Goal: Task Accomplishment & Management: Manage account settings

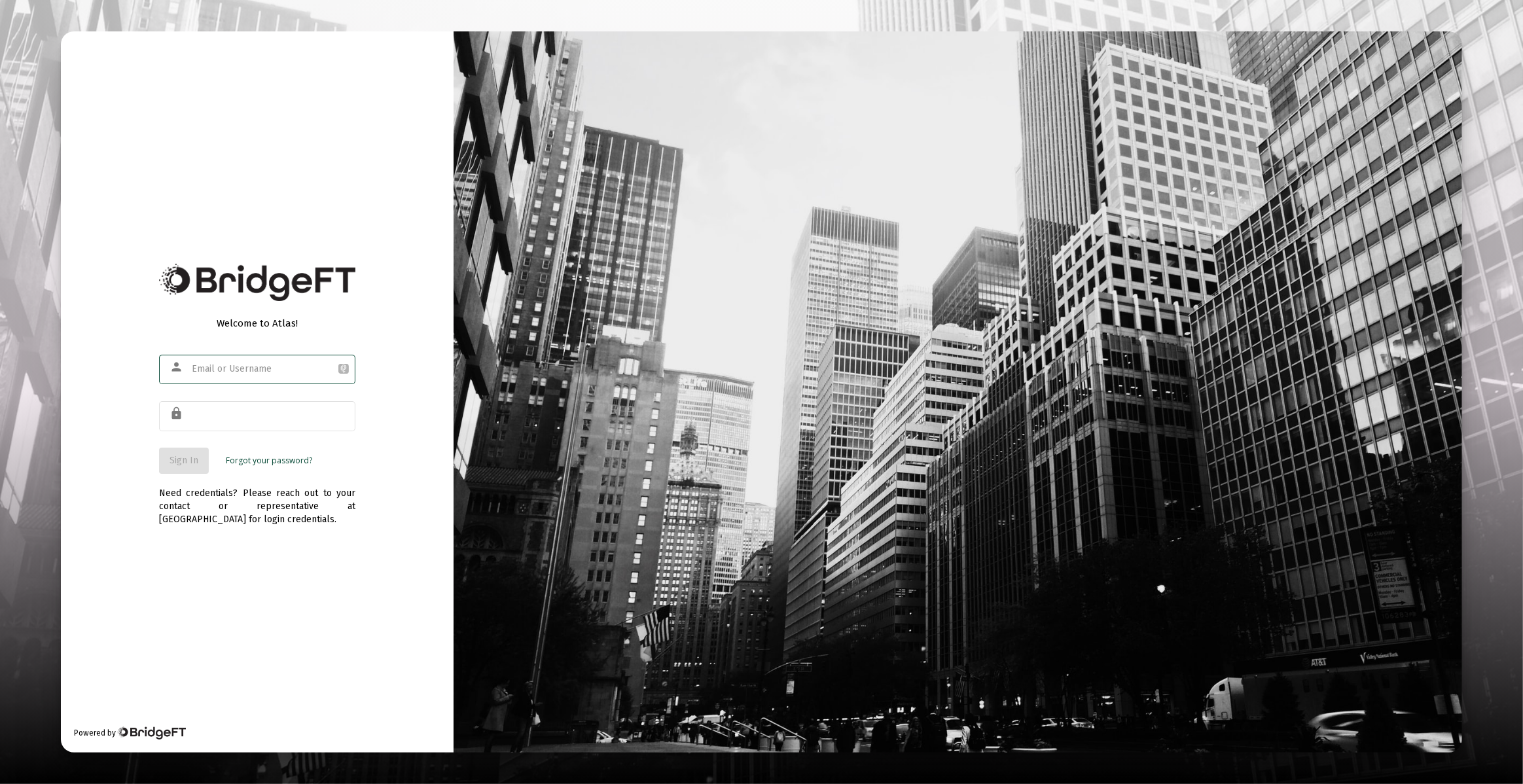
type input "[PERSON_NAME][EMAIL_ADDRESS][DOMAIN_NAME]"
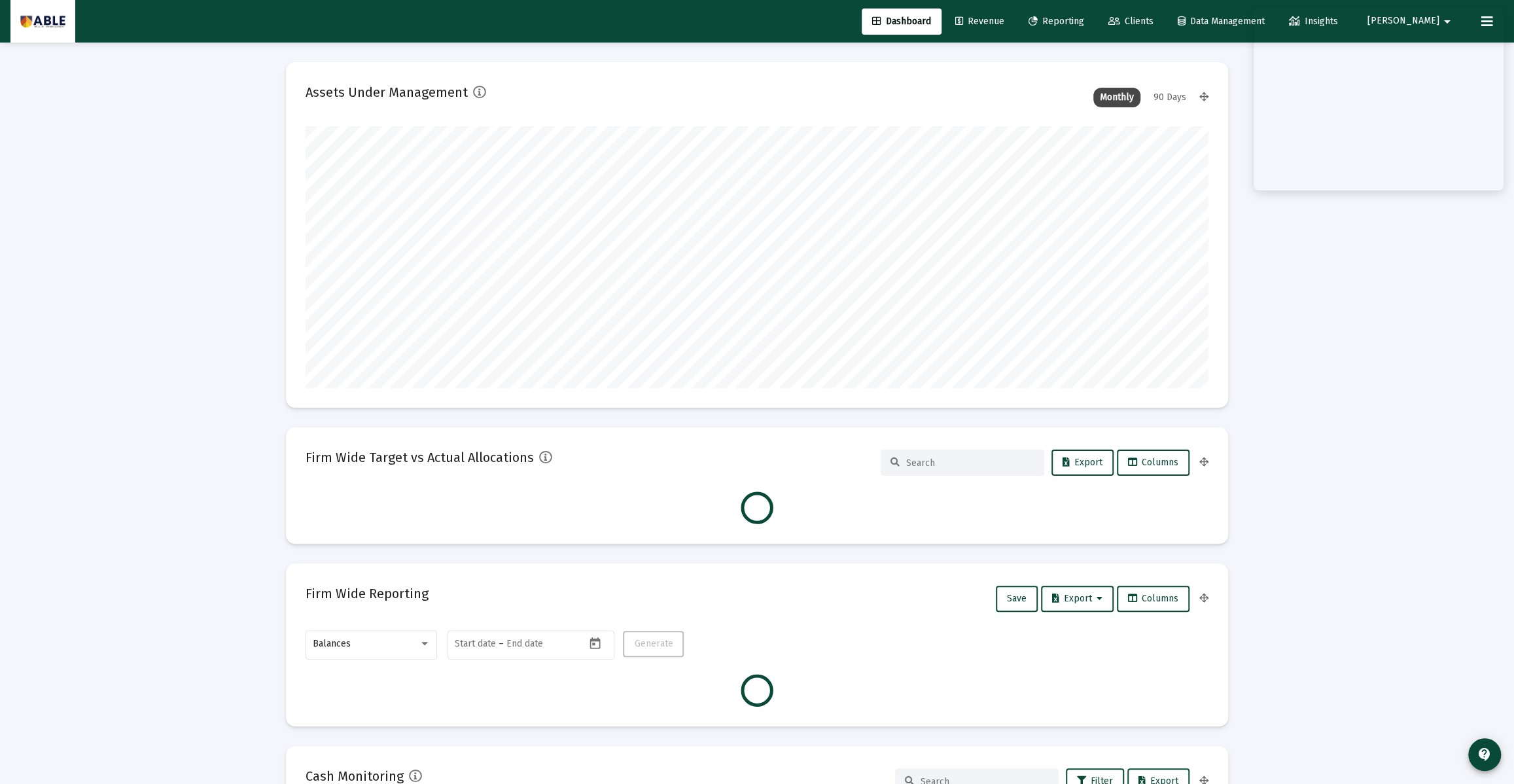
scroll to position [262, 487]
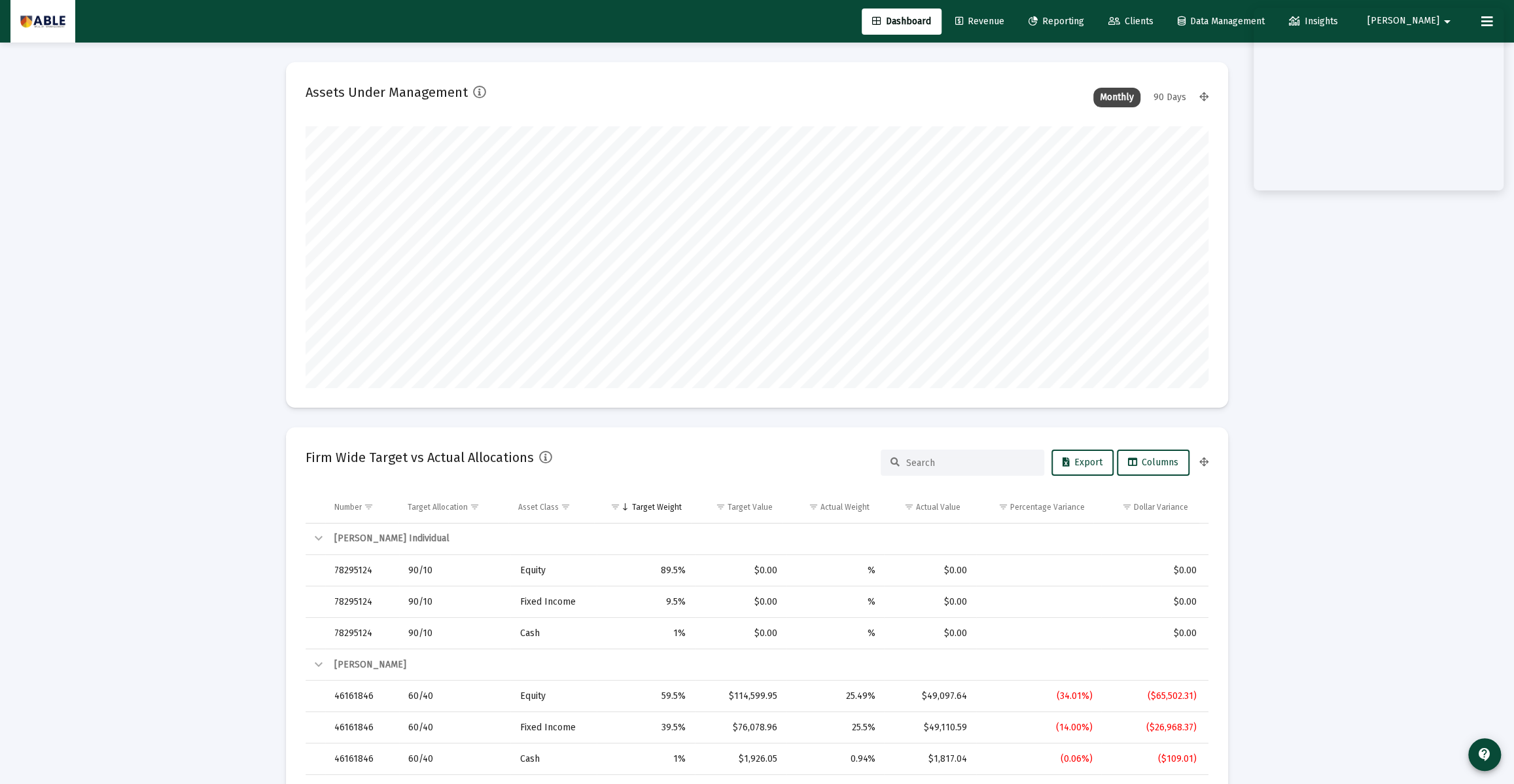
type input "[DATE]"
click at [1084, 24] on span "Reporting" at bounding box center [1056, 21] width 56 height 11
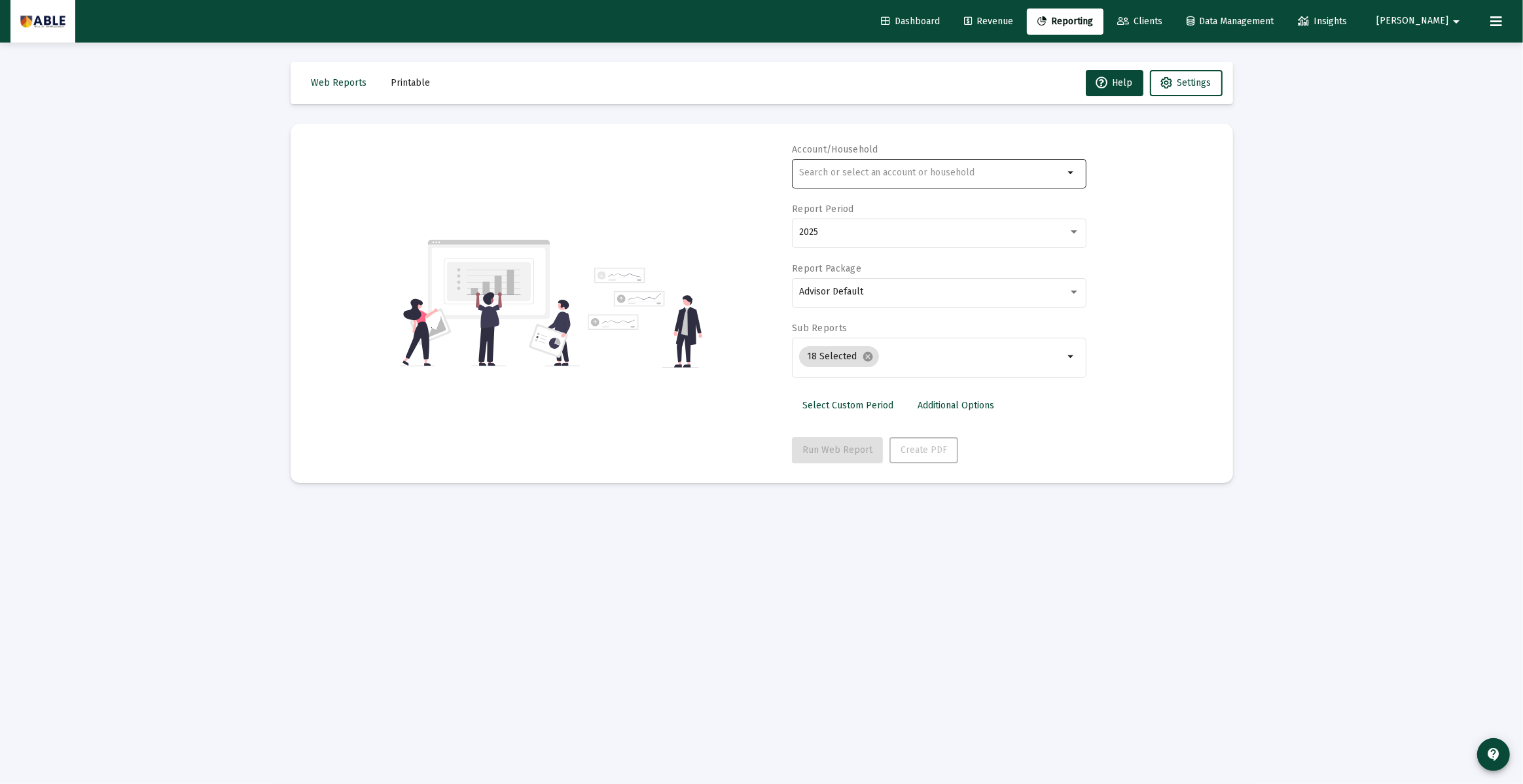
click at [932, 167] on input "text" at bounding box center [931, 172] width 265 height 10
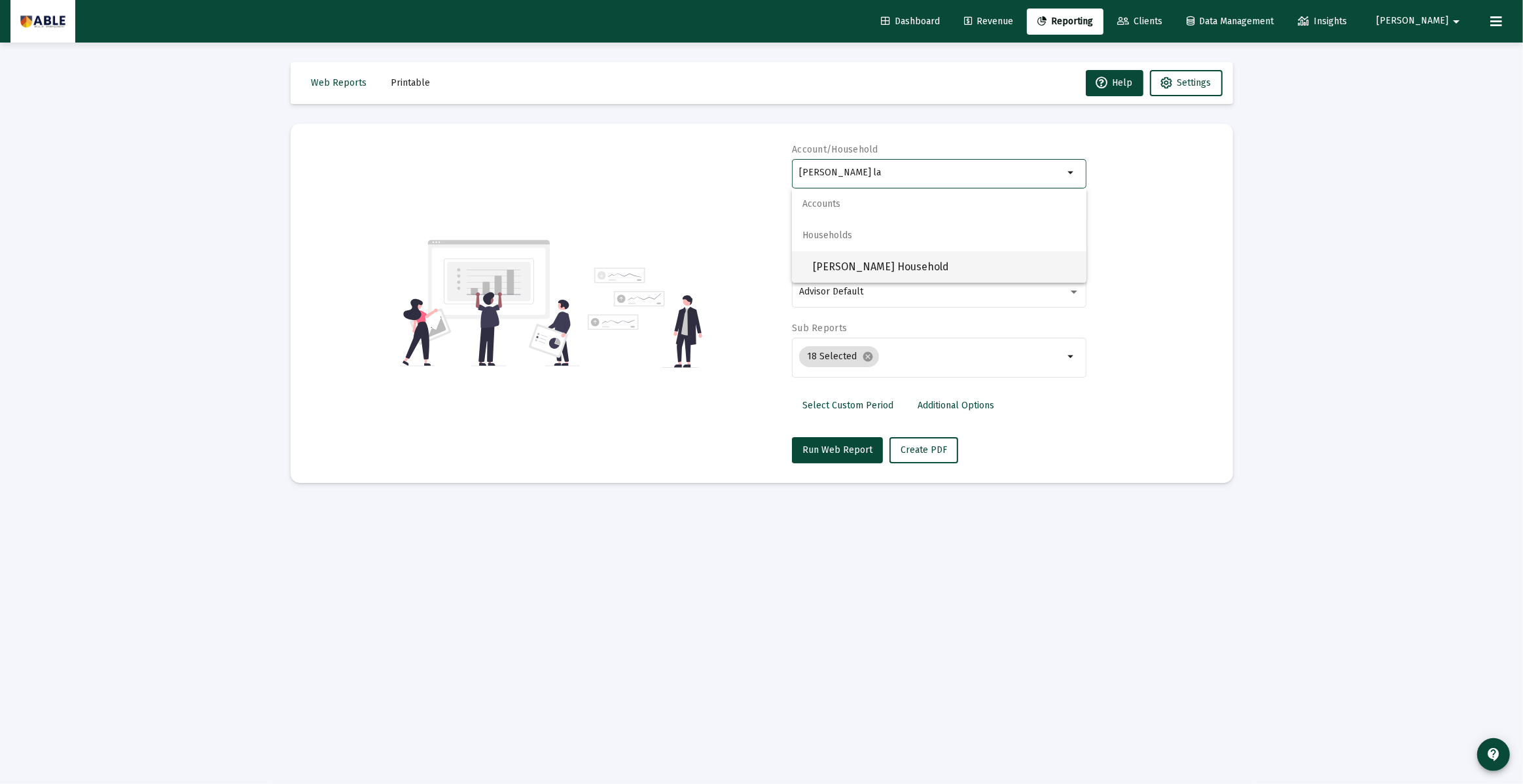
click at [933, 272] on span "[PERSON_NAME] Household" at bounding box center [944, 267] width 263 height 31
type input "[PERSON_NAME] Household"
click at [920, 451] on span "Create PDF" at bounding box center [924, 449] width 46 height 11
click at [1441, 21] on span "[PERSON_NAME]" at bounding box center [1412, 21] width 72 height 11
click at [1493, 13] on div at bounding box center [761, 392] width 1523 height 784
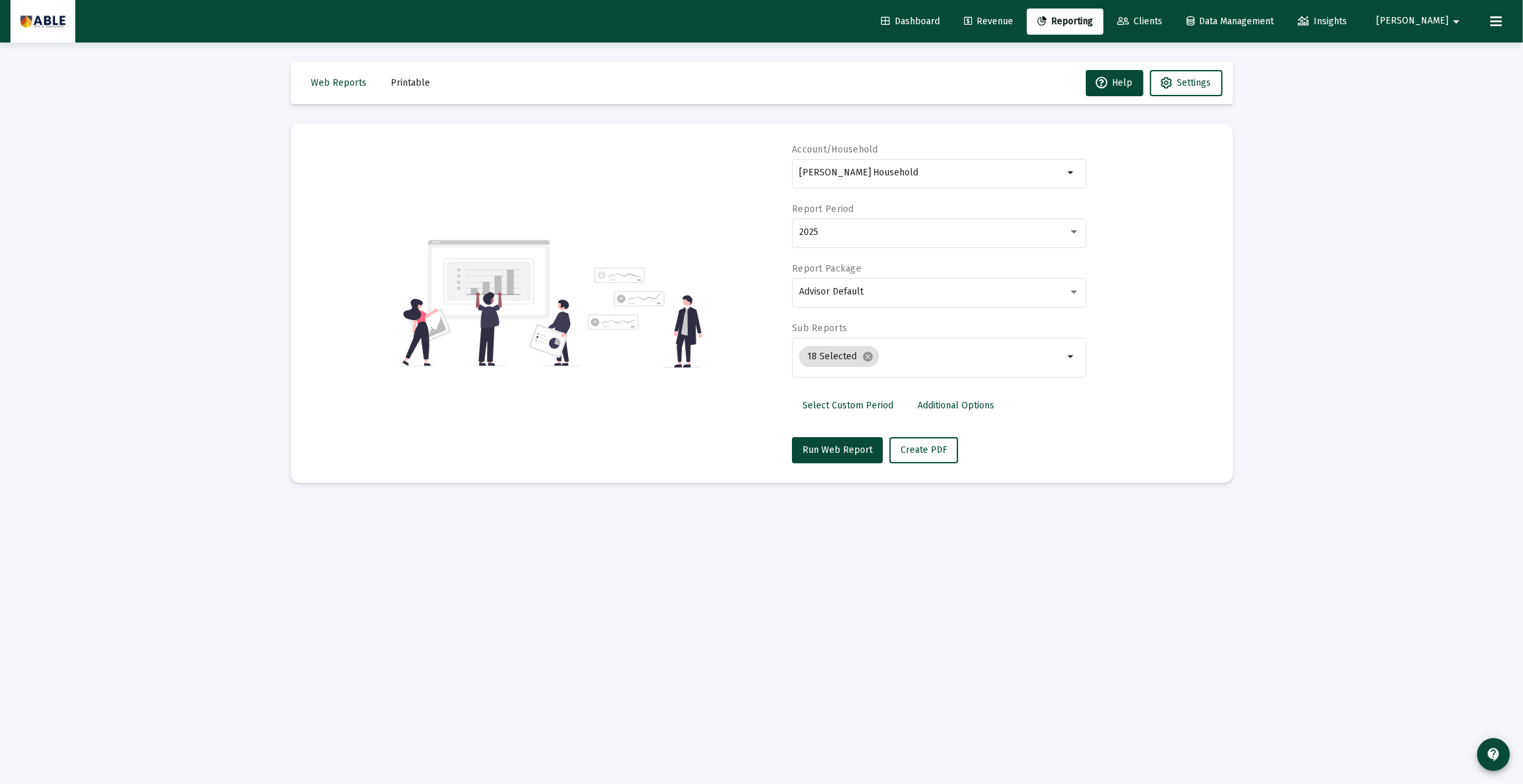
click at [1488, 24] on button at bounding box center [1495, 21] width 26 height 26
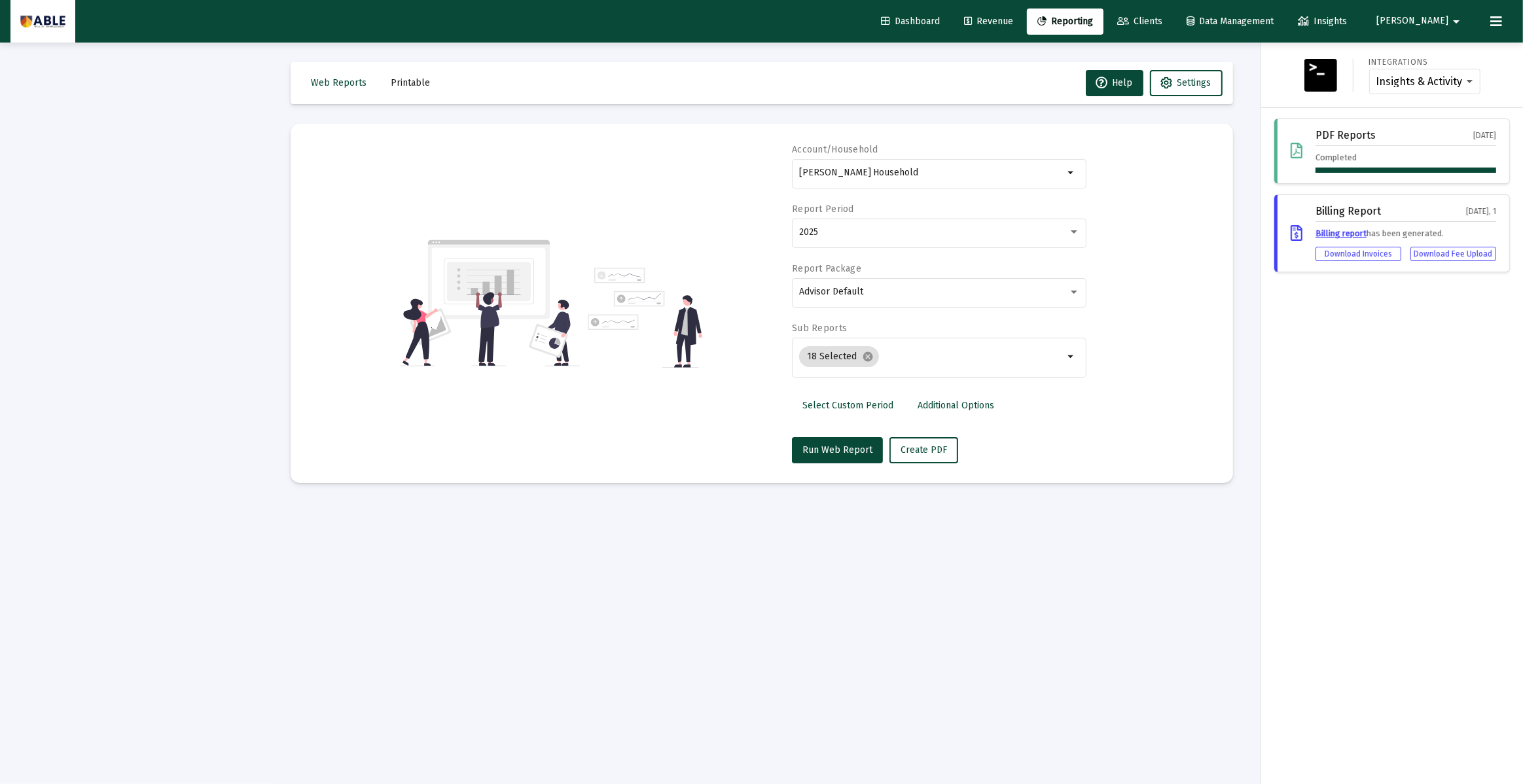
click at [1306, 140] on div "PDF Reports [DATE] Completed" at bounding box center [1392, 151] width 236 height 66
click at [1351, 135] on div "PDF Reports" at bounding box center [1345, 136] width 60 height 12
click at [939, 20] on span "Dashboard" at bounding box center [910, 21] width 59 height 11
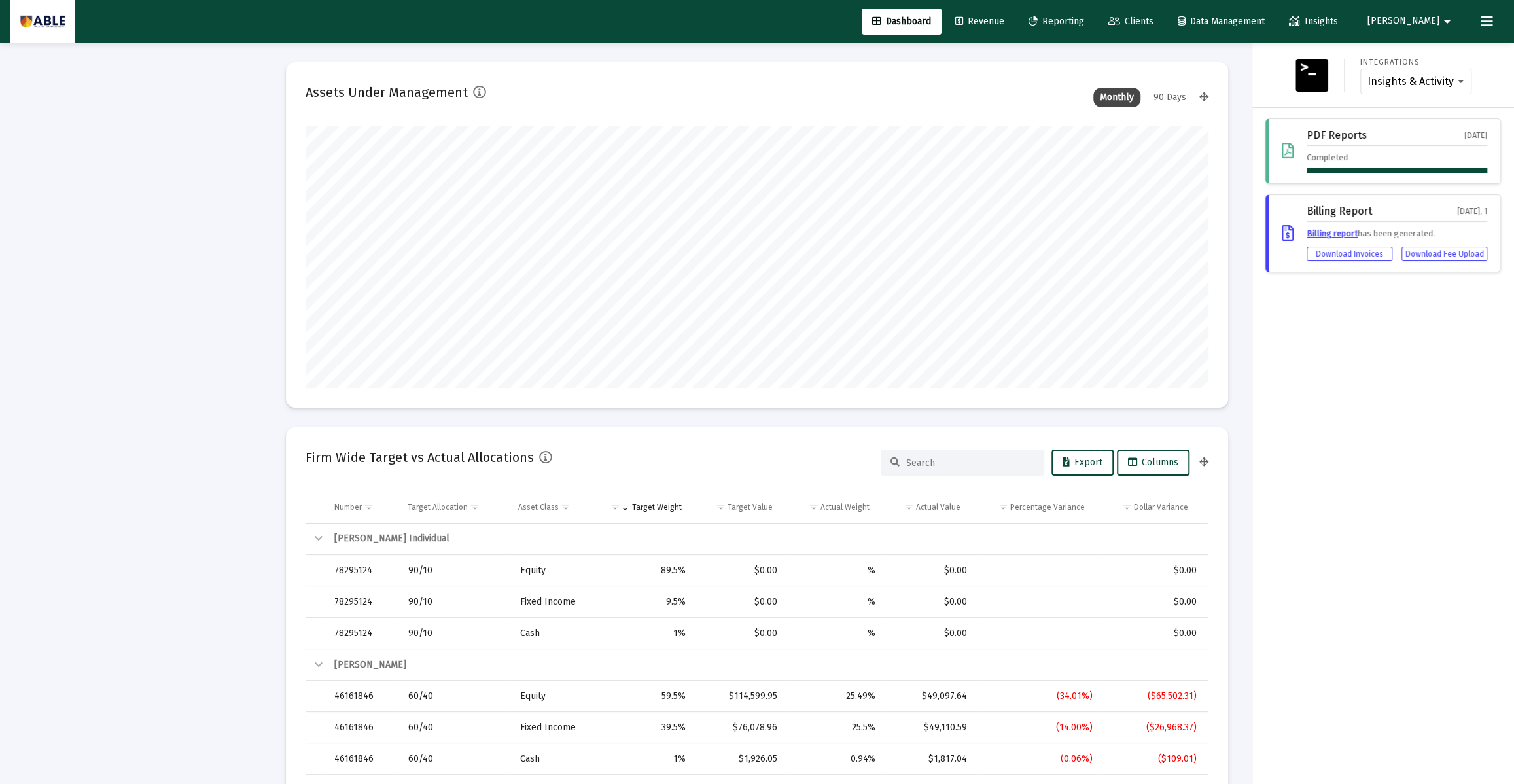
click at [1084, 23] on span "Reporting" at bounding box center [1056, 21] width 56 height 11
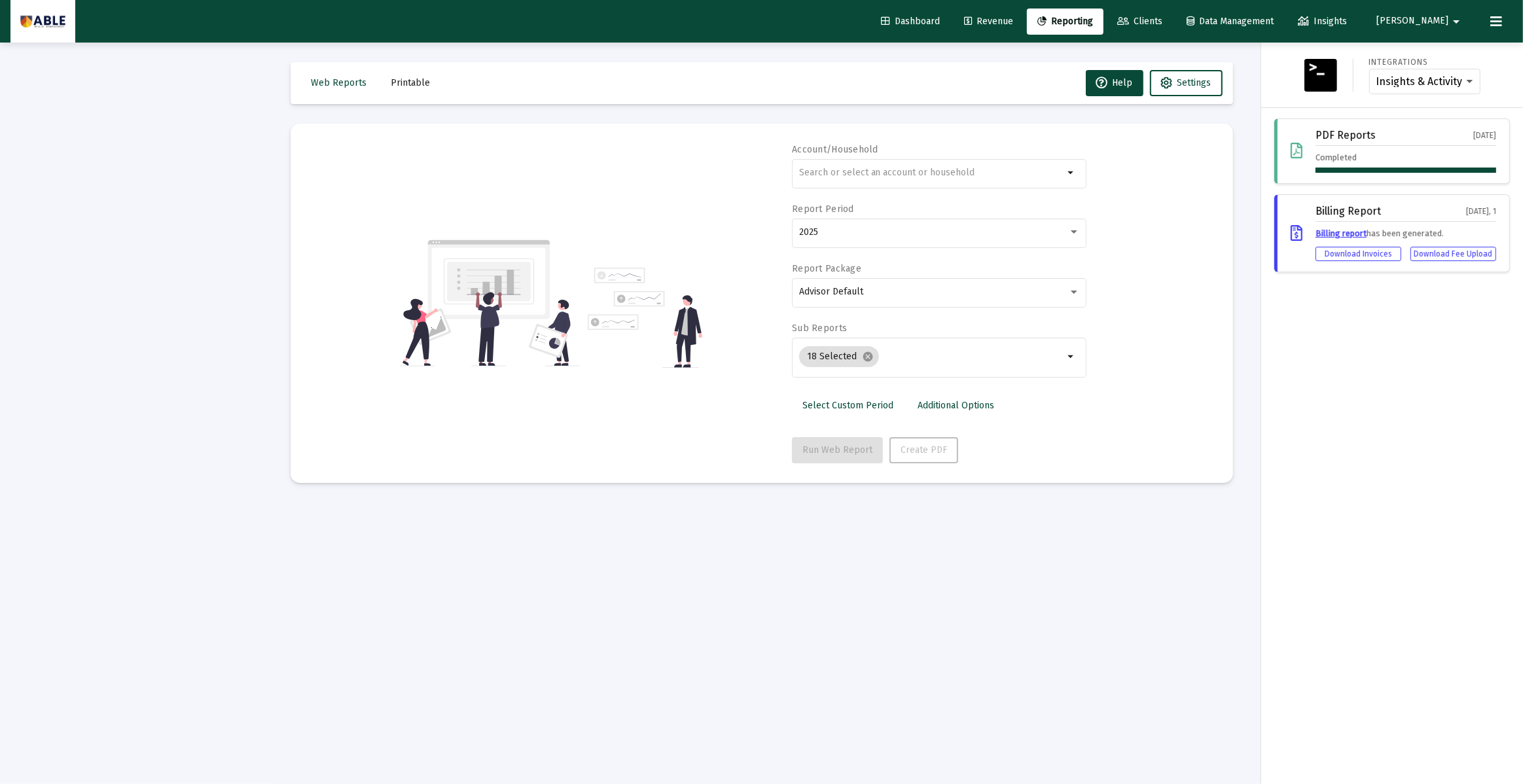
click at [348, 84] on div at bounding box center [761, 392] width 1523 height 784
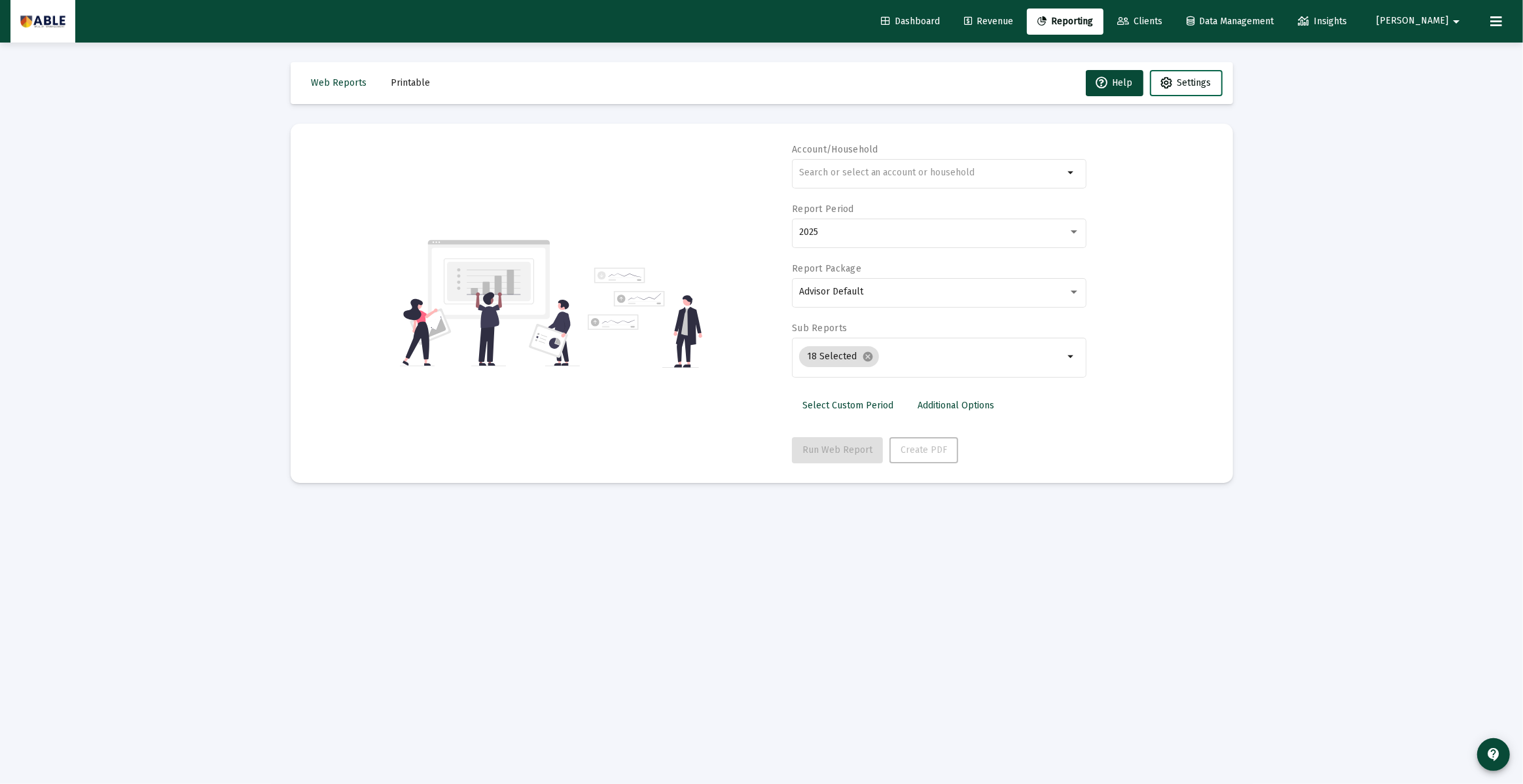
click at [1189, 78] on span "Settings" at bounding box center [1195, 82] width 34 height 11
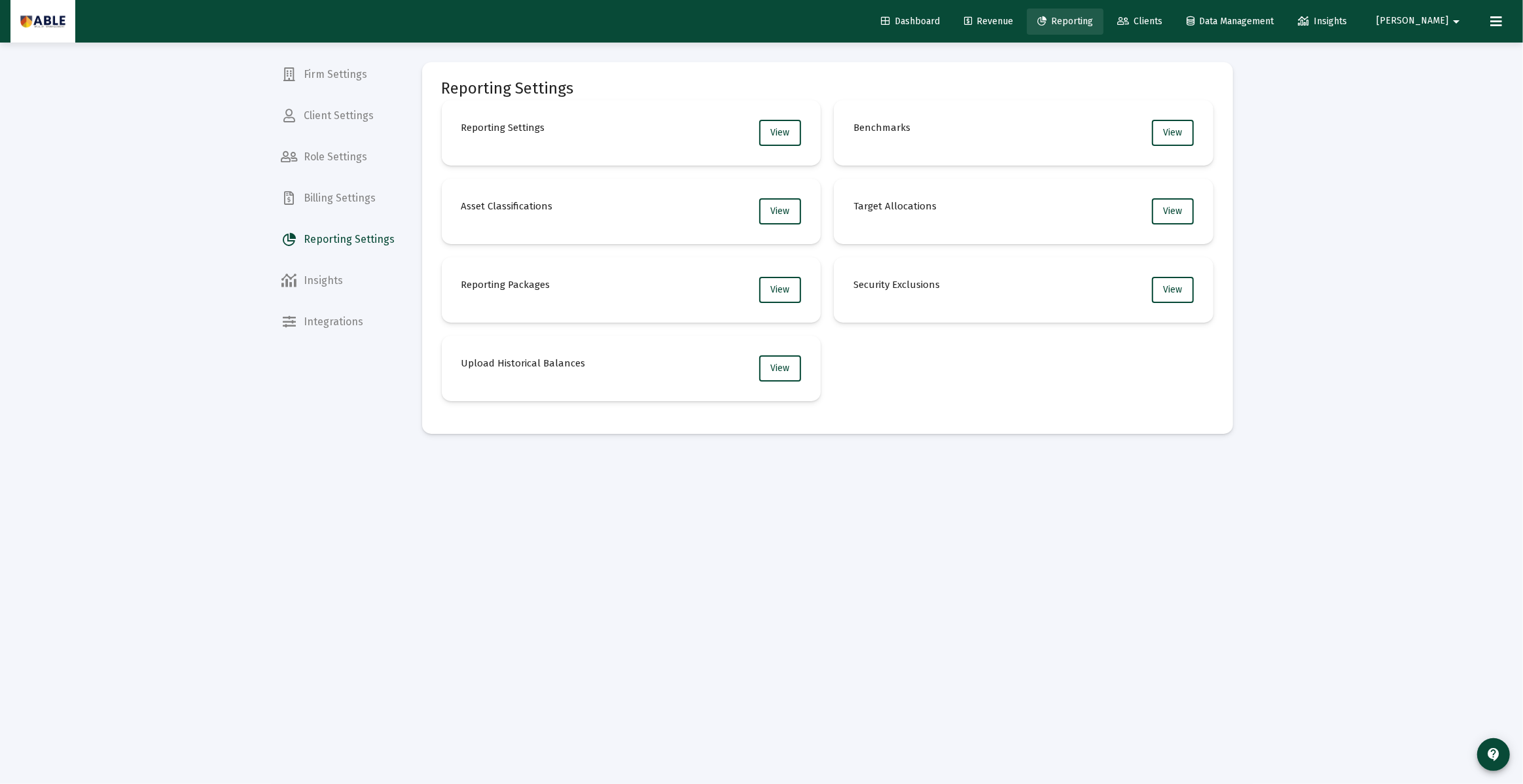
click at [1092, 25] on span "Reporting" at bounding box center [1065, 21] width 56 height 11
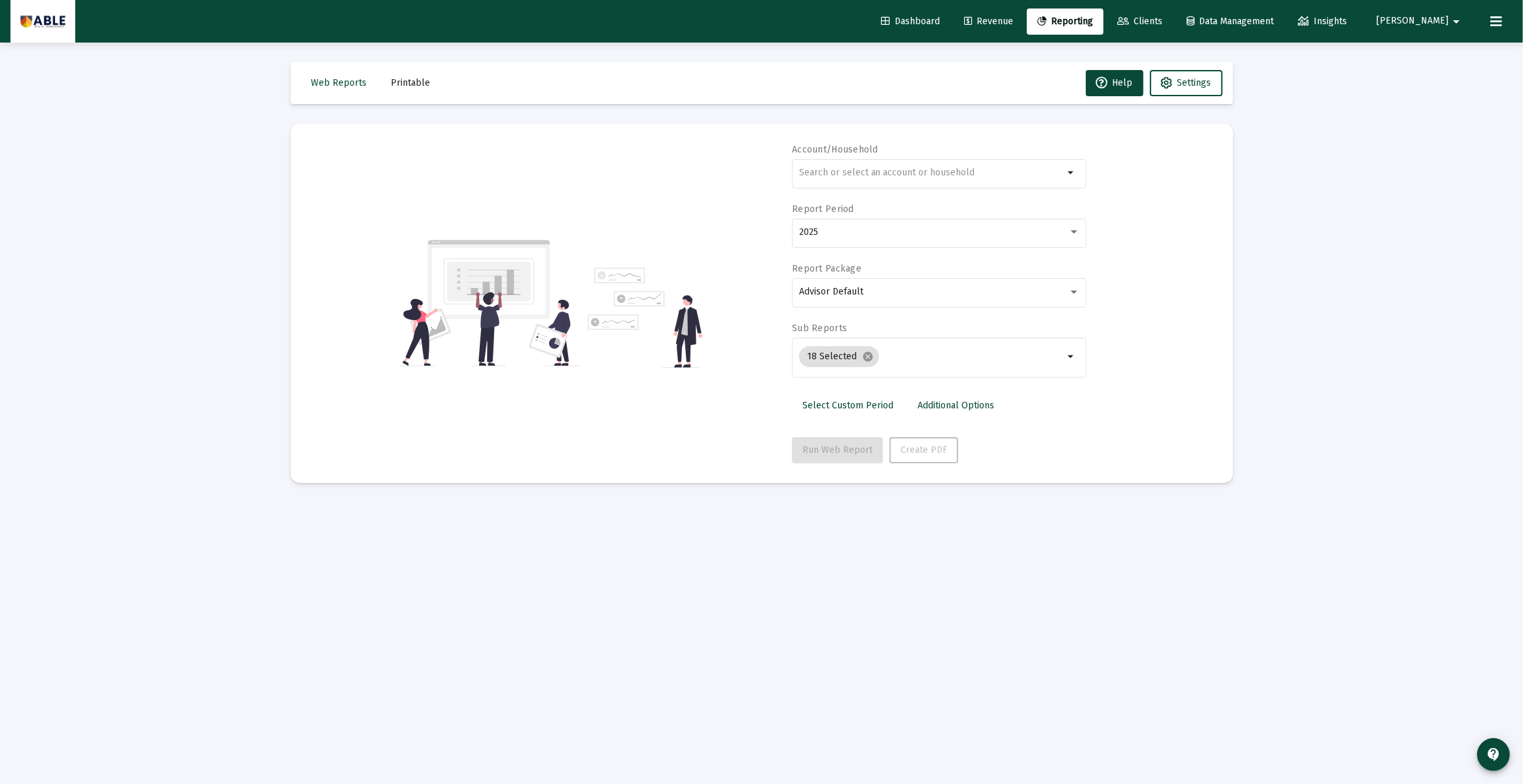
click at [1013, 25] on span "Revenue" at bounding box center [989, 21] width 49 height 11
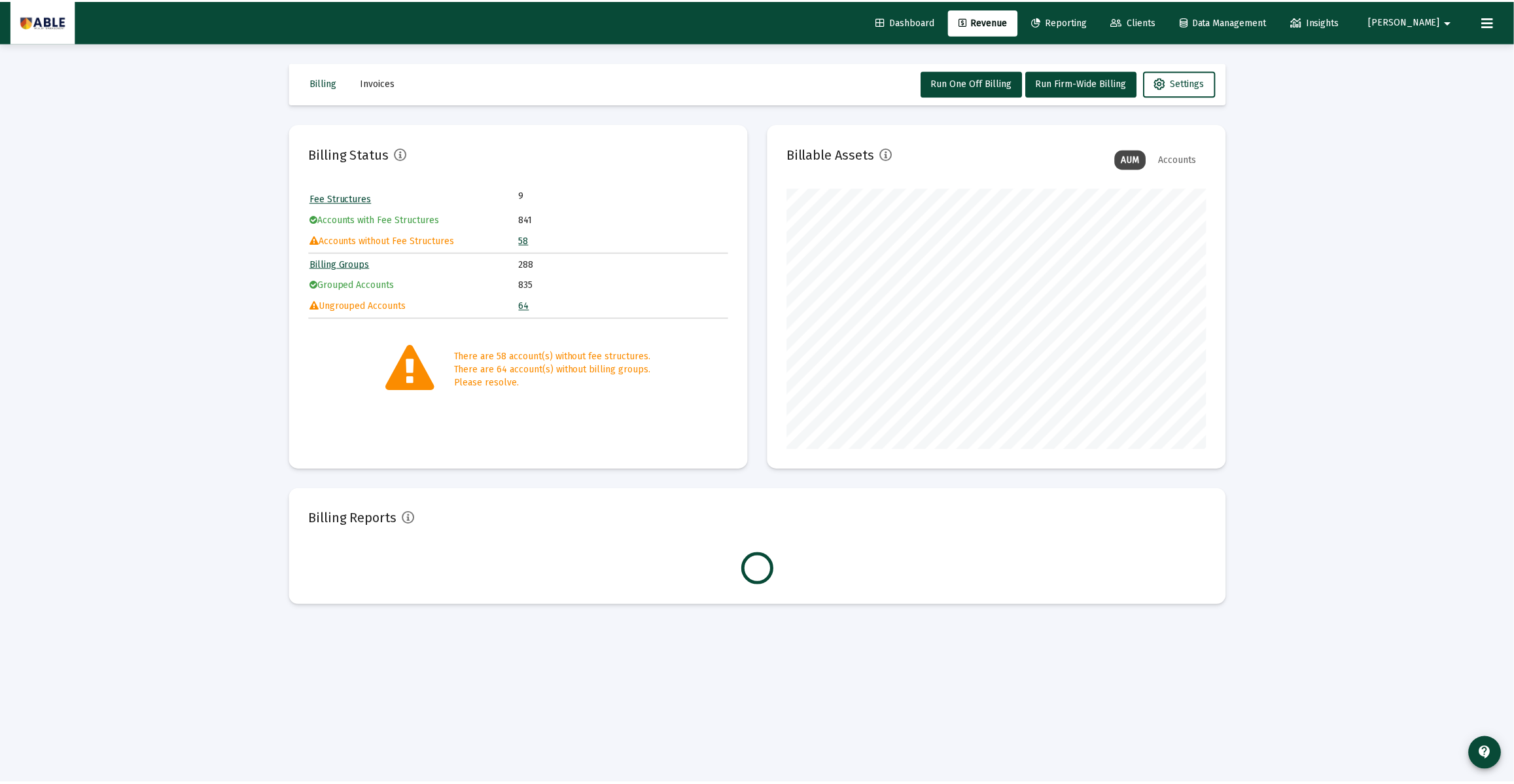
scroll to position [262, 422]
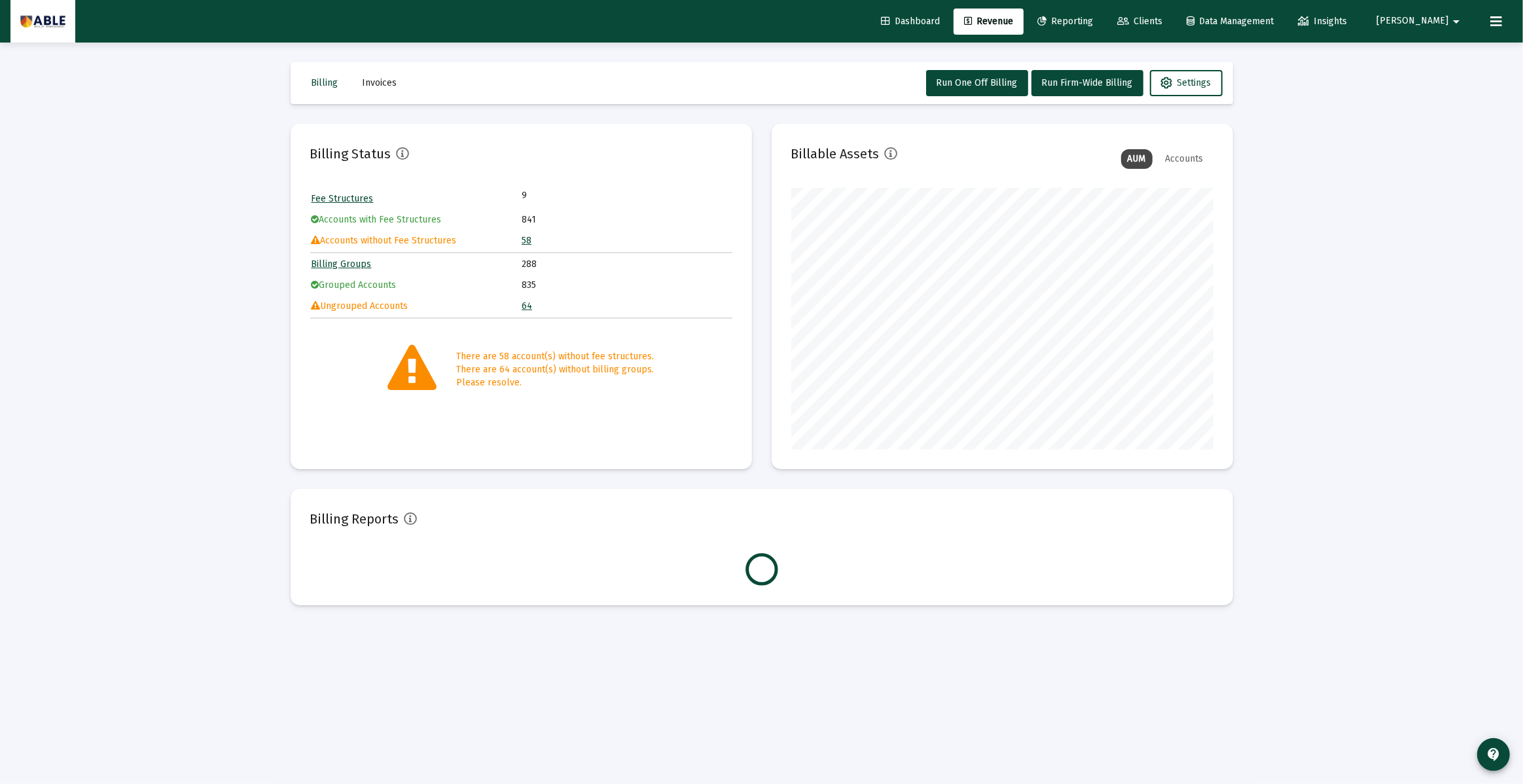
click at [1486, 20] on button at bounding box center [1495, 21] width 26 height 26
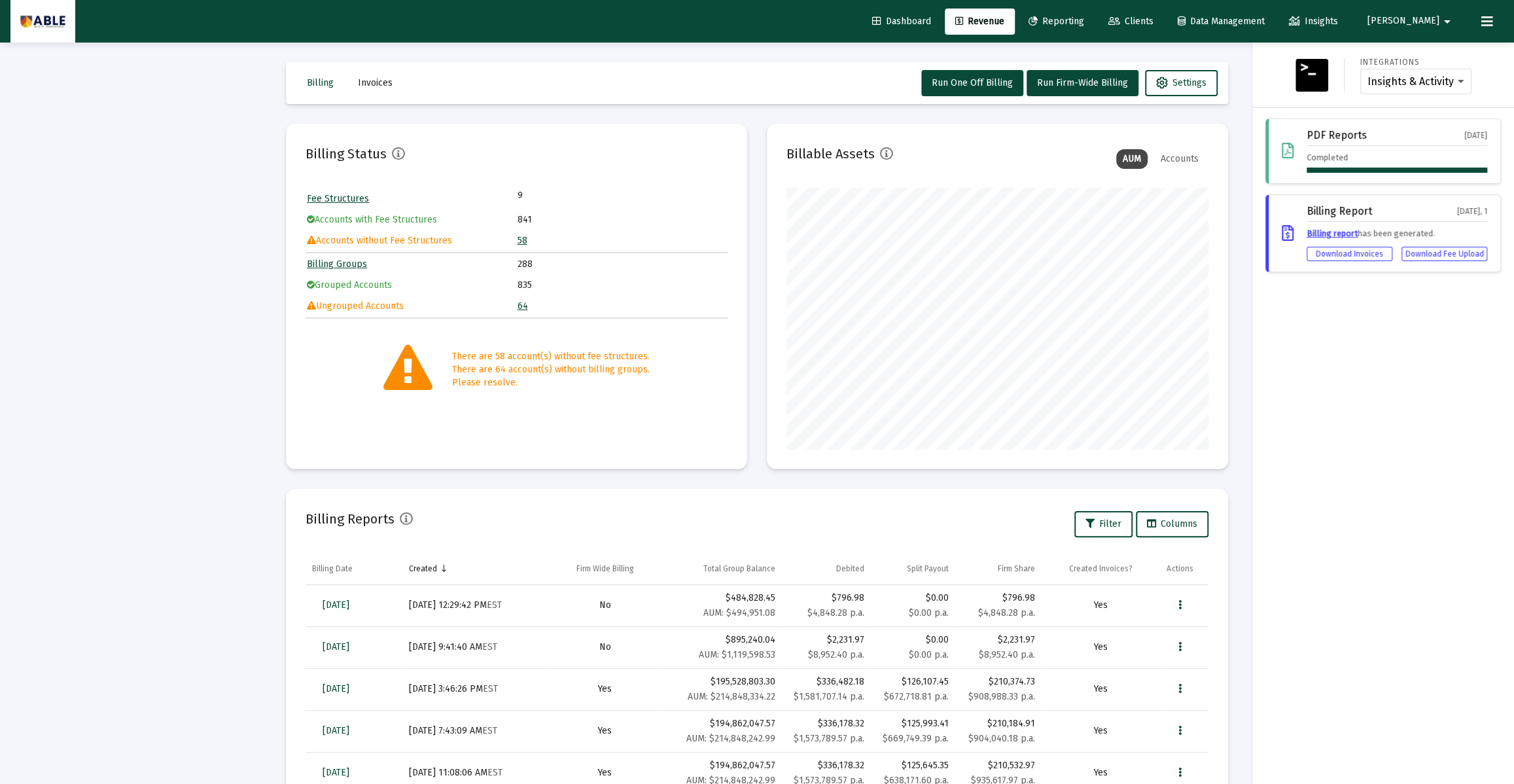
click at [1363, 174] on div "PDF Reports [DATE] Completed" at bounding box center [1383, 151] width 236 height 66
click at [1438, 87] on select "Insights & Activity Wealthbox" at bounding box center [1416, 82] width 97 height 12
click at [1289, 157] on icon at bounding box center [1288, 151] width 12 height 16
click at [1293, 149] on div "PDF Reports [DATE] Completed" at bounding box center [1383, 151] width 236 height 66
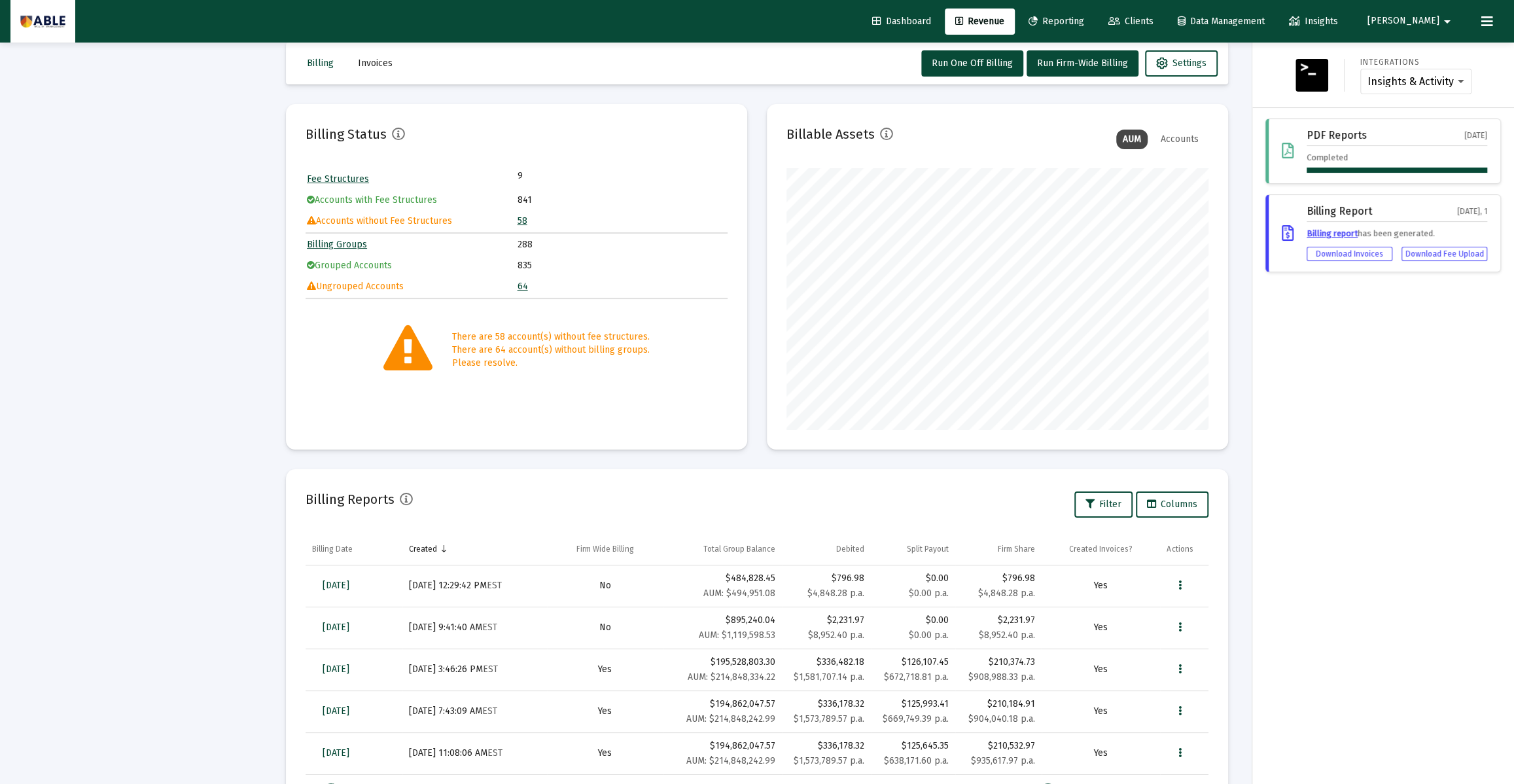
scroll to position [0, 0]
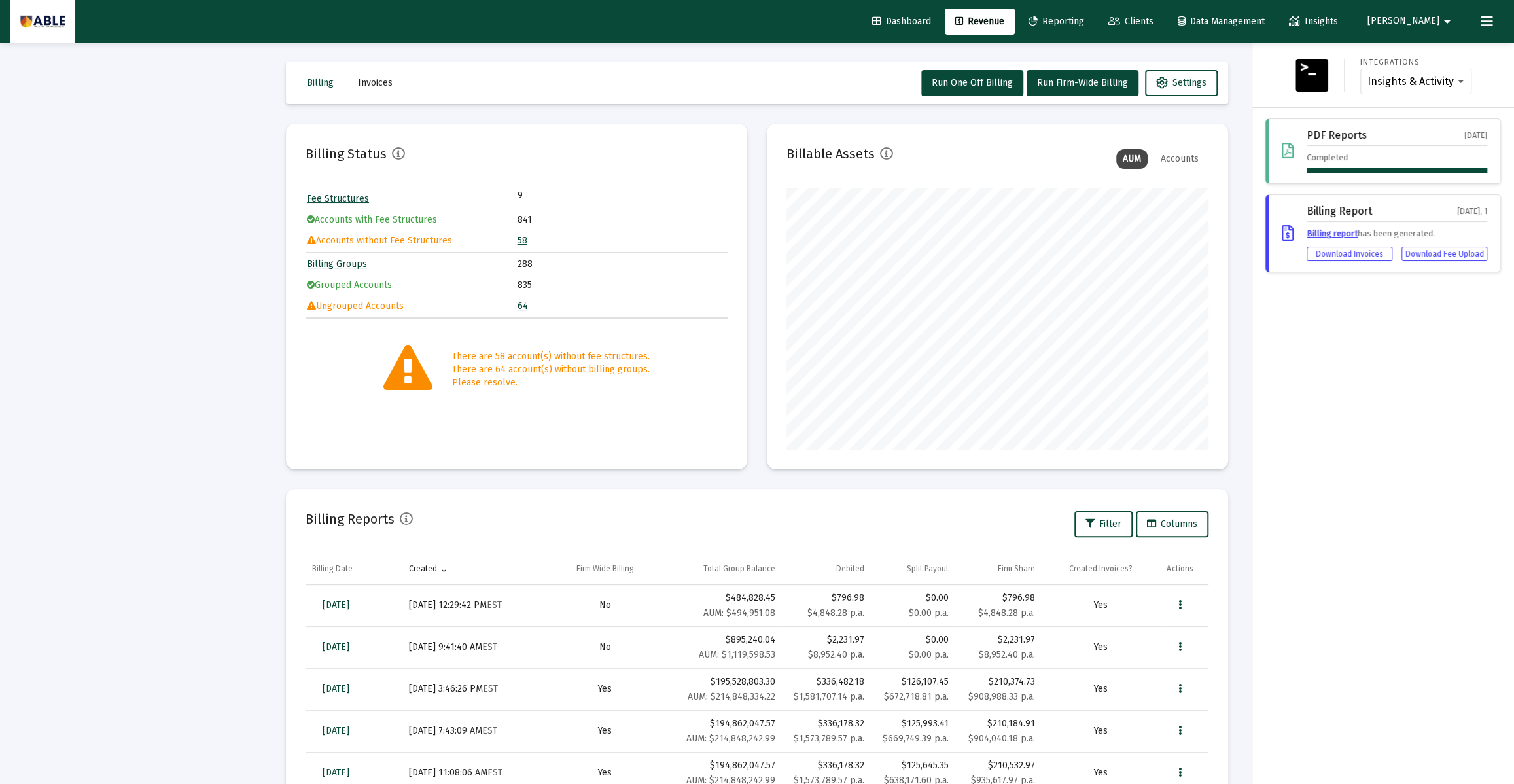
click at [360, 78] on div at bounding box center [757, 392] width 1514 height 784
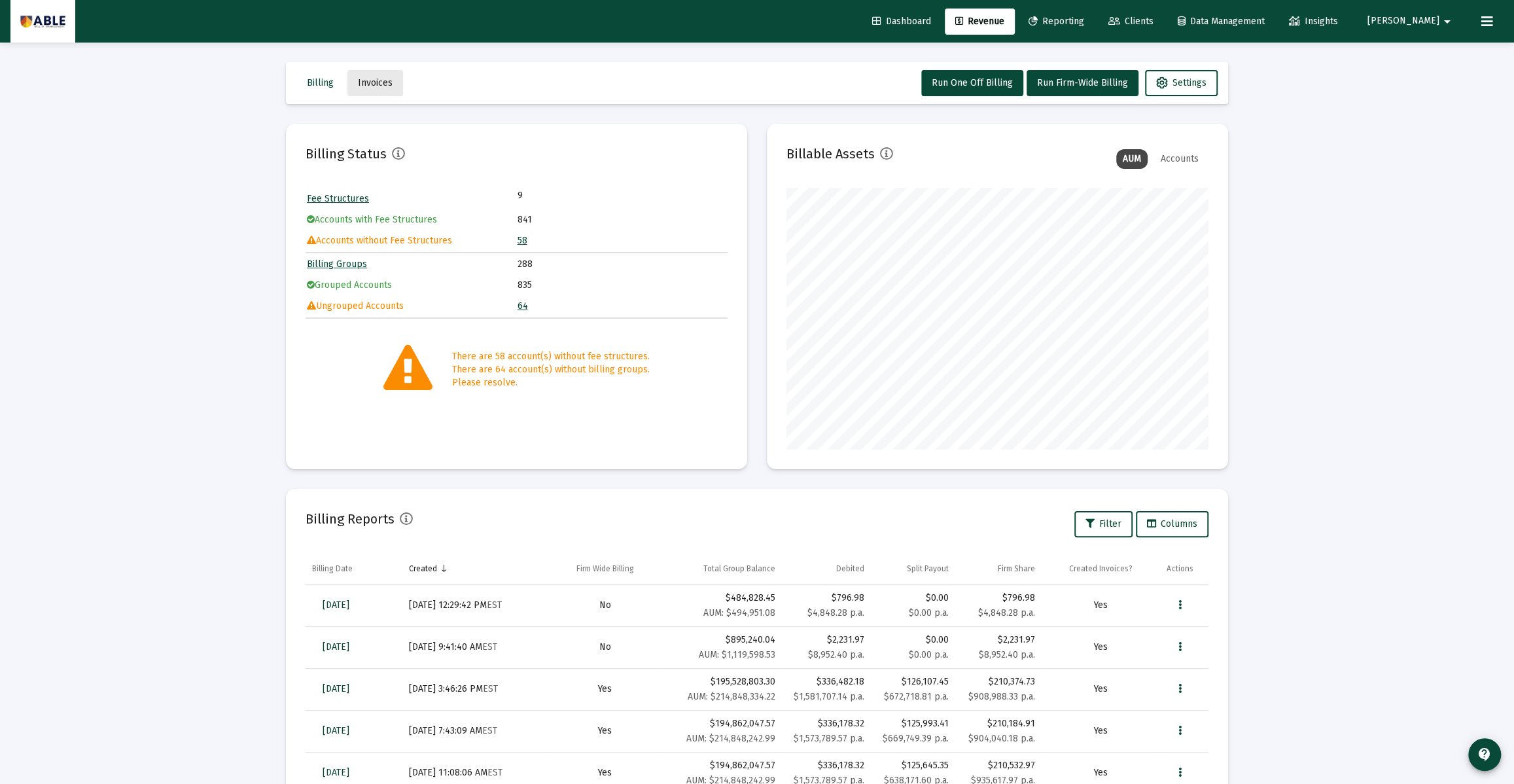
click at [375, 84] on span "Invoices" at bounding box center [375, 82] width 34 height 11
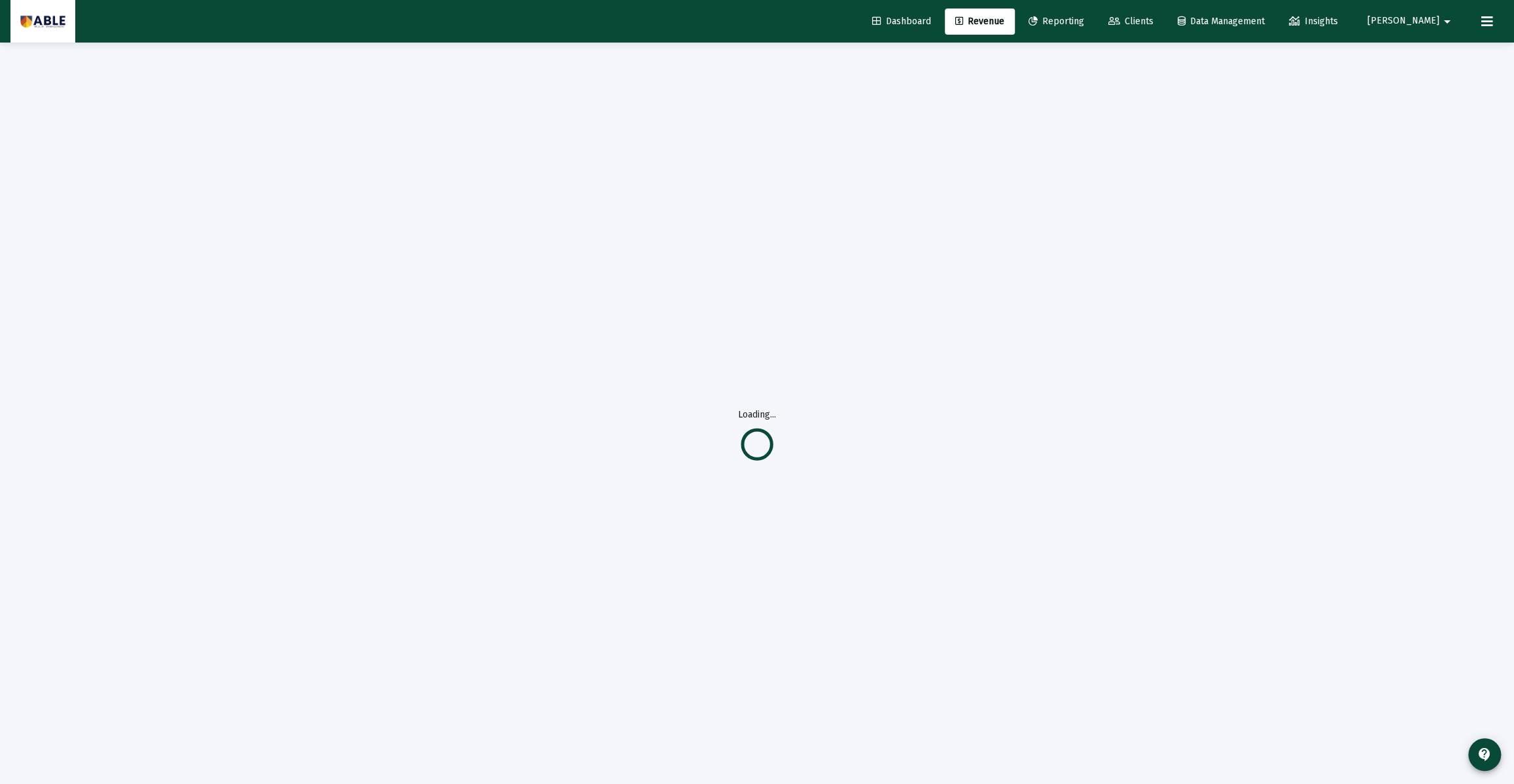
scroll to position [43, 0]
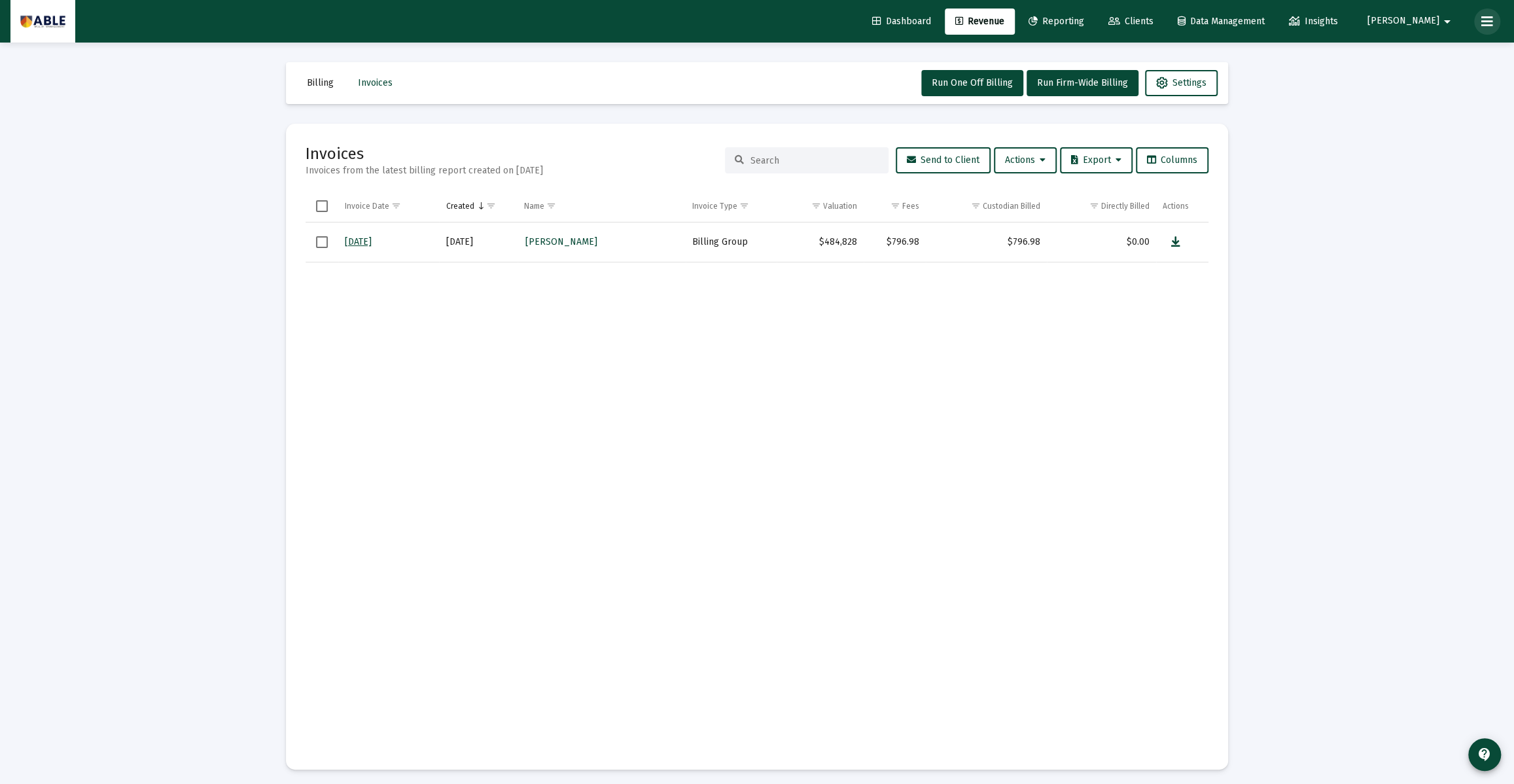
click at [1493, 23] on button at bounding box center [1487, 21] width 26 height 26
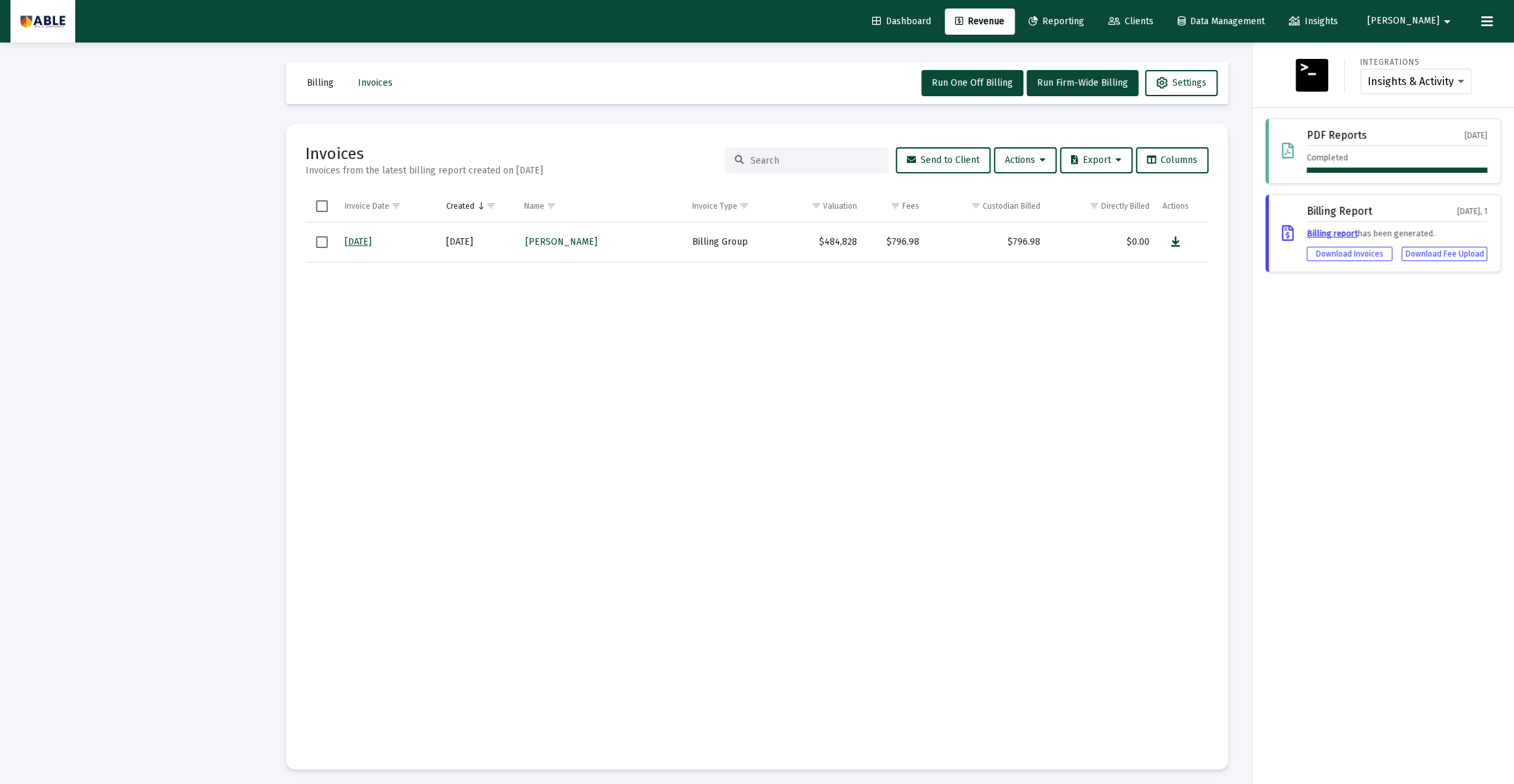
click at [1424, 25] on span "[PERSON_NAME]" at bounding box center [1404, 21] width 72 height 11
drag, startPoint x: 944, startPoint y: 15, endPoint x: 952, endPoint y: 16, distance: 8.1
click at [945, 16] on div at bounding box center [757, 392] width 1514 height 784
click at [1154, 23] on span "Clients" at bounding box center [1130, 21] width 46 height 11
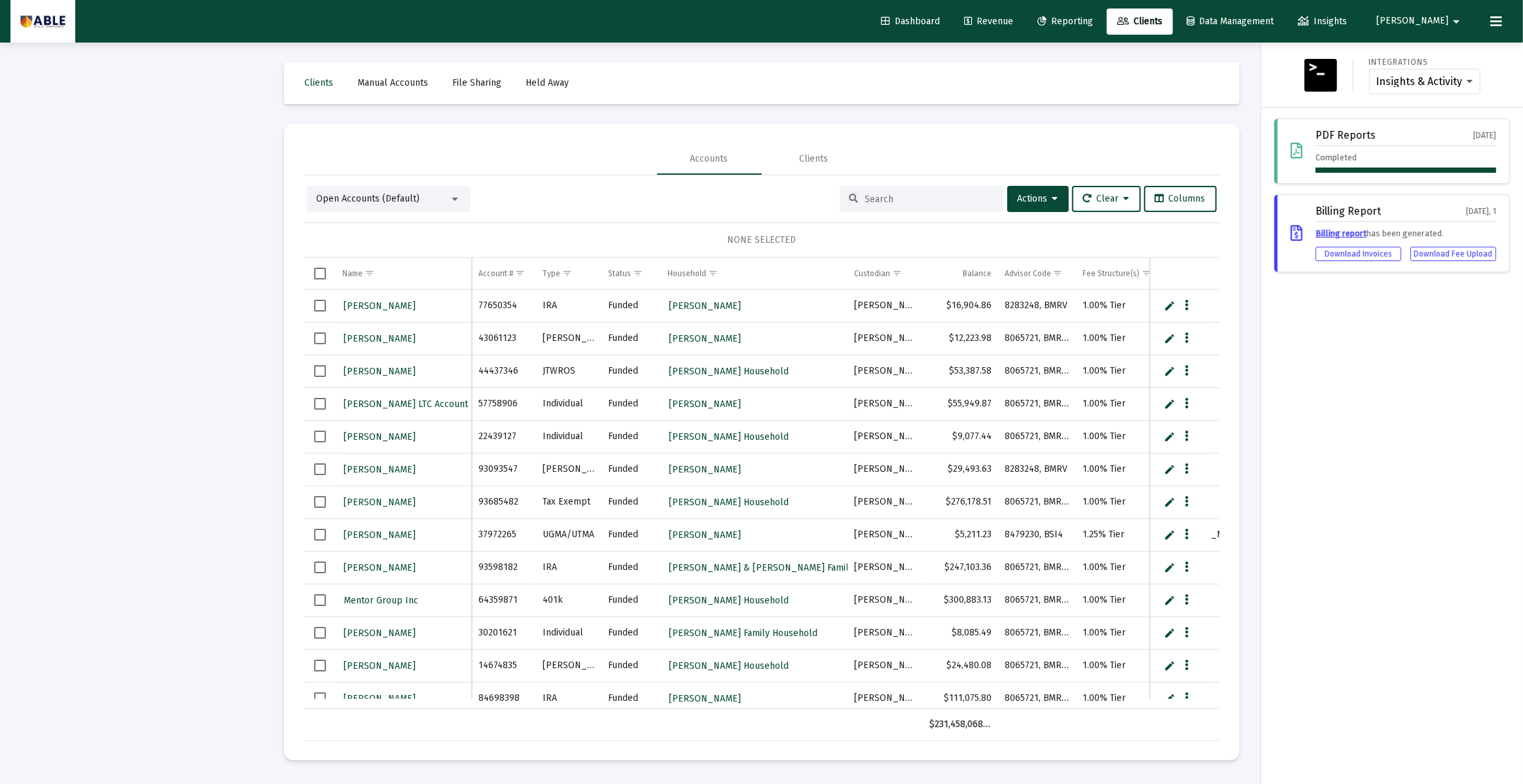
click at [907, 192] on div at bounding box center [761, 392] width 1523 height 784
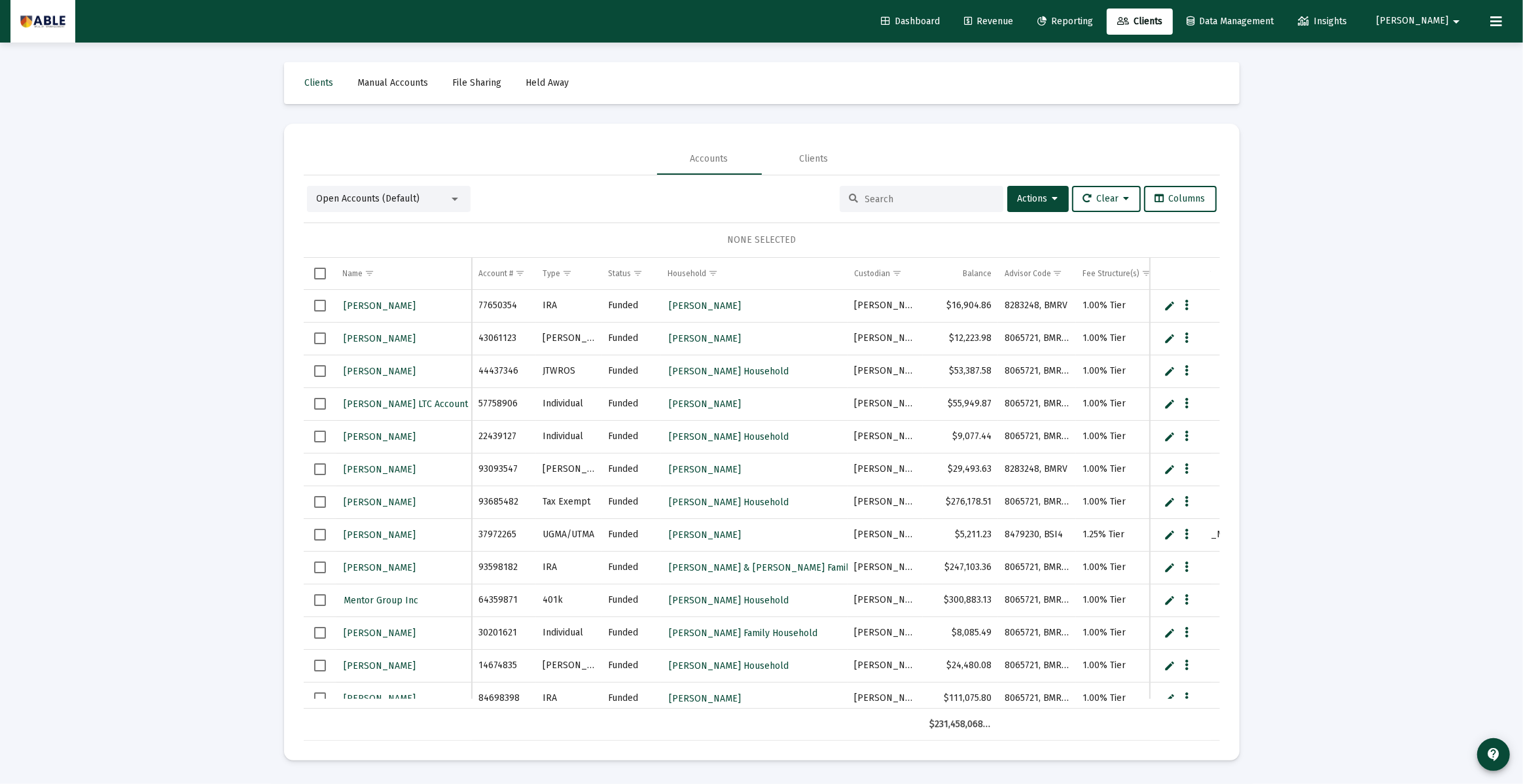
click at [906, 195] on div "Dashboard Revenue Reporting Clients Data Management Insights [PERSON_NAME] Inte…" at bounding box center [761, 392] width 1523 height 784
click at [916, 194] on input at bounding box center [929, 199] width 128 height 11
type input "landsberg"
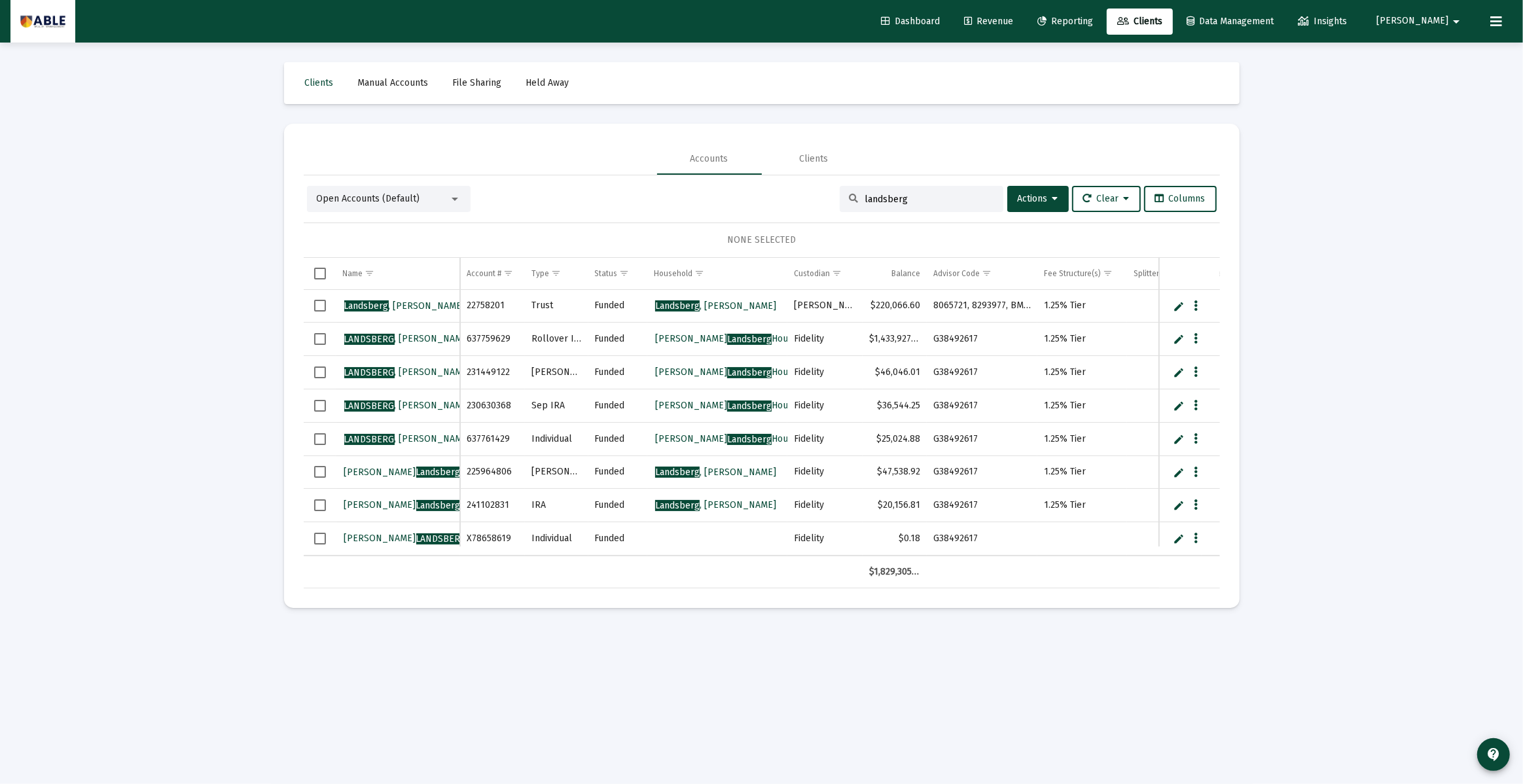
click at [1430, 22] on span "[PERSON_NAME]" at bounding box center [1412, 21] width 72 height 11
click at [1085, 19] on div at bounding box center [761, 392] width 1523 height 784
click at [1092, 22] on span "Reporting" at bounding box center [1065, 21] width 56 height 11
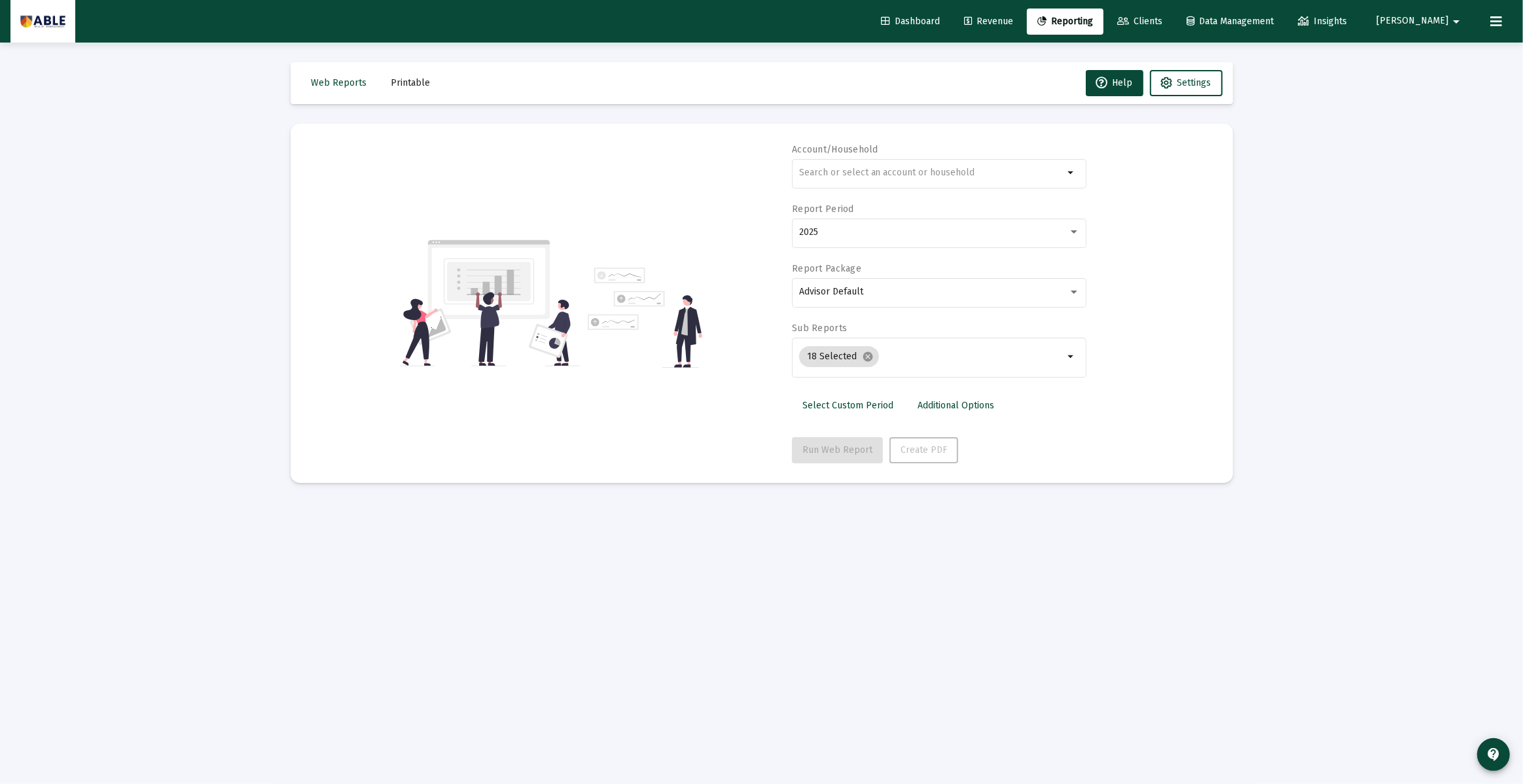
drag, startPoint x: 1516, startPoint y: 22, endPoint x: 1427, endPoint y: 27, distance: 89.1
click at [1507, 24] on mat-toolbar-row "Dashboard Revenue Reporting Clients Data Management Insights [PERSON_NAME]" at bounding box center [761, 21] width 1523 height 43
click at [1013, 25] on span "Revenue" at bounding box center [989, 21] width 49 height 11
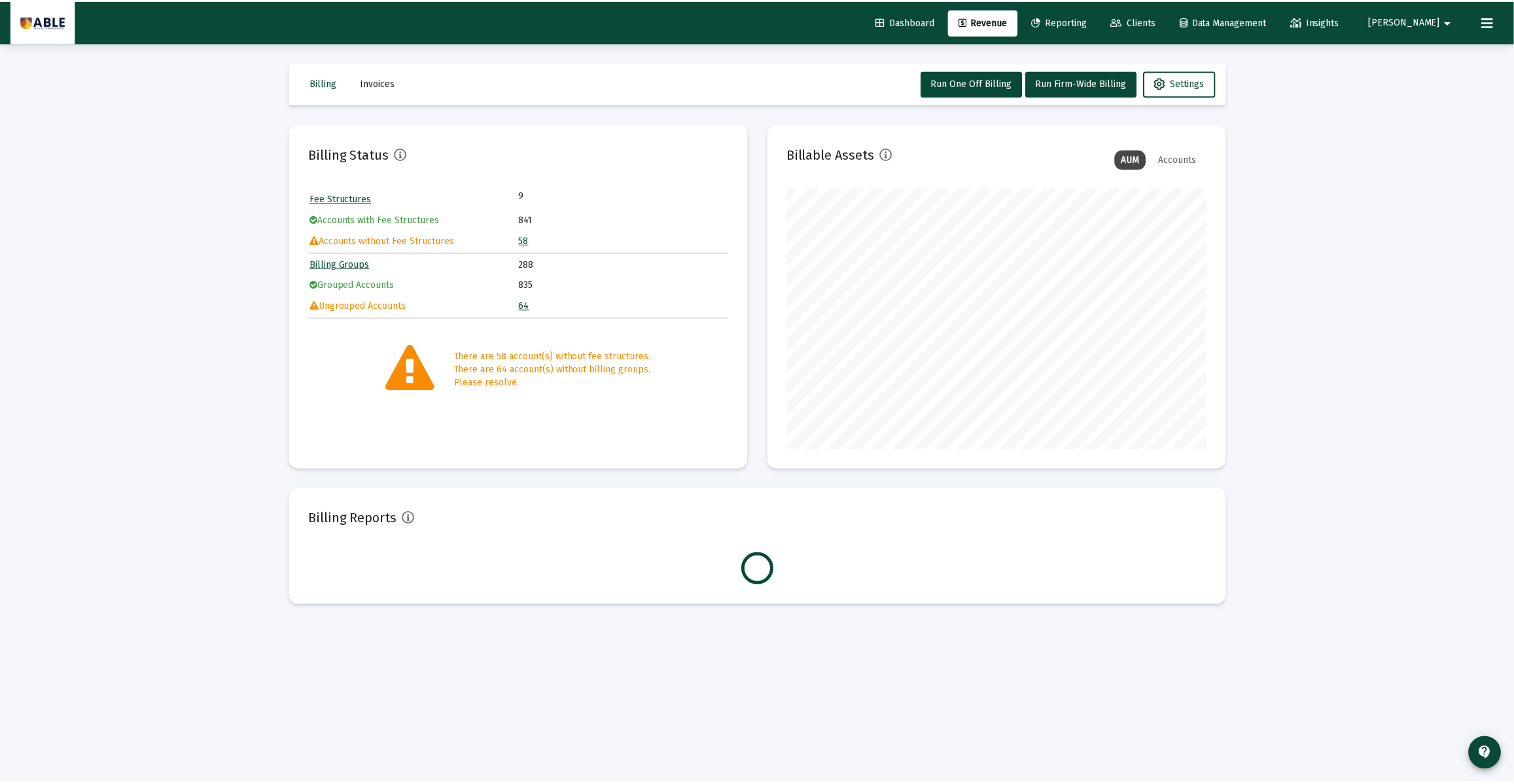
scroll to position [262, 422]
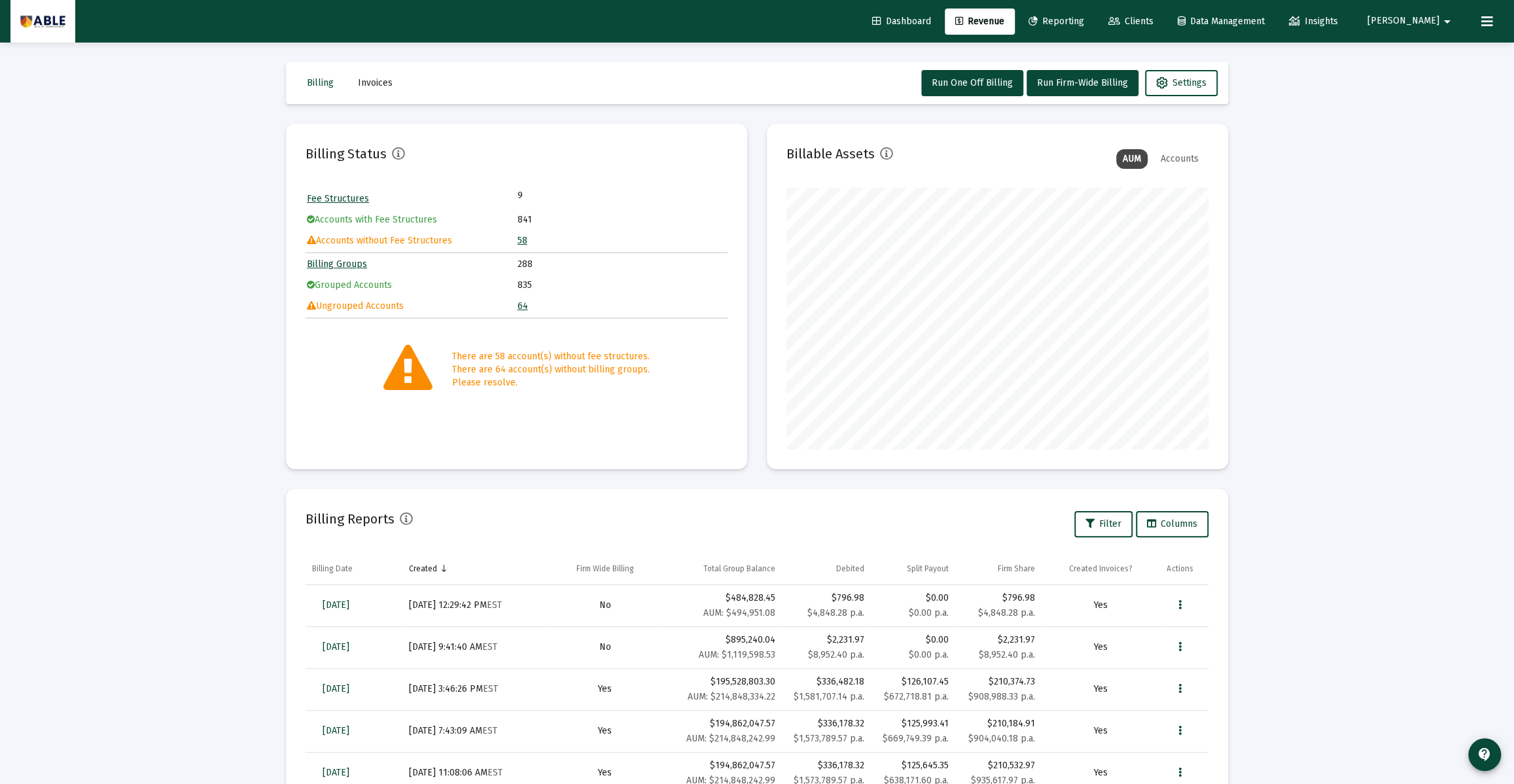
click at [931, 24] on span "Dashboard" at bounding box center [901, 21] width 59 height 11
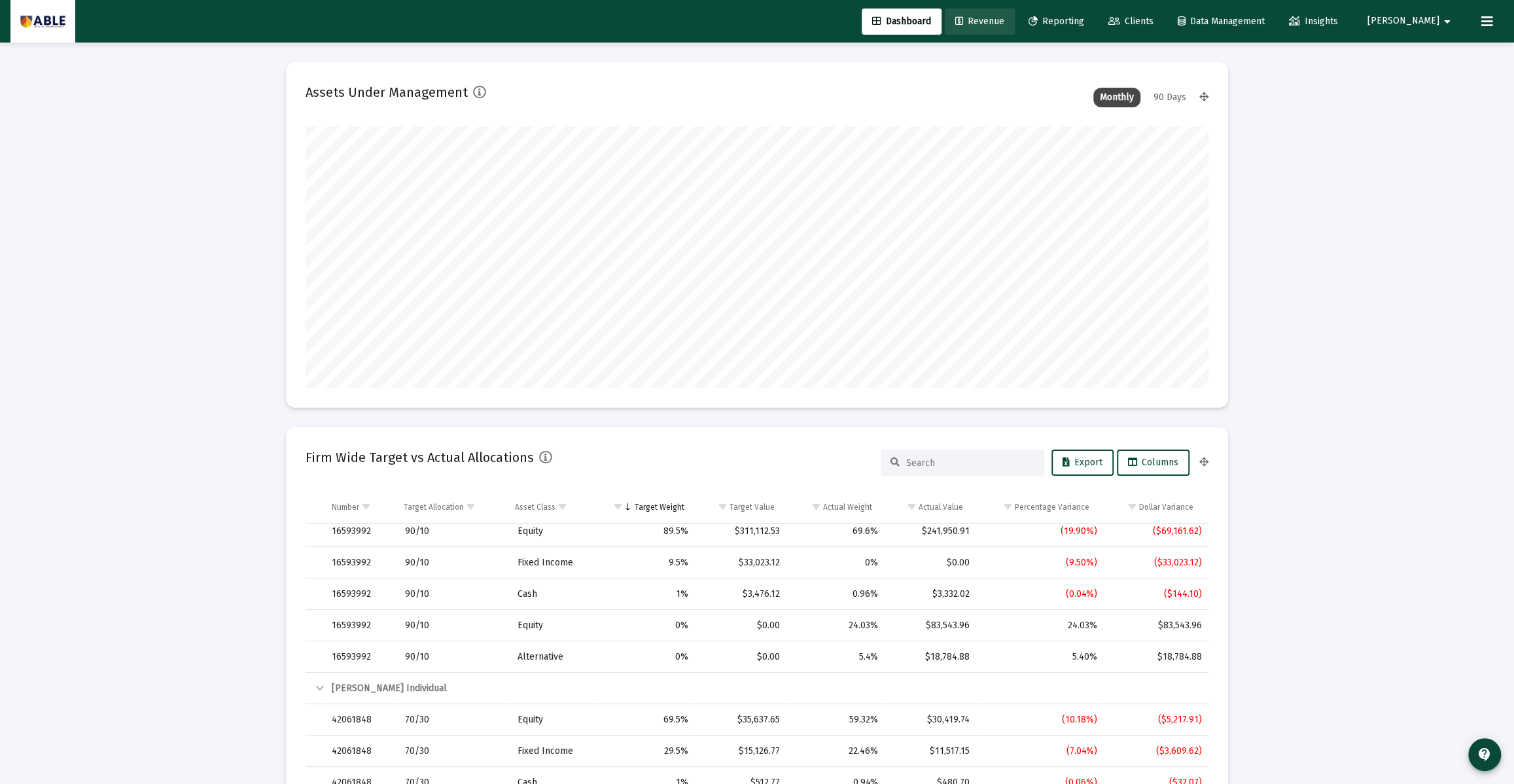
click at [1004, 22] on span "Revenue" at bounding box center [980, 21] width 49 height 11
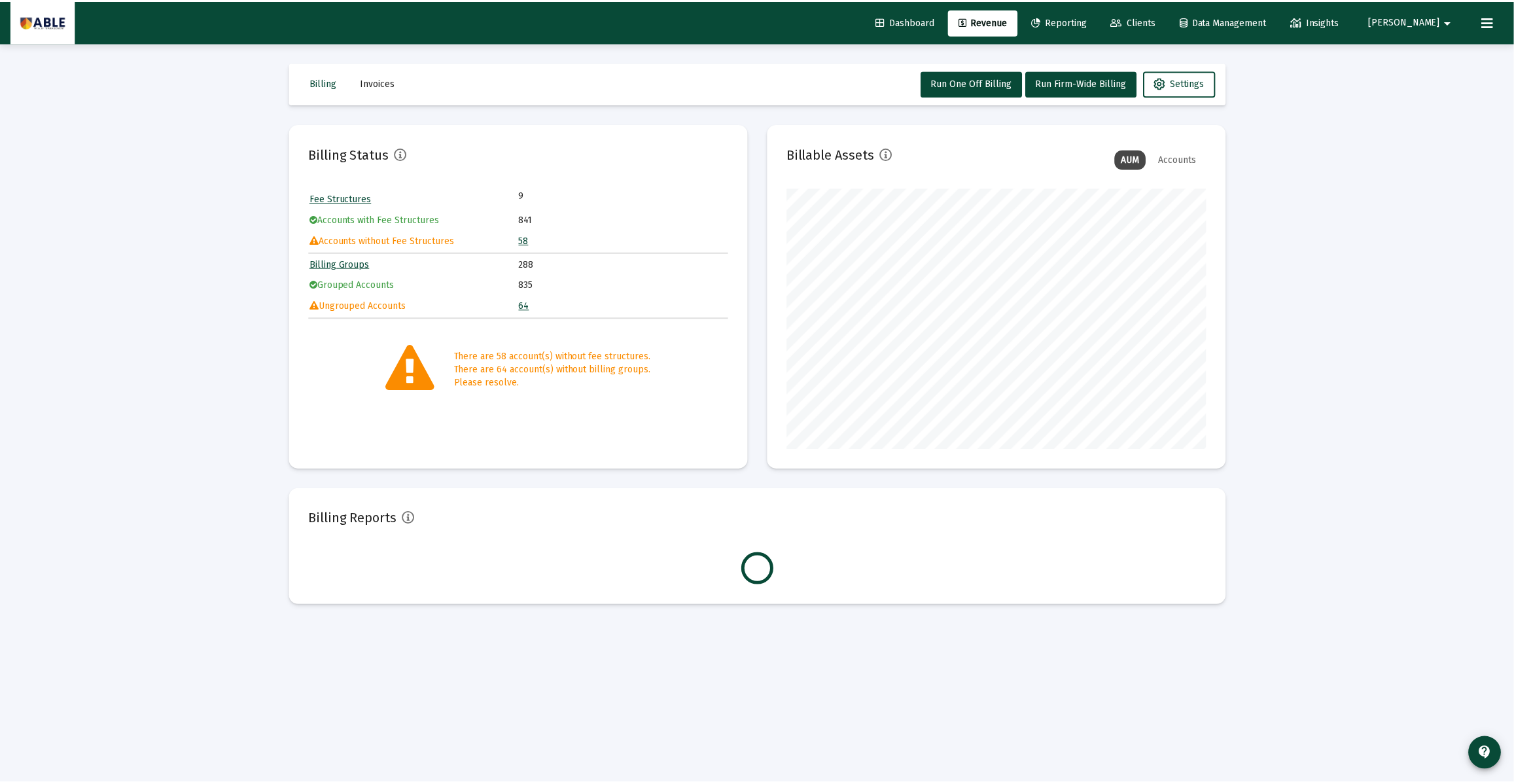
scroll to position [262, 422]
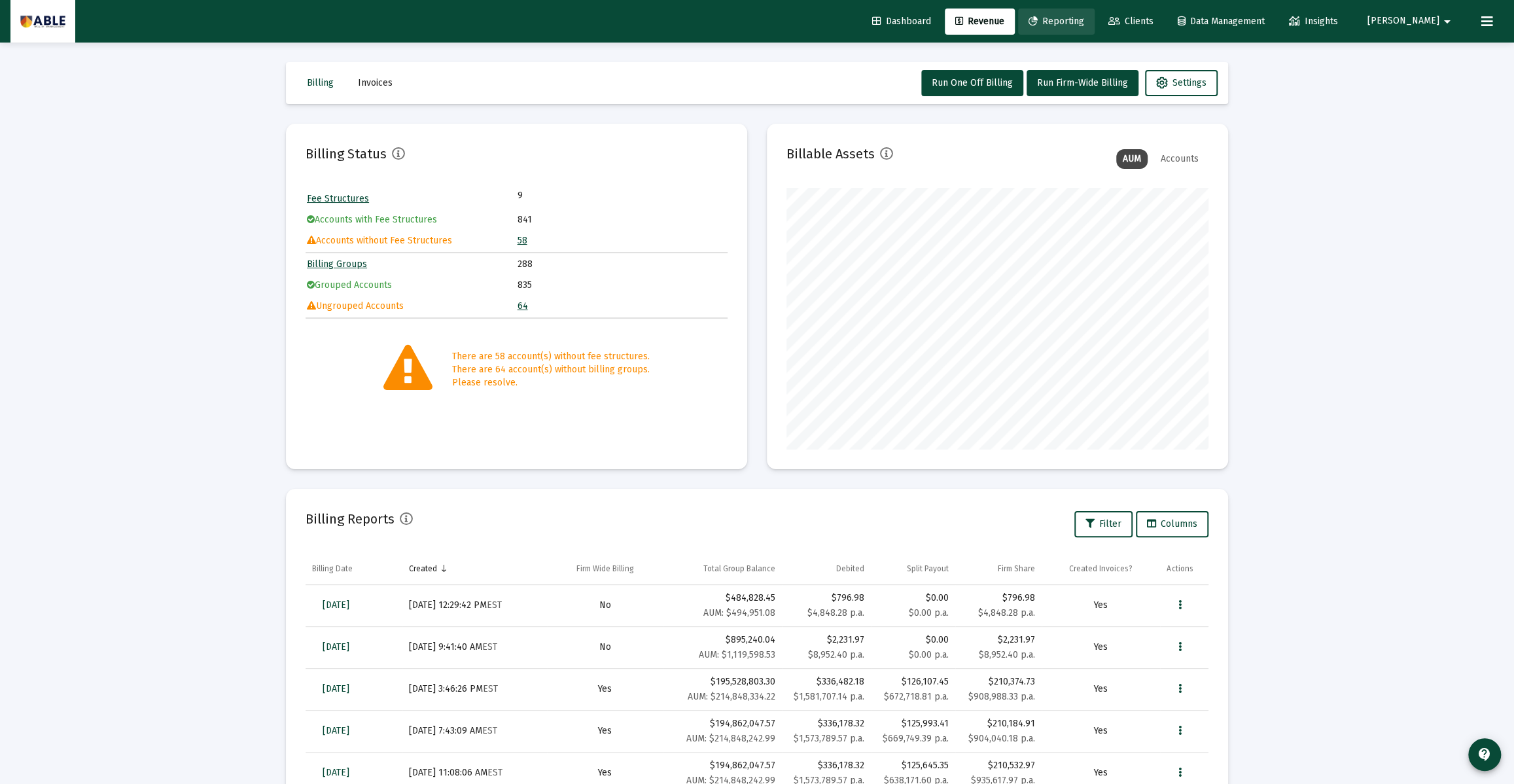
click at [1084, 25] on span "Reporting" at bounding box center [1056, 21] width 56 height 11
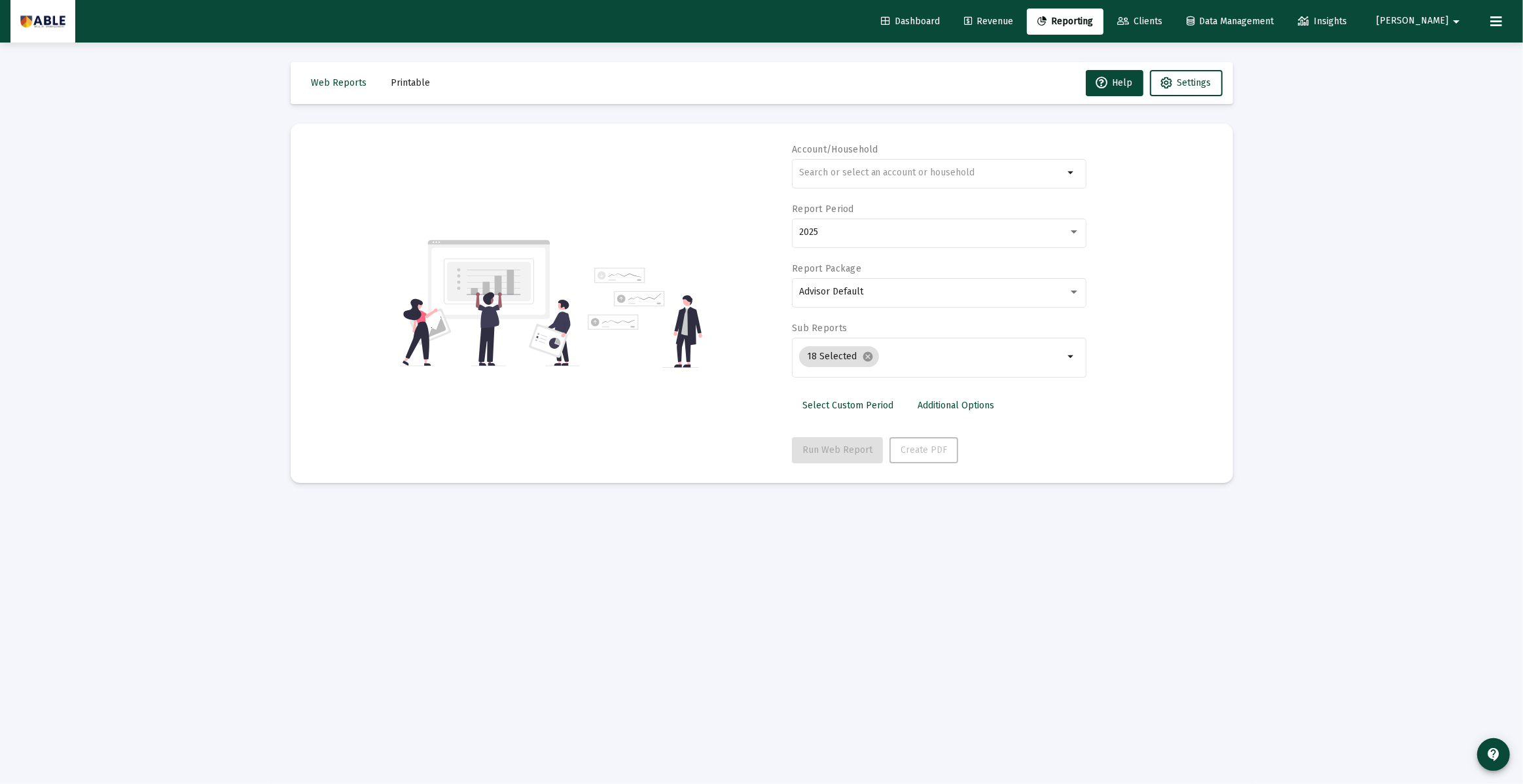
click at [1445, 23] on span "[PERSON_NAME]" at bounding box center [1412, 21] width 72 height 11
click at [1356, 22] on div at bounding box center [761, 392] width 1523 height 784
click at [1309, 21] on icon at bounding box center [1303, 22] width 11 height 9
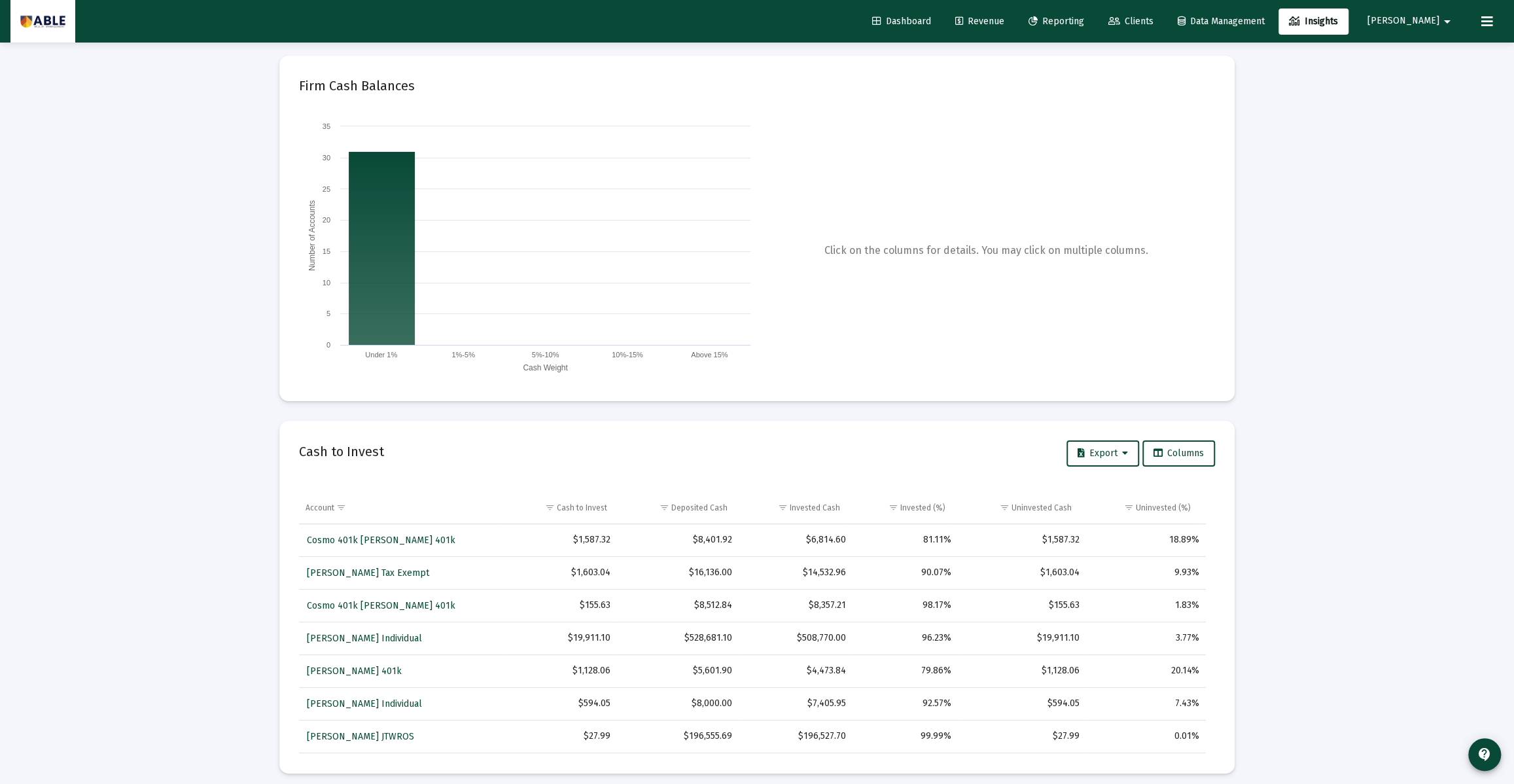
click at [1492, 20] on icon at bounding box center [1487, 21] width 12 height 16
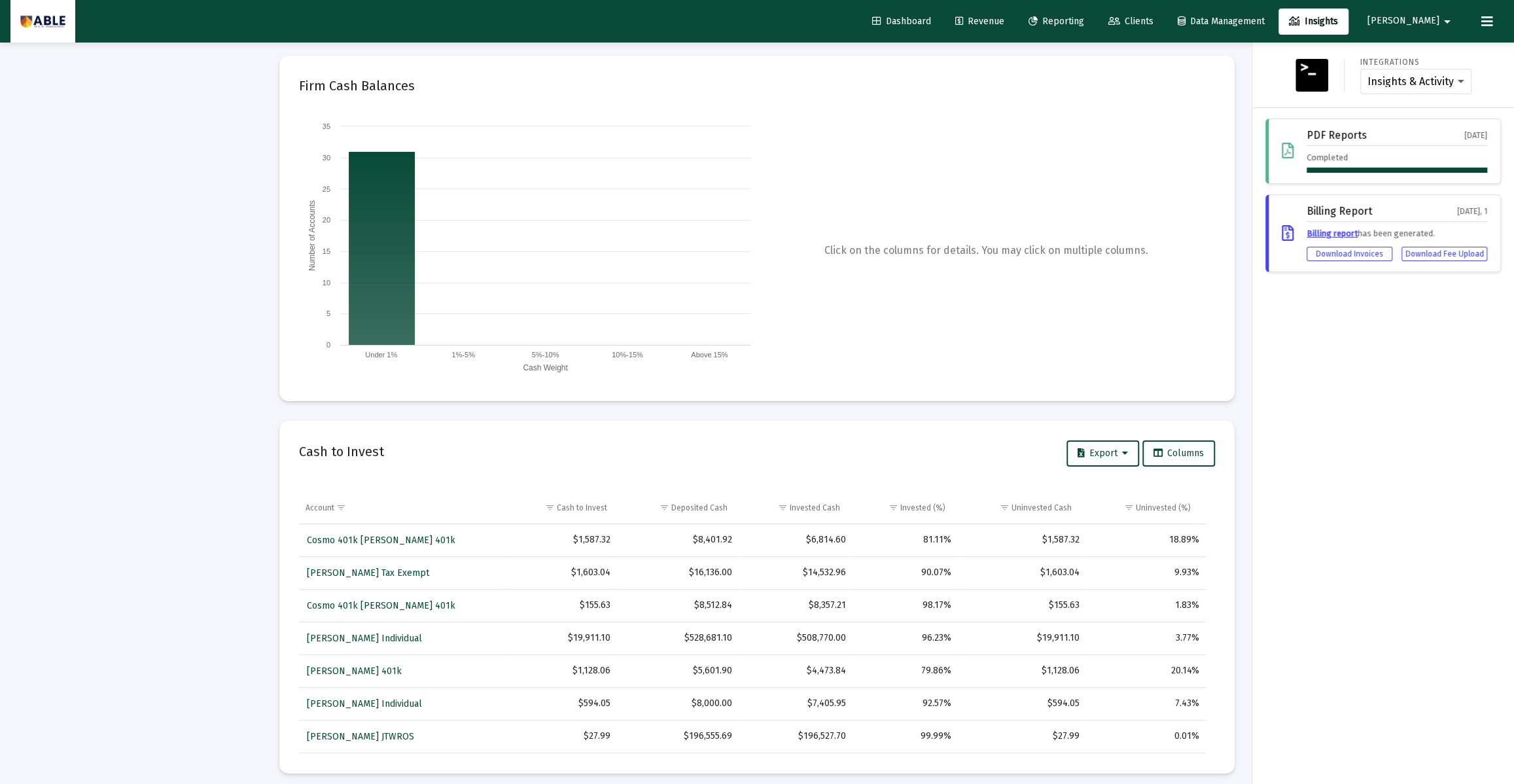
click at [1311, 137] on div "PDF Reports" at bounding box center [1336, 136] width 60 height 12
click at [1434, 81] on select "Insights & Activity Wealthbox" at bounding box center [1416, 82] width 97 height 12
click at [1429, 19] on span "[PERSON_NAME]" at bounding box center [1404, 21] width 72 height 11
click at [25, 46] on div at bounding box center [757, 392] width 1514 height 784
click at [42, 28] on img at bounding box center [43, 21] width 46 height 26
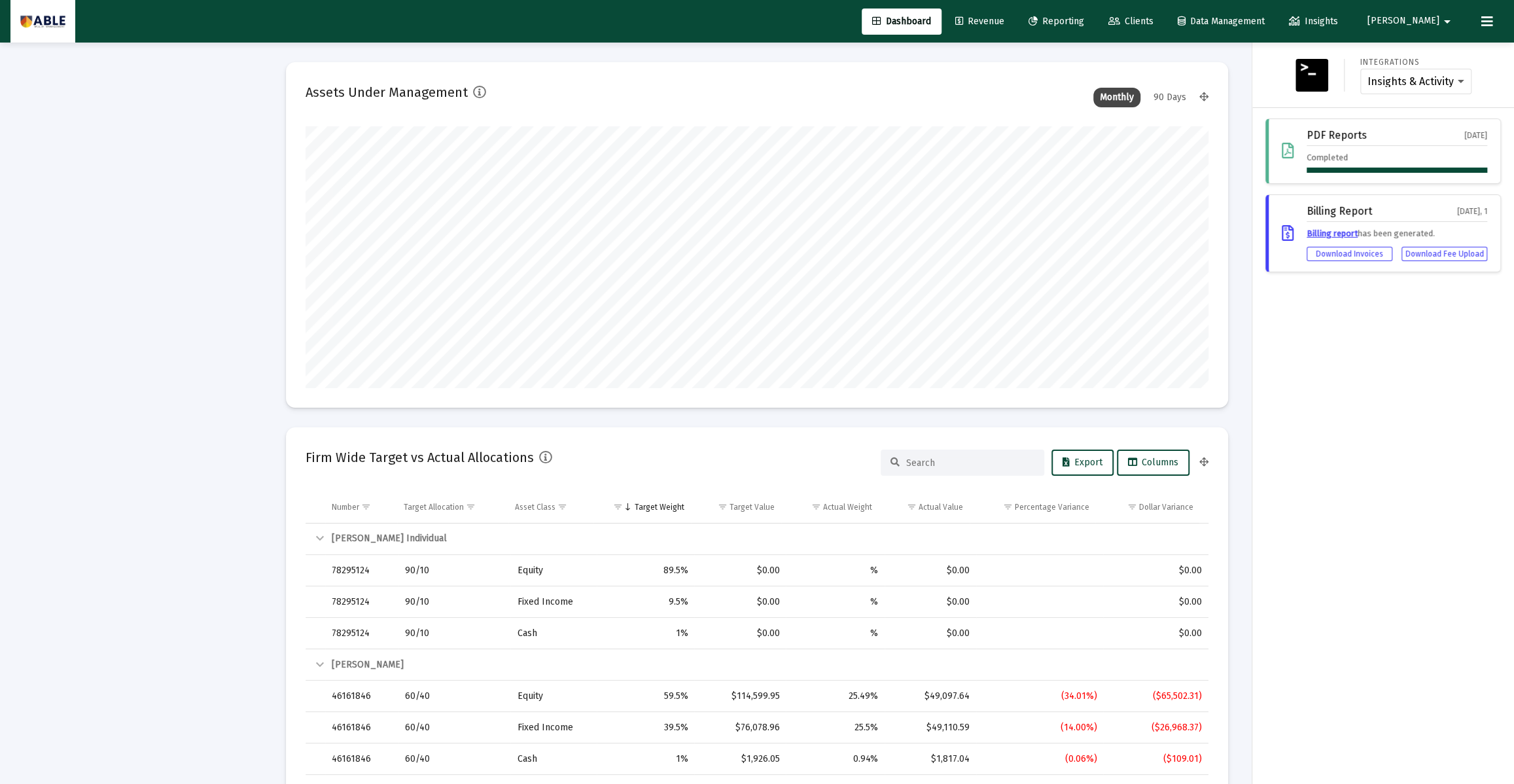
scroll to position [262, 422]
click at [1388, 166] on div "Completed" at bounding box center [1397, 162] width 181 height 22
click at [1326, 153] on div "Completed" at bounding box center [1397, 162] width 181 height 22
click at [1284, 148] on icon at bounding box center [1288, 151] width 12 height 16
drag, startPoint x: 1269, startPoint y: 145, endPoint x: 1278, endPoint y: 163, distance: 20.1
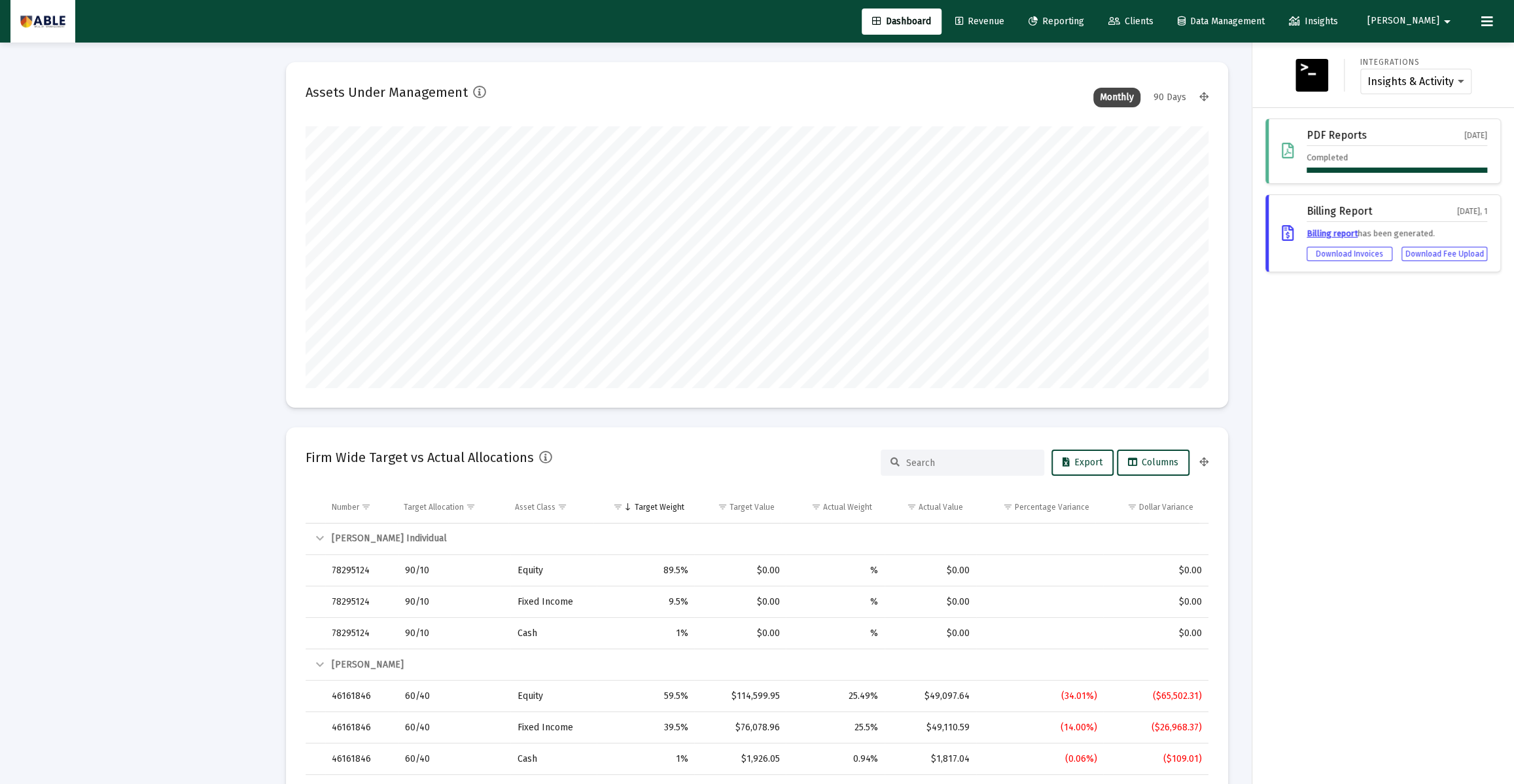
click at [1278, 163] on div "PDF Reports [DATE] Completed" at bounding box center [1383, 151] width 236 height 66
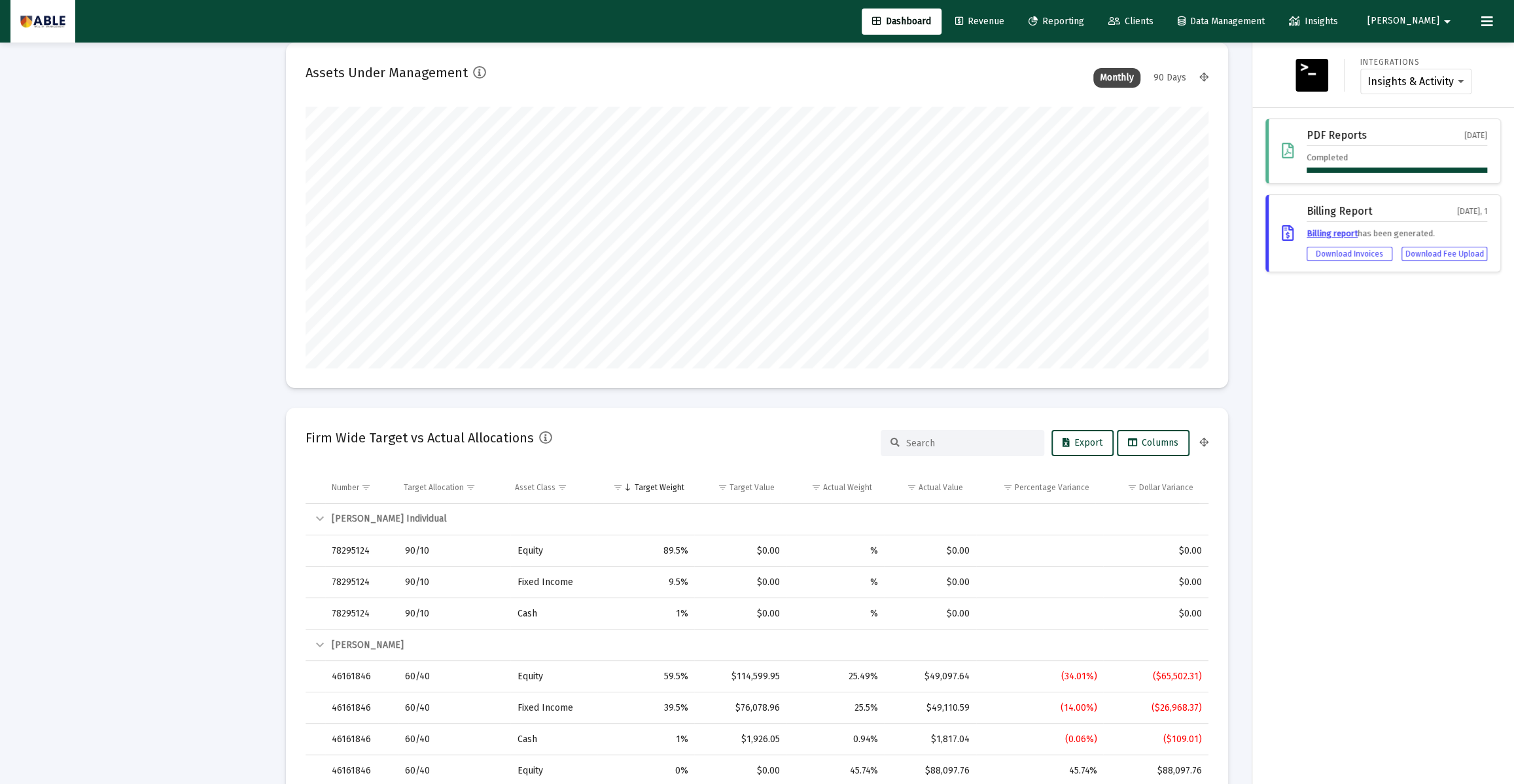
scroll to position [0, 0]
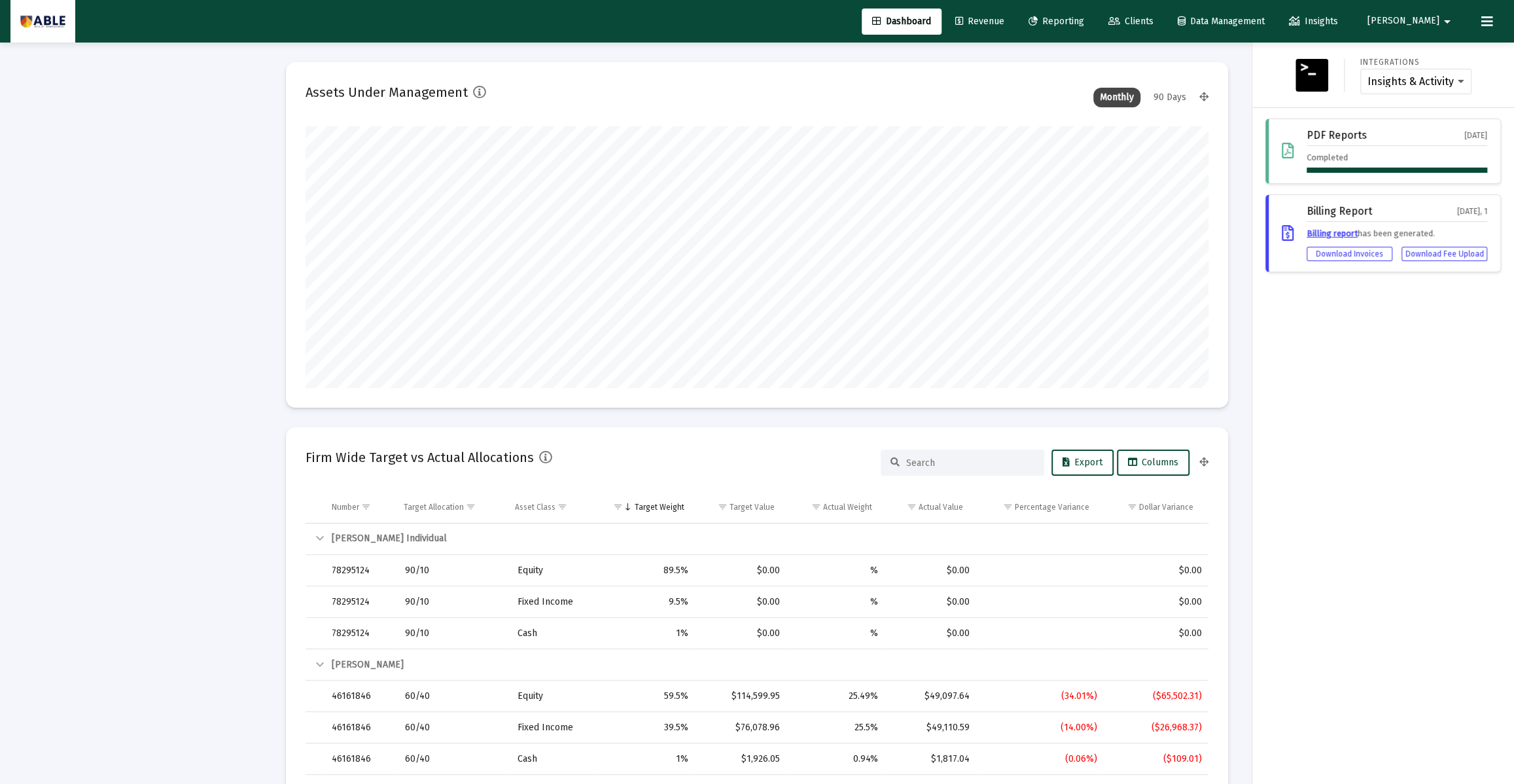
click at [1491, 20] on icon at bounding box center [1487, 21] width 12 height 16
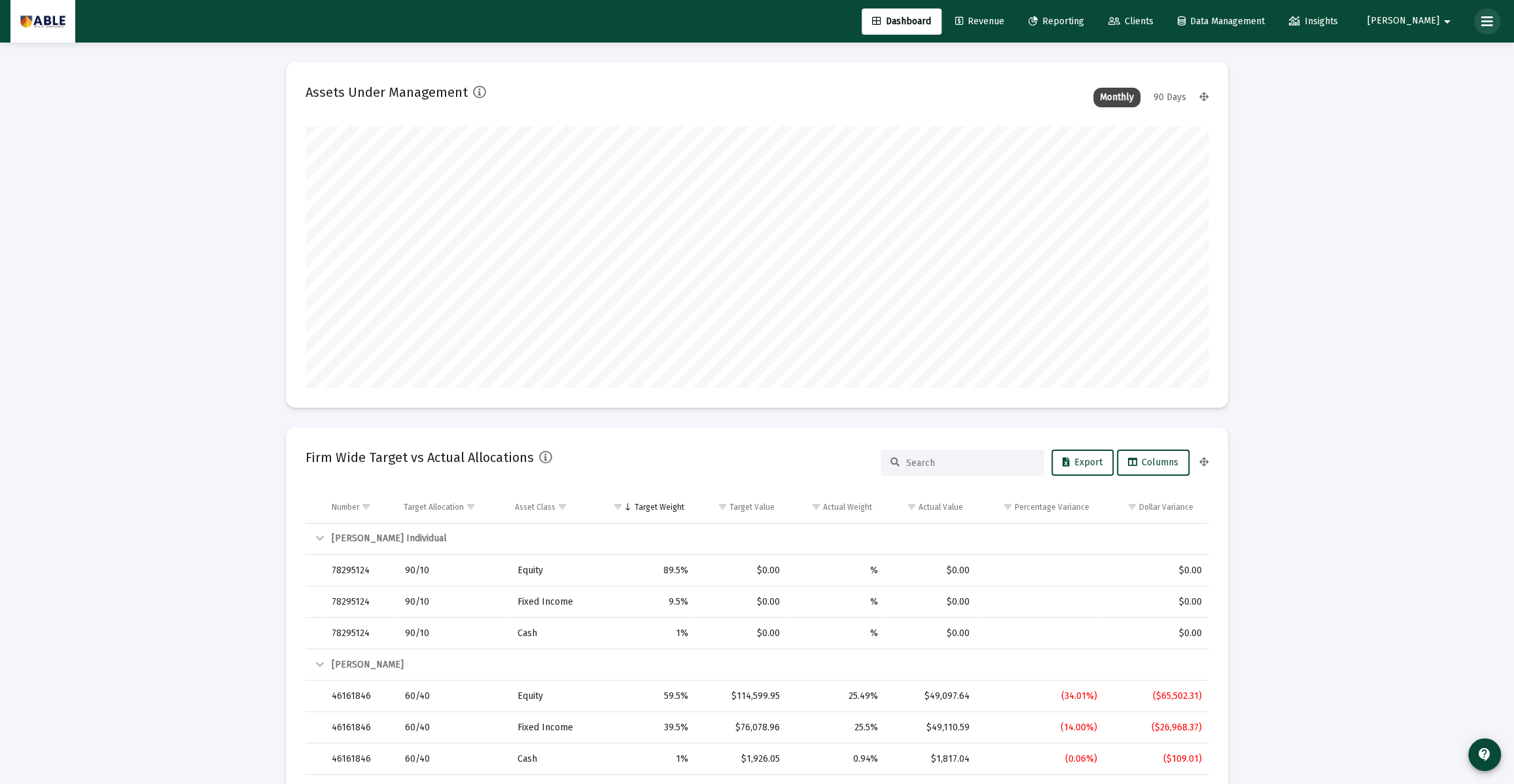
click at [1491, 20] on icon at bounding box center [1487, 21] width 12 height 16
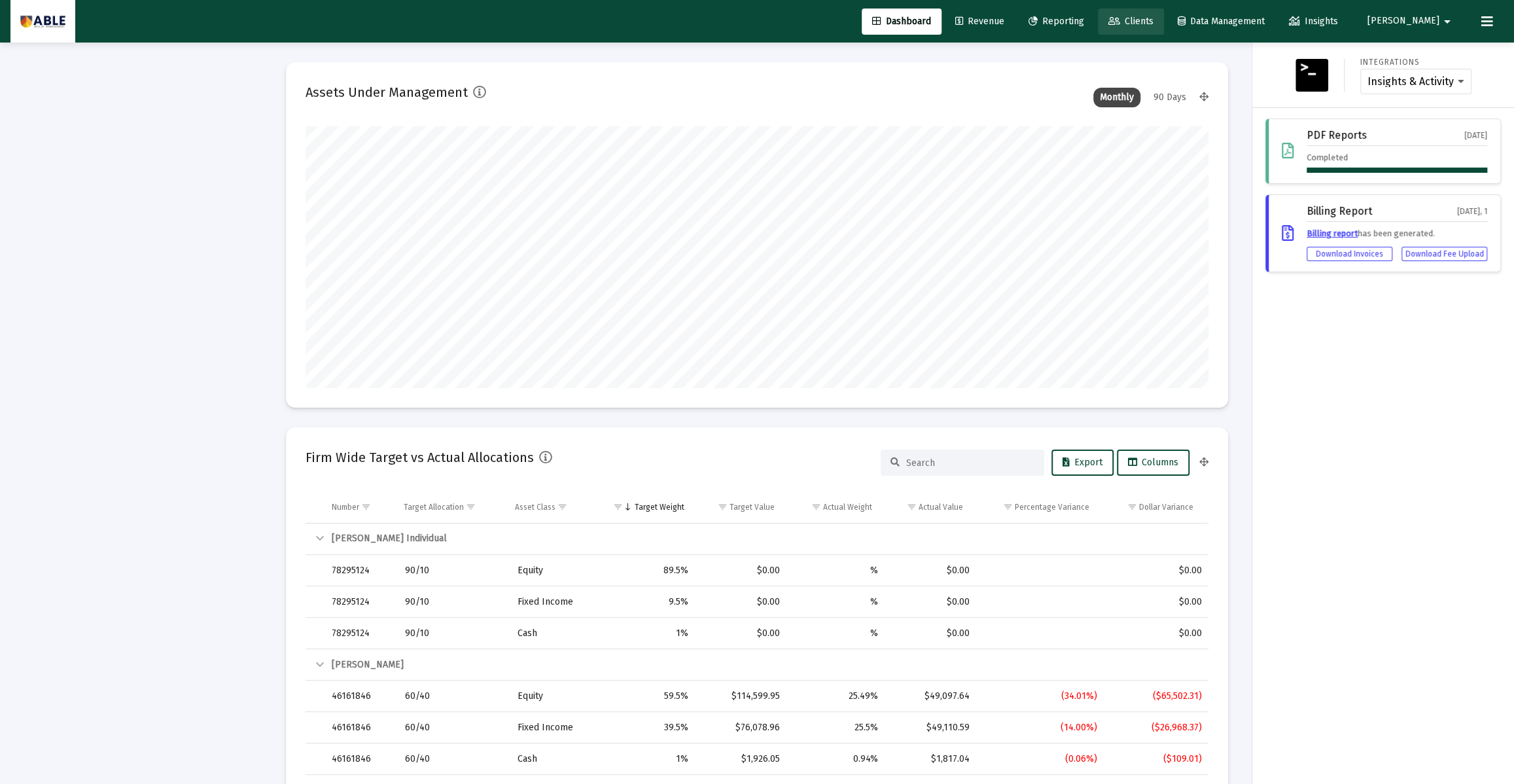
click at [1154, 19] on span "Clients" at bounding box center [1130, 21] width 46 height 11
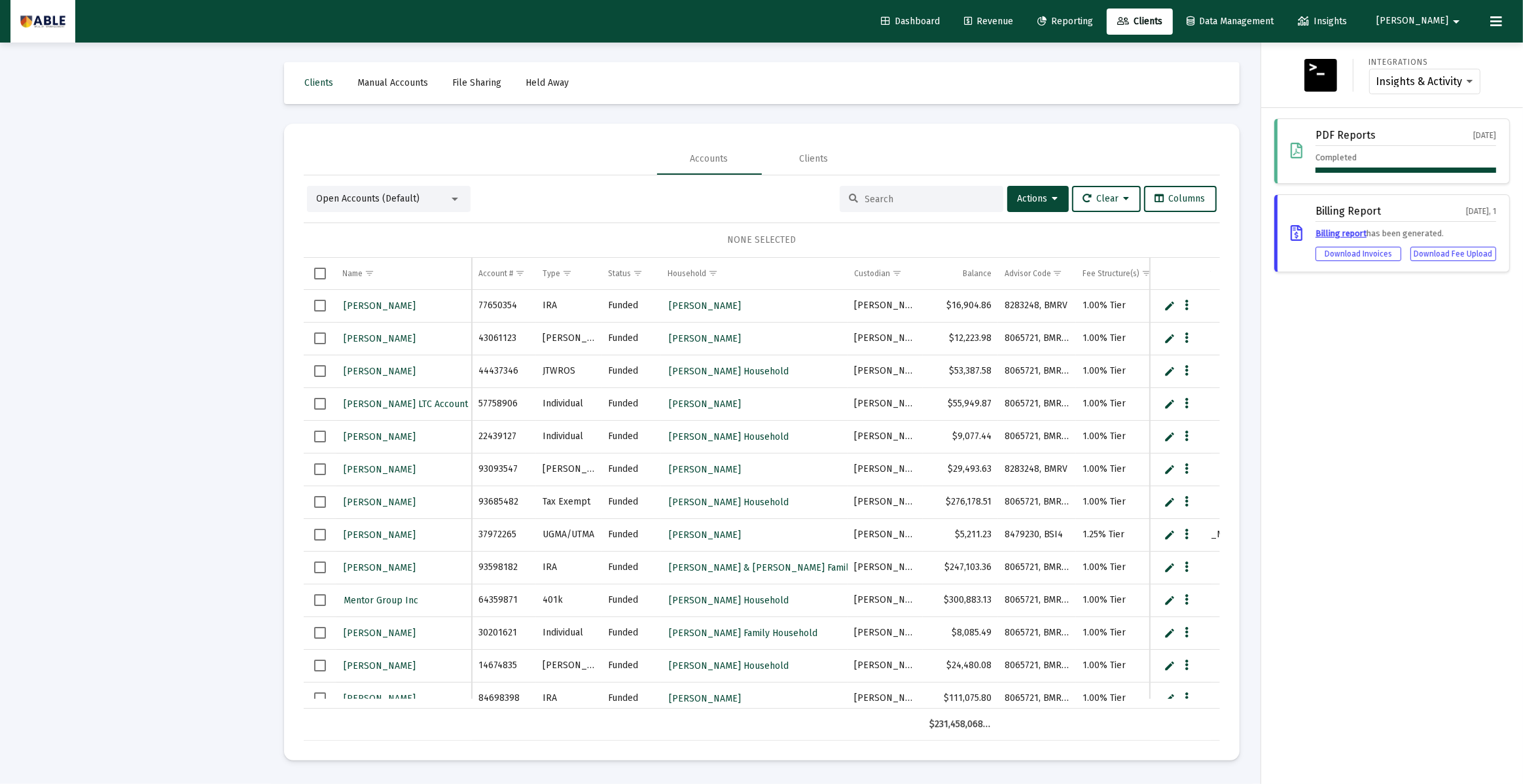
click at [880, 196] on div at bounding box center [761, 392] width 1523 height 784
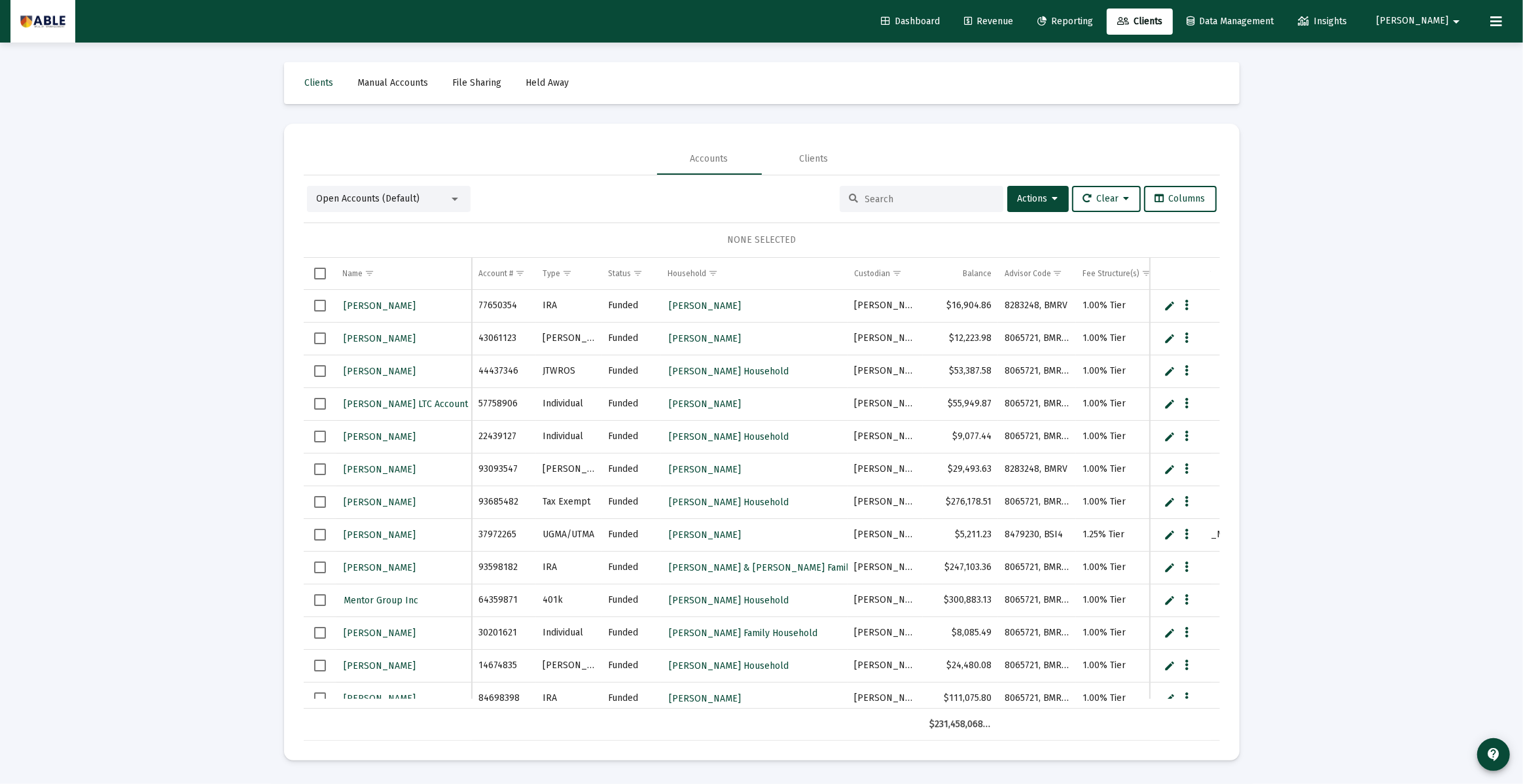
click at [907, 197] on input at bounding box center [929, 199] width 128 height 11
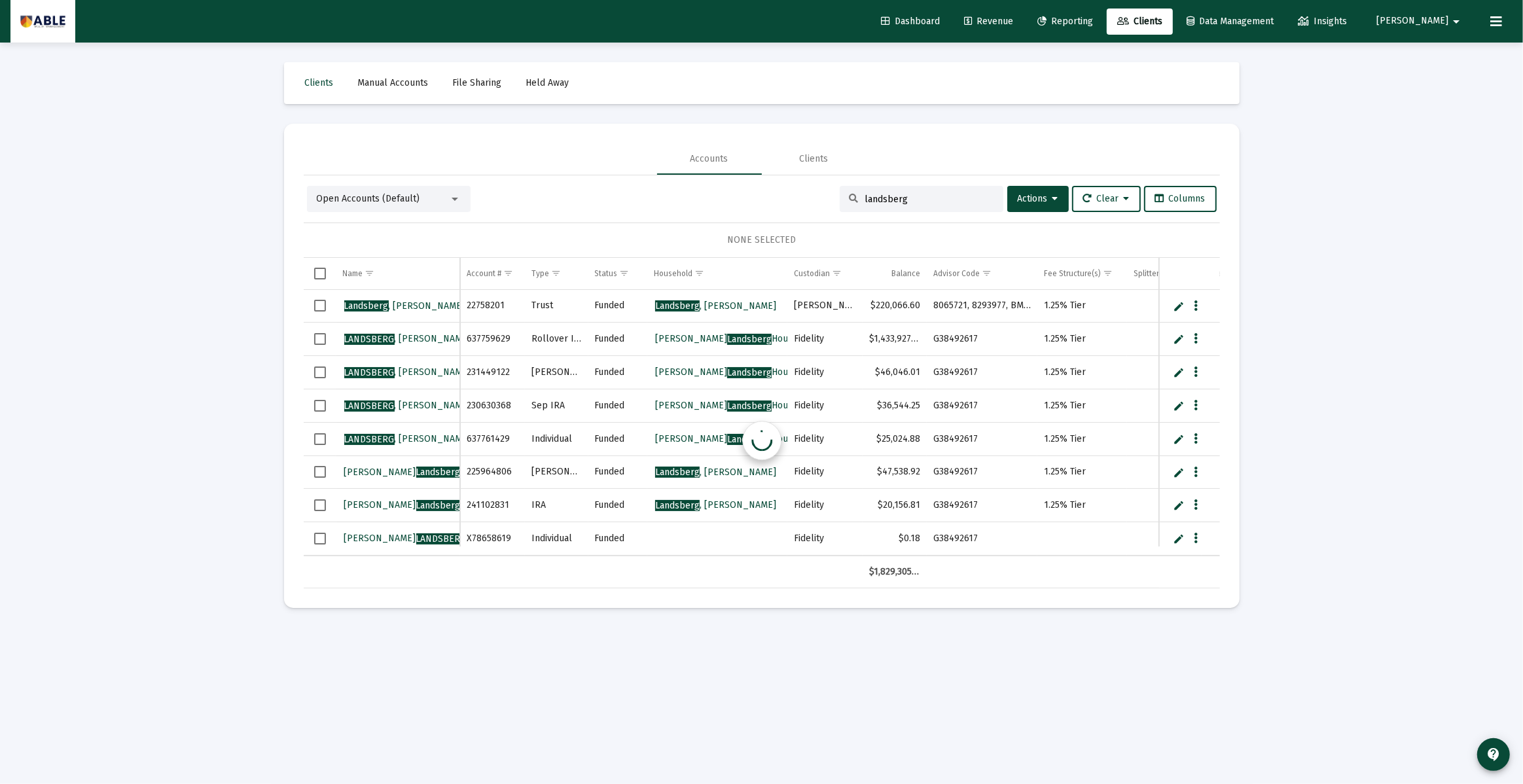
type input "landsberg"
click at [404, 366] on span "[PERSON_NAME]" at bounding box center [407, 371] width 127 height 11
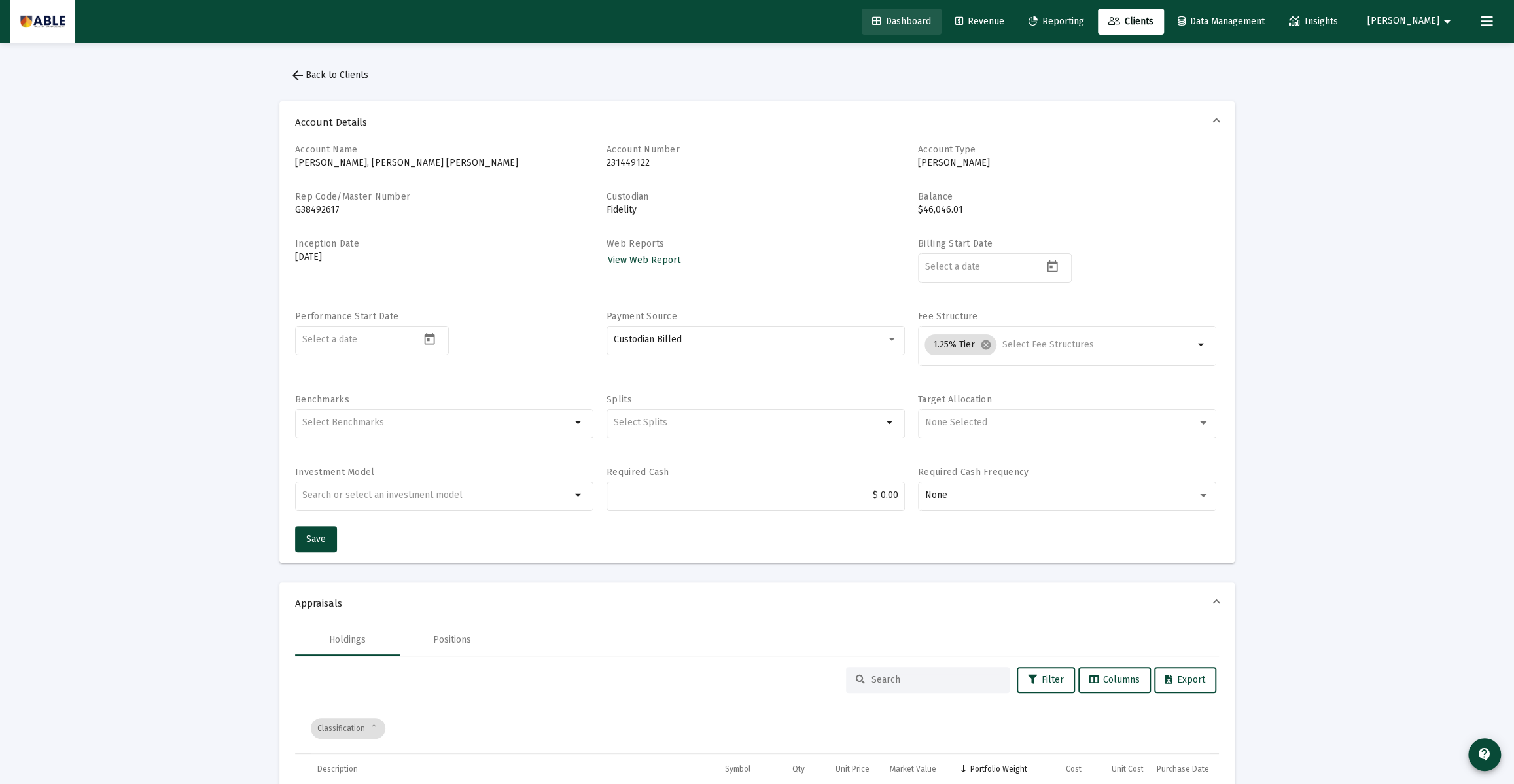
click at [931, 21] on span "Dashboard" at bounding box center [901, 21] width 59 height 11
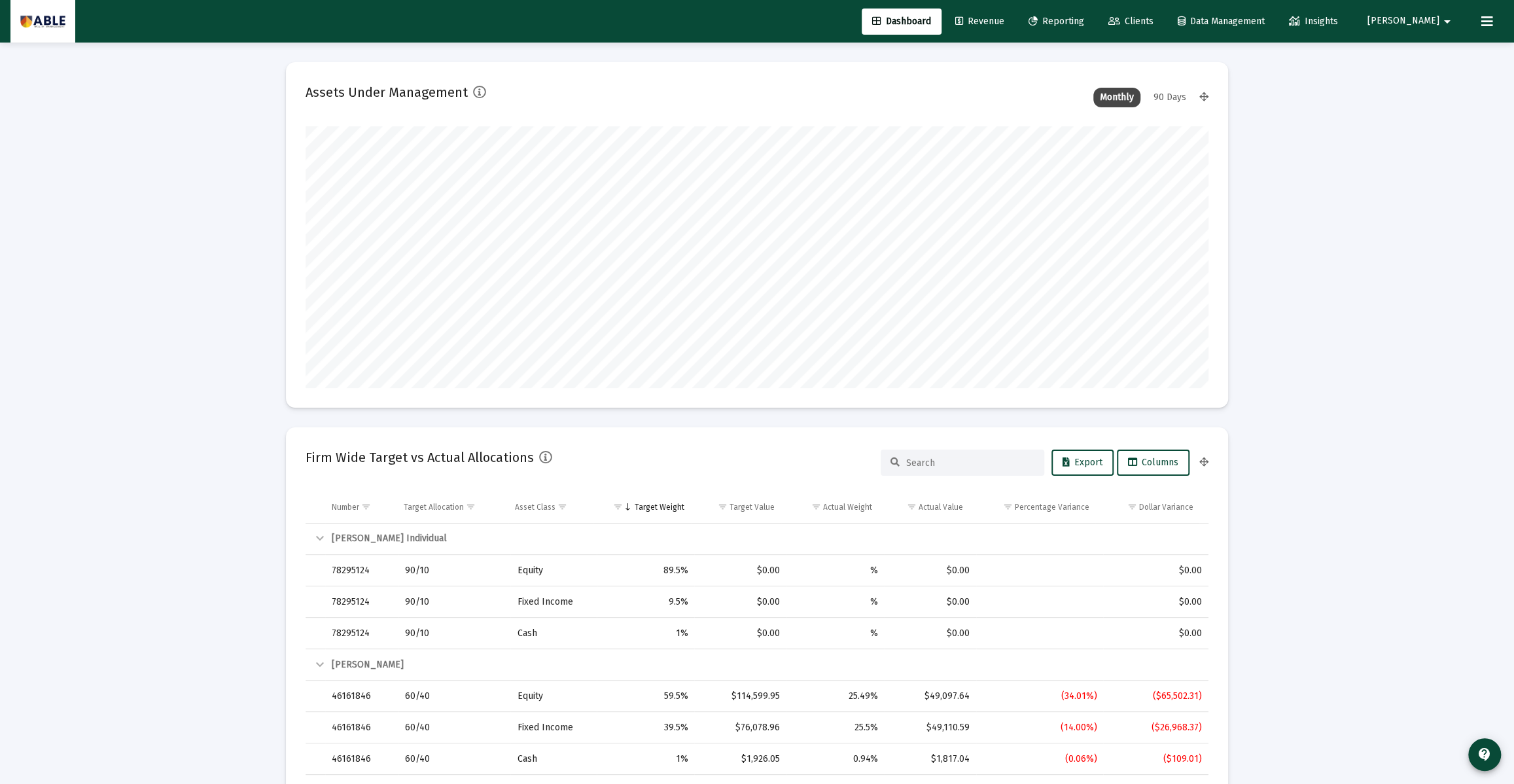
scroll to position [262, 487]
click at [1095, 13] on link "Reporting" at bounding box center [1056, 21] width 77 height 26
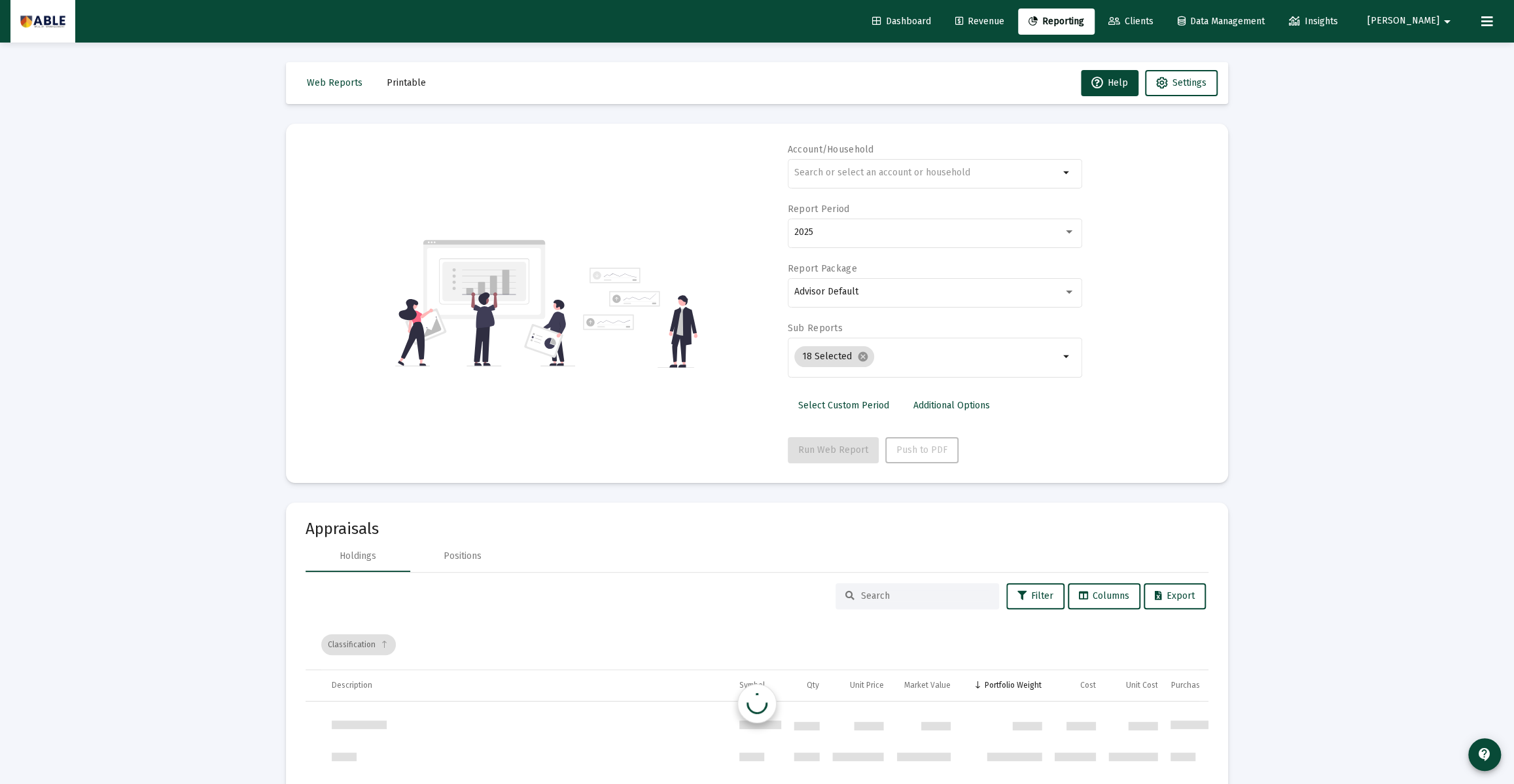
scroll to position [628, 0]
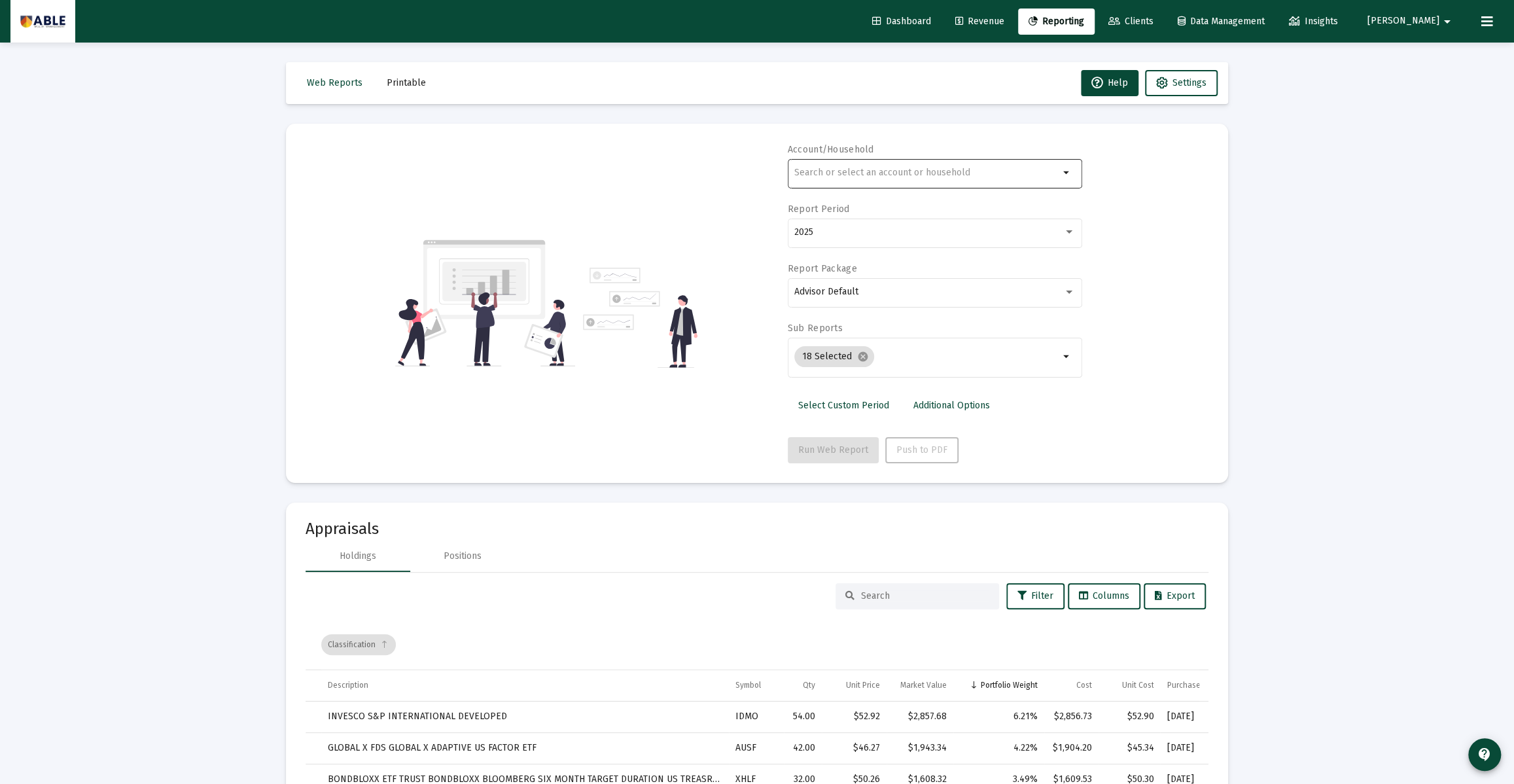
click at [859, 177] on input "text" at bounding box center [927, 172] width 265 height 10
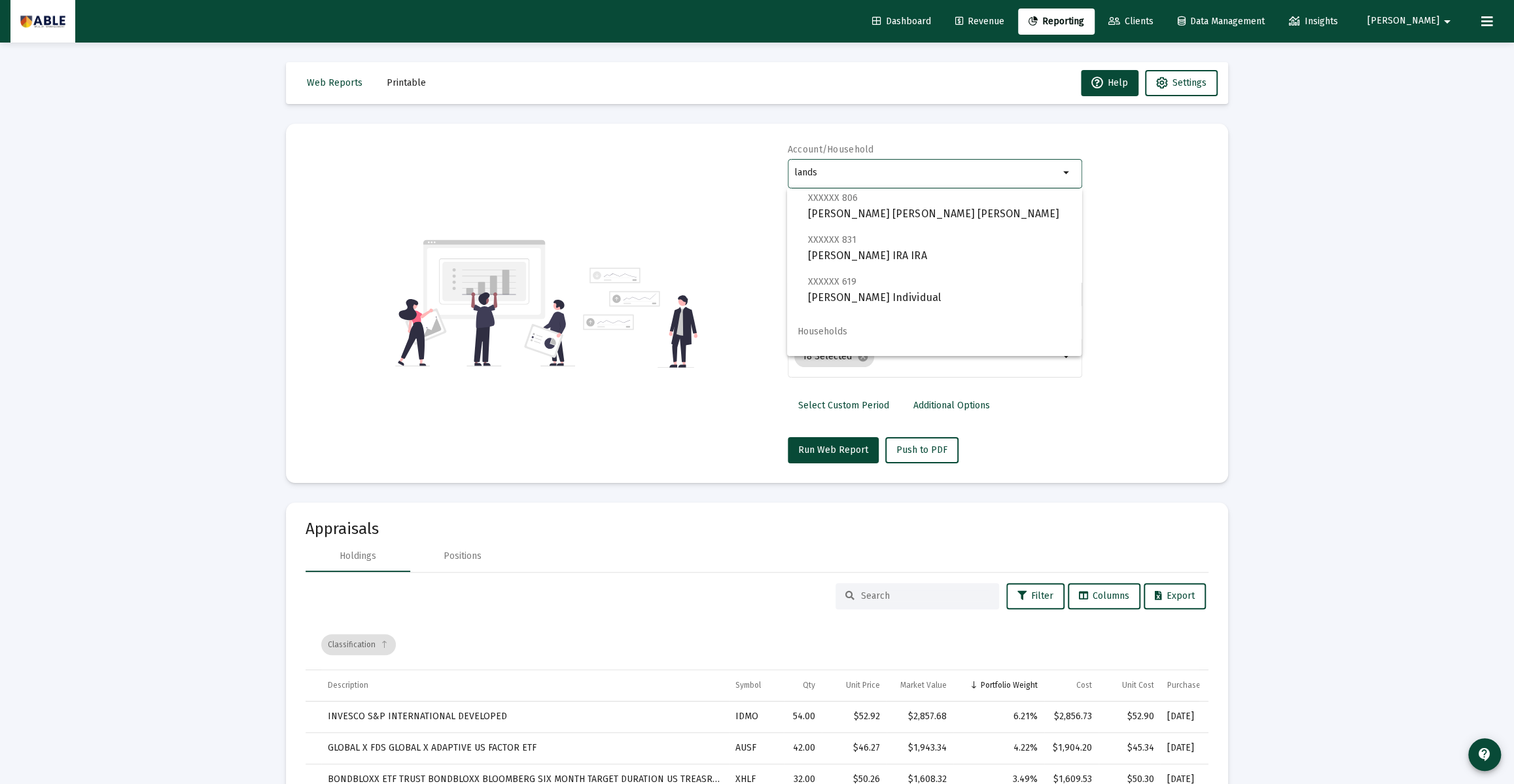
scroll to position [292, 0]
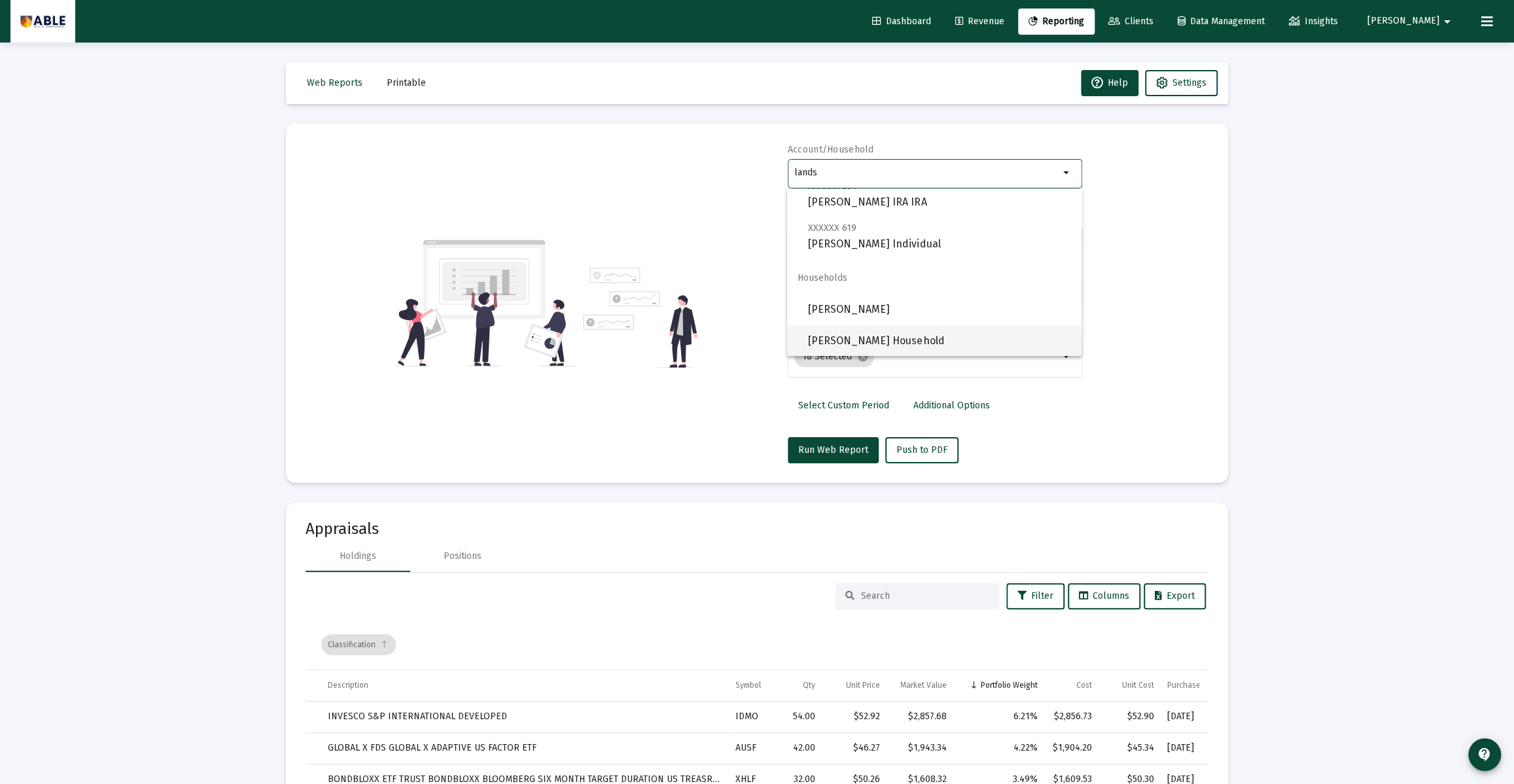
click at [878, 339] on span "[PERSON_NAME] Household" at bounding box center [939, 341] width 263 height 31
type input "[PERSON_NAME] Household"
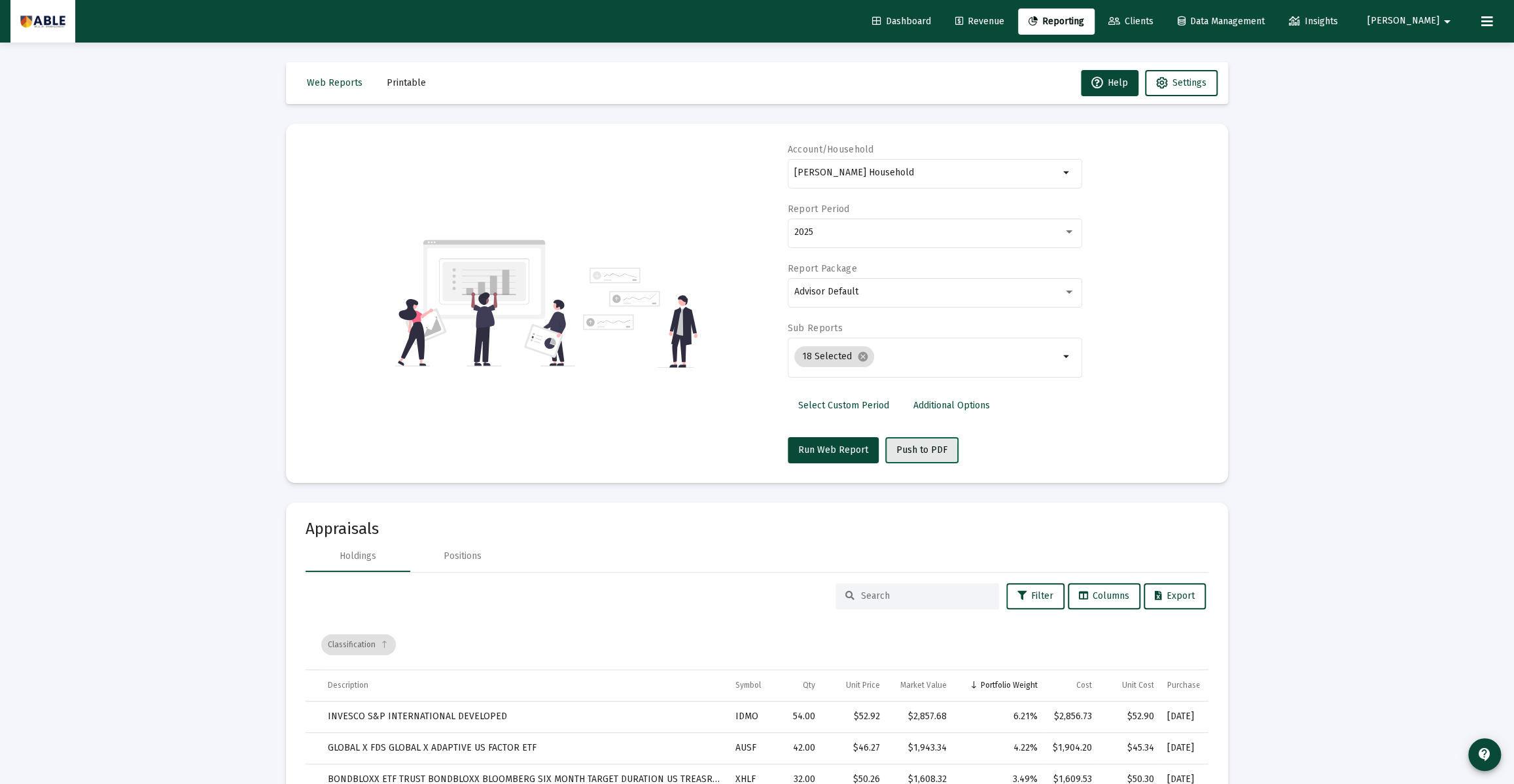
click at [913, 452] on span "Push to PDF" at bounding box center [922, 449] width 51 height 11
click at [1486, 22] on icon at bounding box center [1487, 21] width 12 height 16
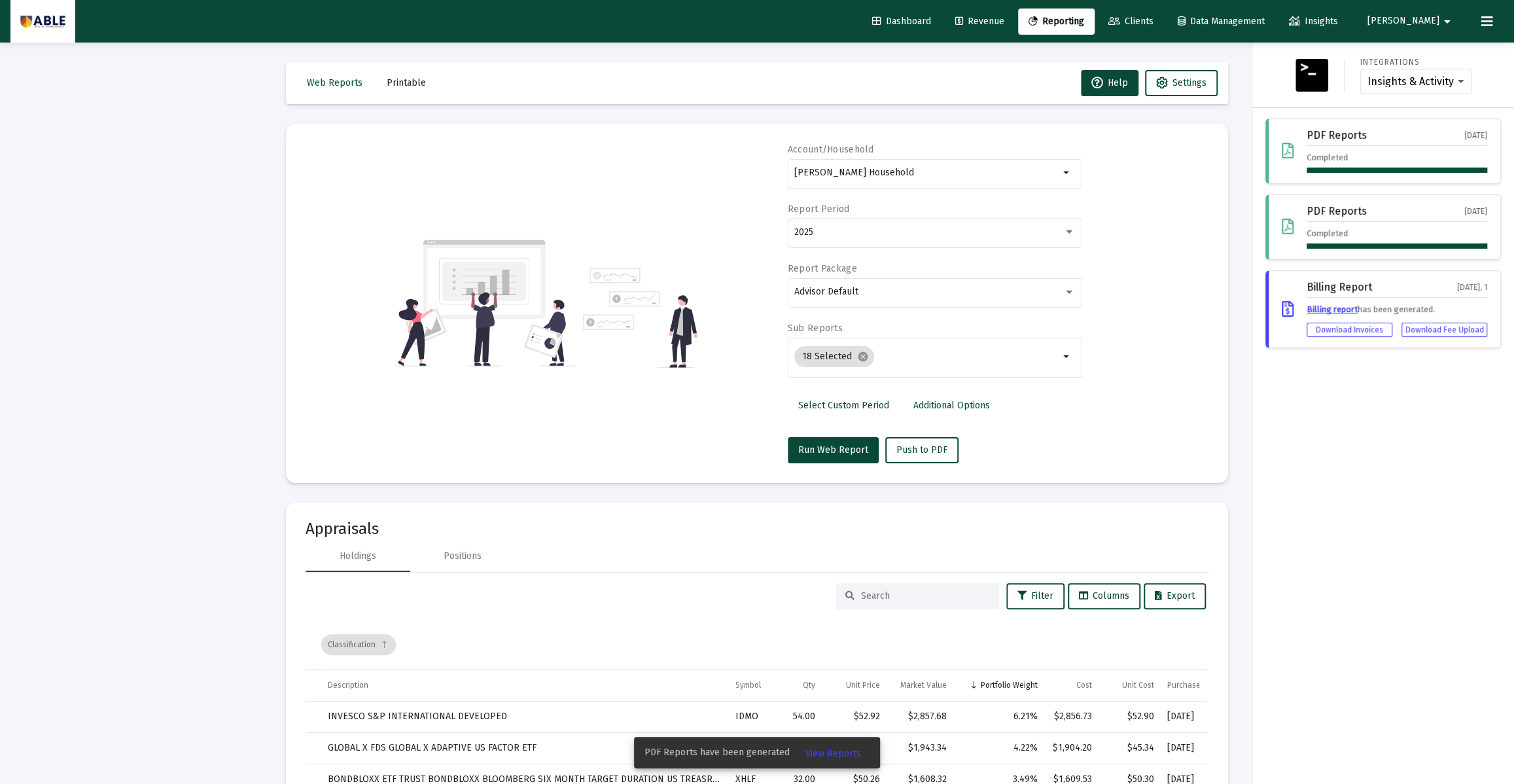
click at [826, 753] on span "View Reports" at bounding box center [833, 753] width 56 height 11
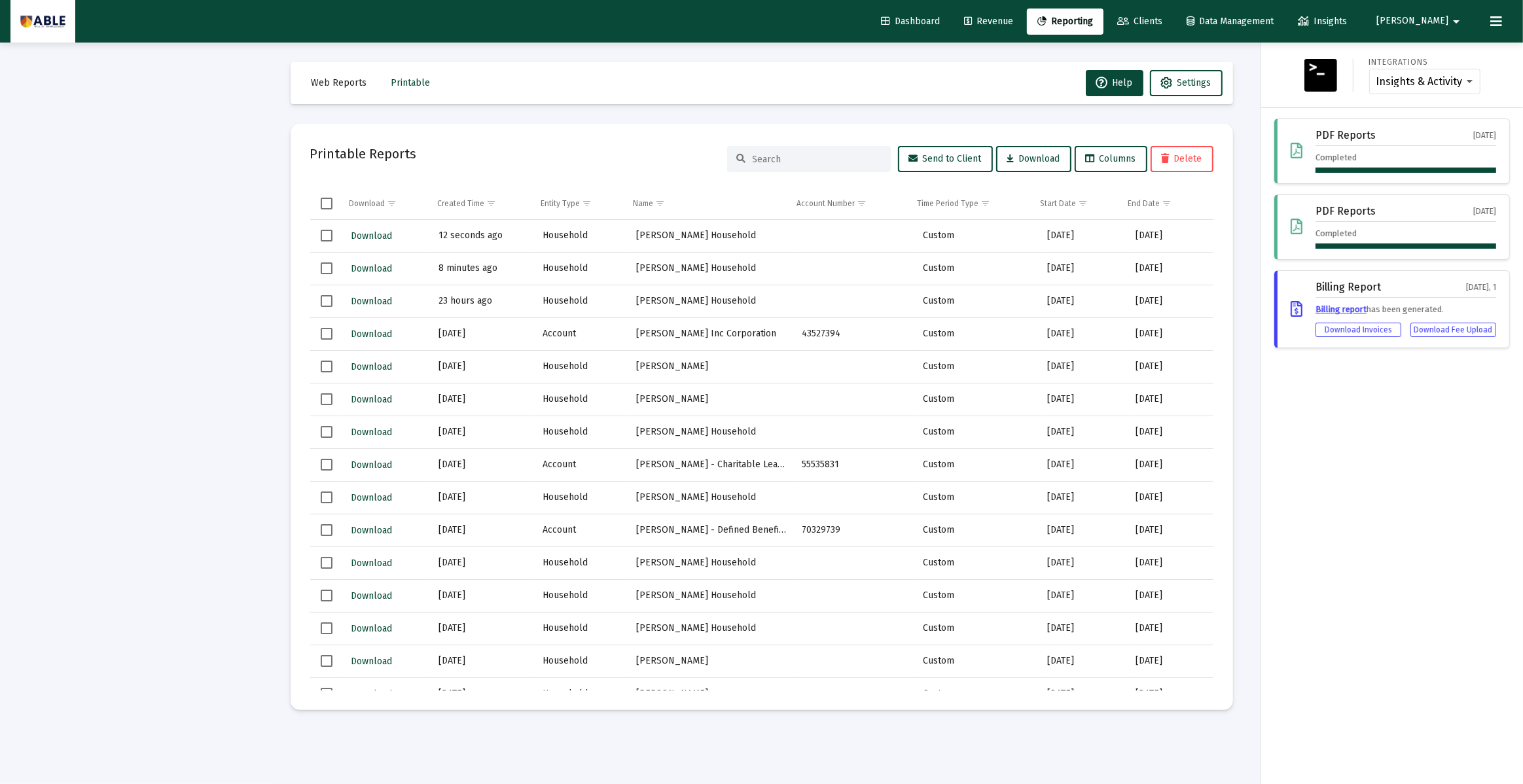
click at [371, 239] on div at bounding box center [761, 392] width 1523 height 784
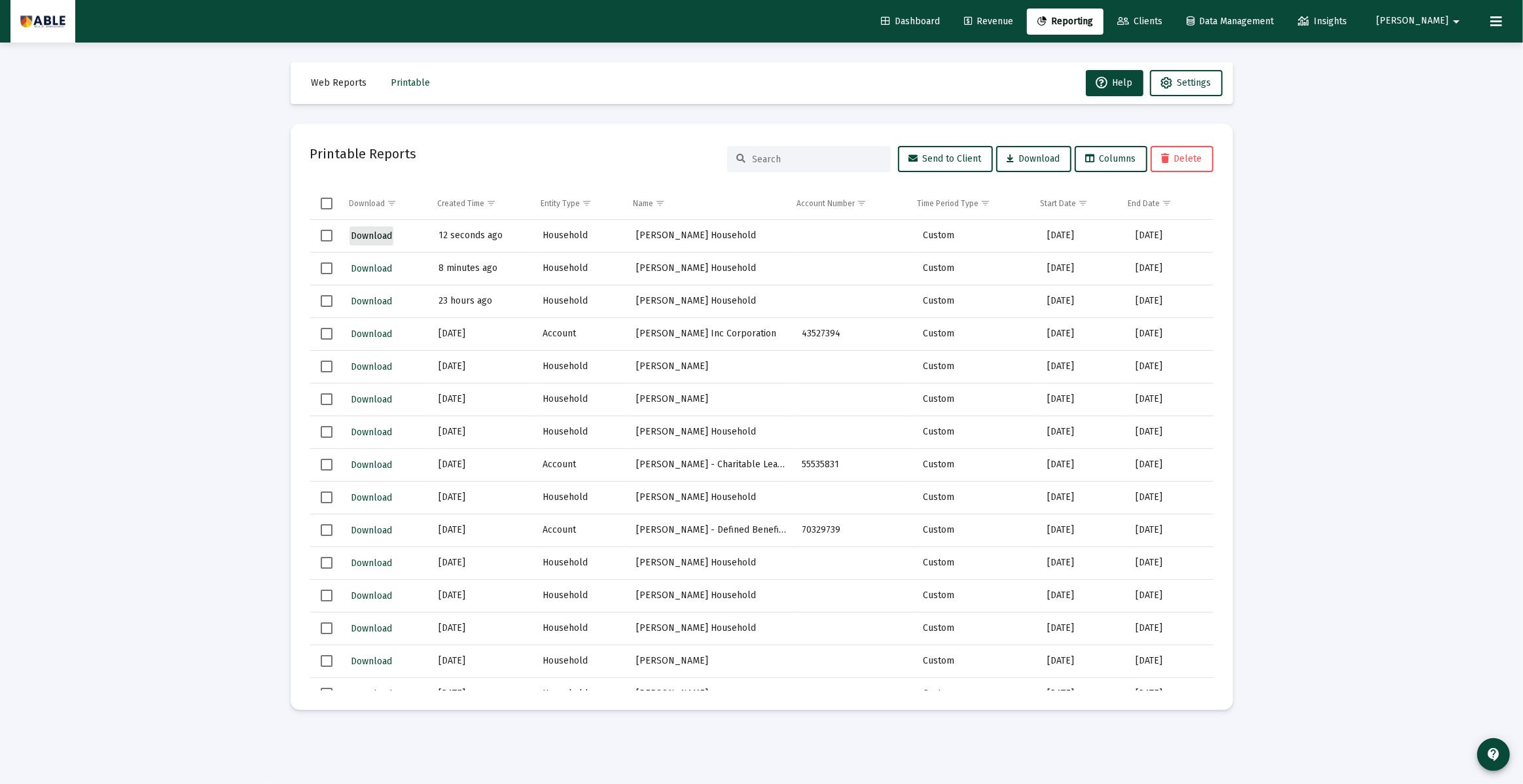
click at [369, 234] on span "Download" at bounding box center [371, 236] width 41 height 11
click at [1013, 21] on span "Revenue" at bounding box center [989, 21] width 49 height 11
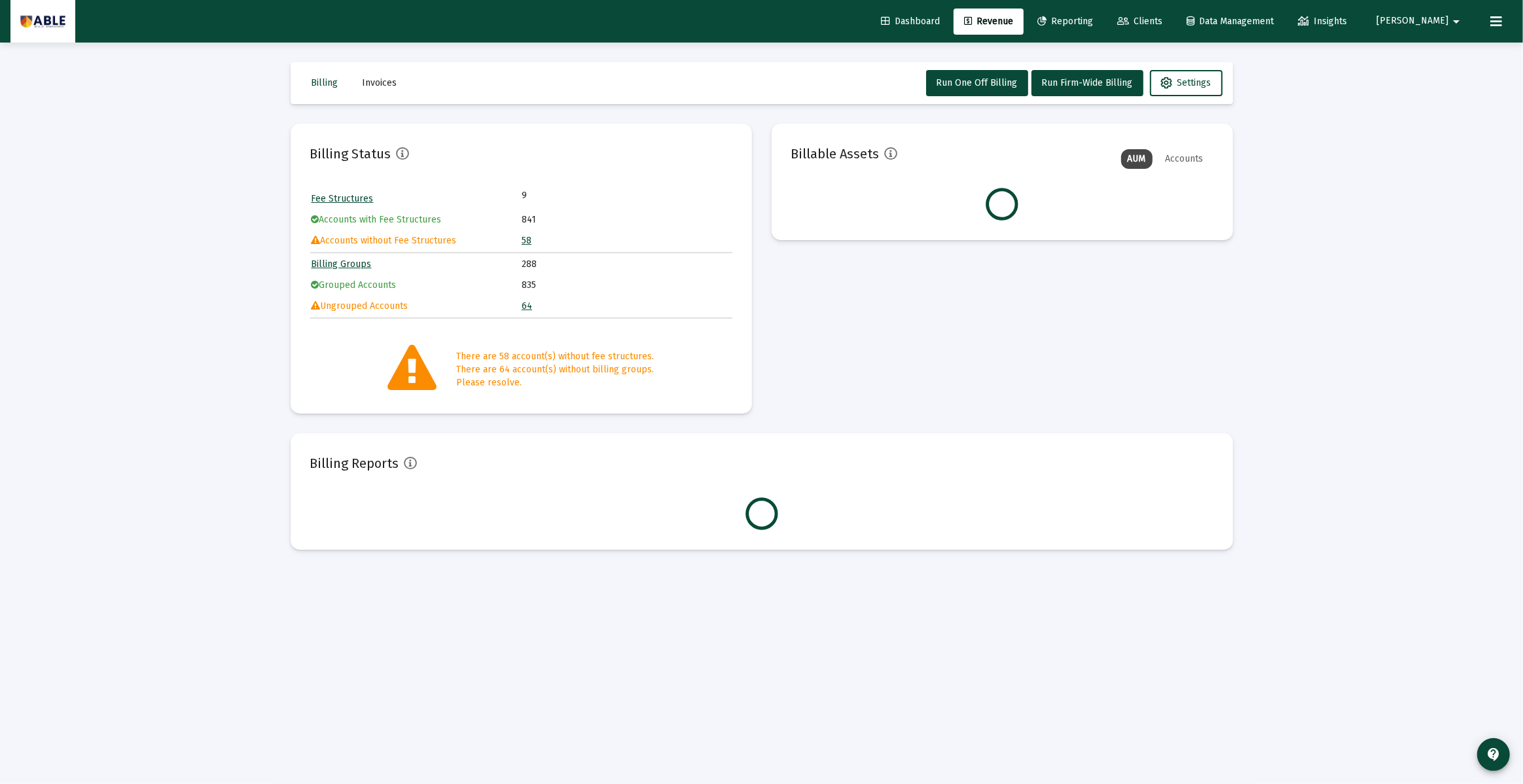
click at [939, 25] on span "Dashboard" at bounding box center [910, 21] width 59 height 11
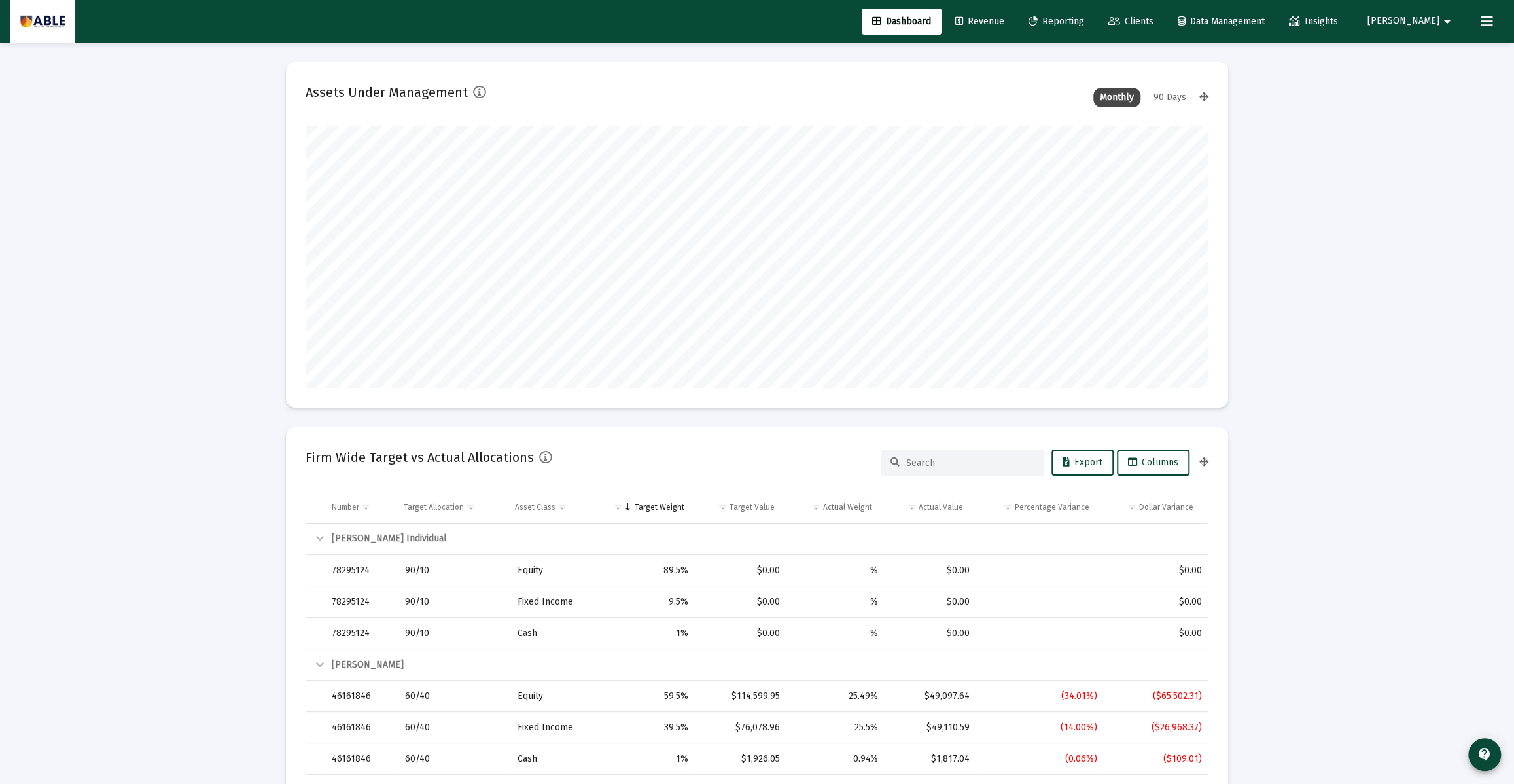
scroll to position [262, 487]
click at [1438, 24] on span "[PERSON_NAME]" at bounding box center [1404, 21] width 72 height 11
click at [1438, 24] on div at bounding box center [757, 392] width 1514 height 784
click at [1477, 22] on button at bounding box center [1487, 21] width 26 height 26
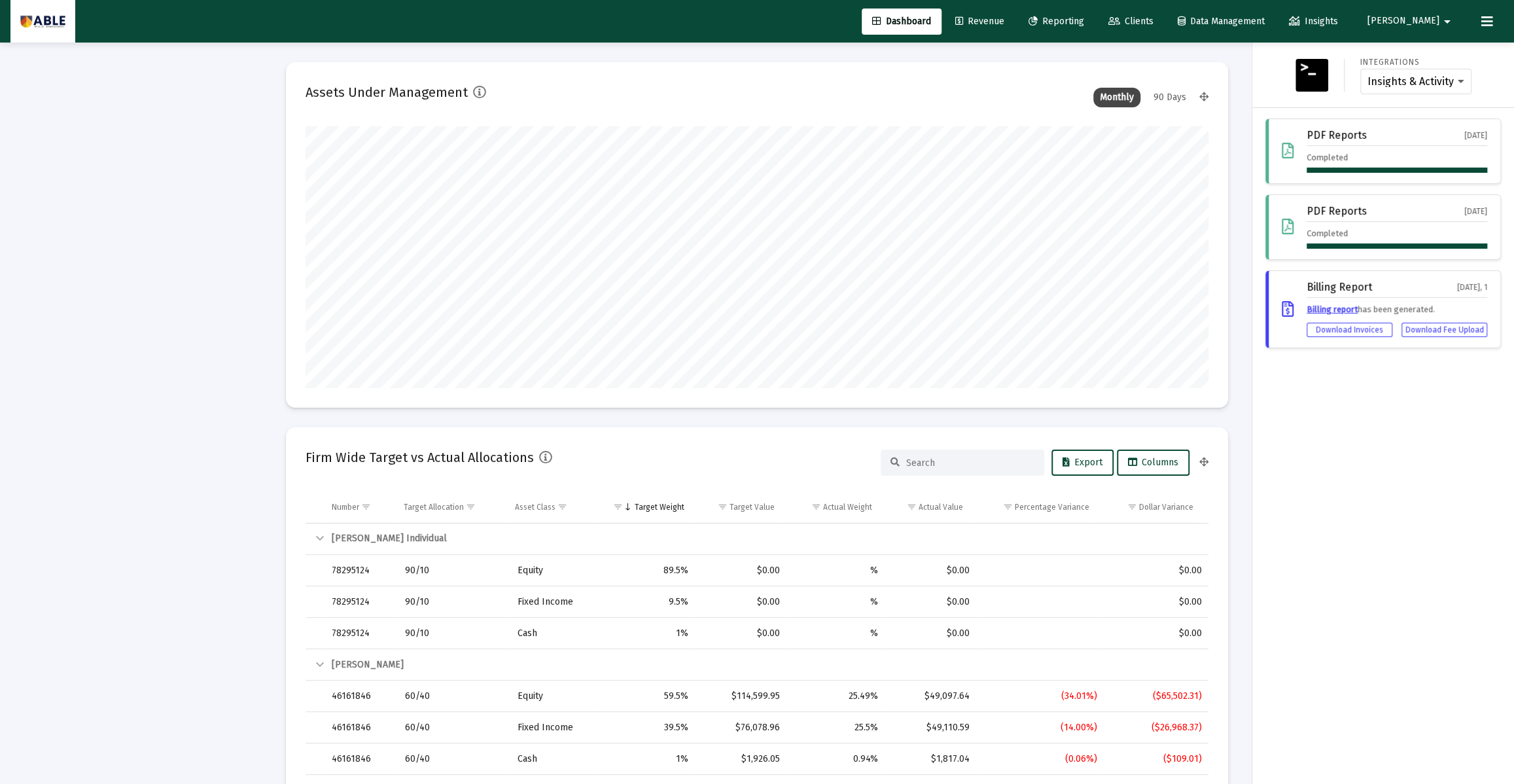
click at [1418, 27] on button "[PERSON_NAME]" at bounding box center [1412, 21] width 119 height 26
click at [1416, 56] on icon at bounding box center [1422, 56] width 12 height 12
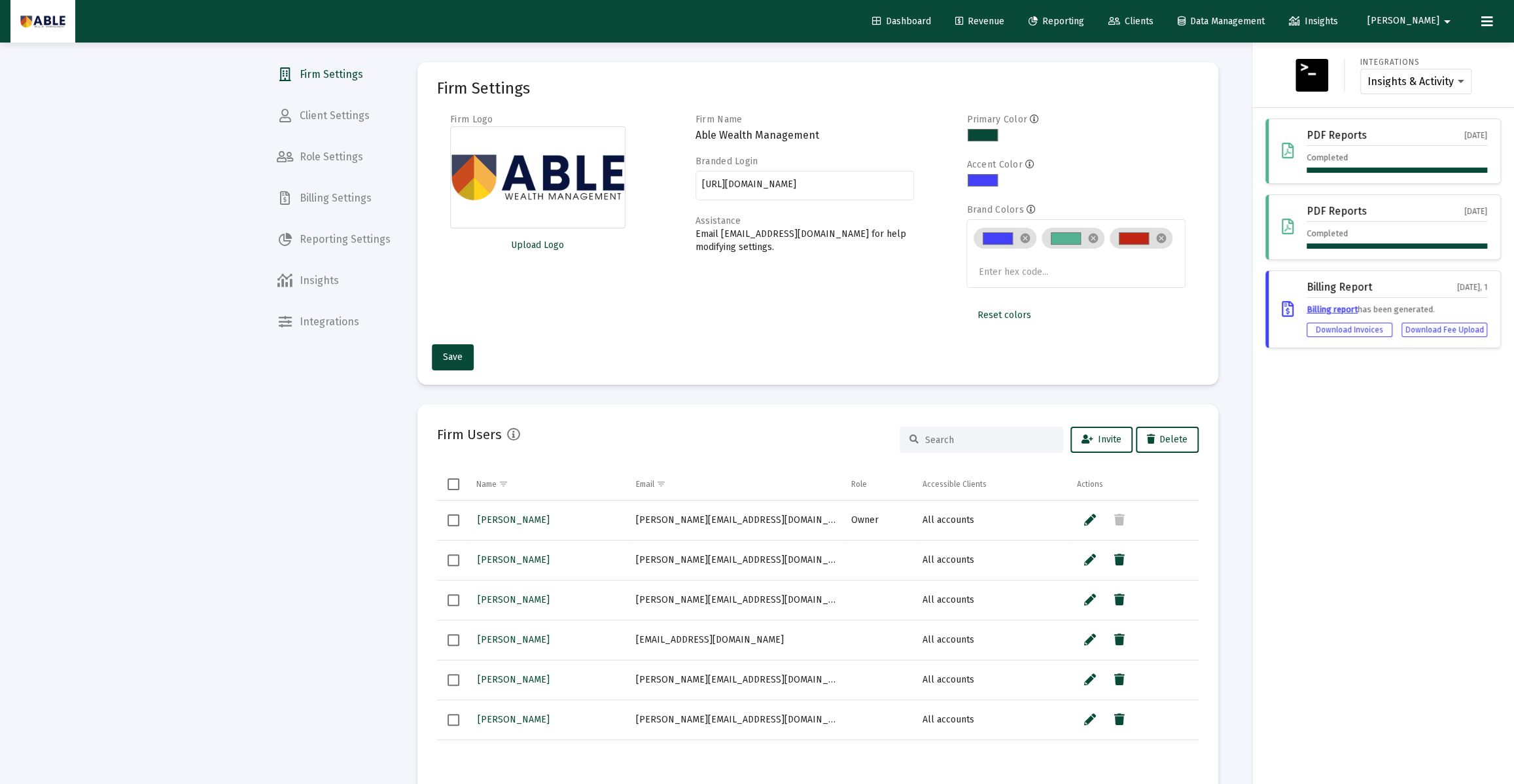
click at [303, 119] on div at bounding box center [757, 392] width 1514 height 784
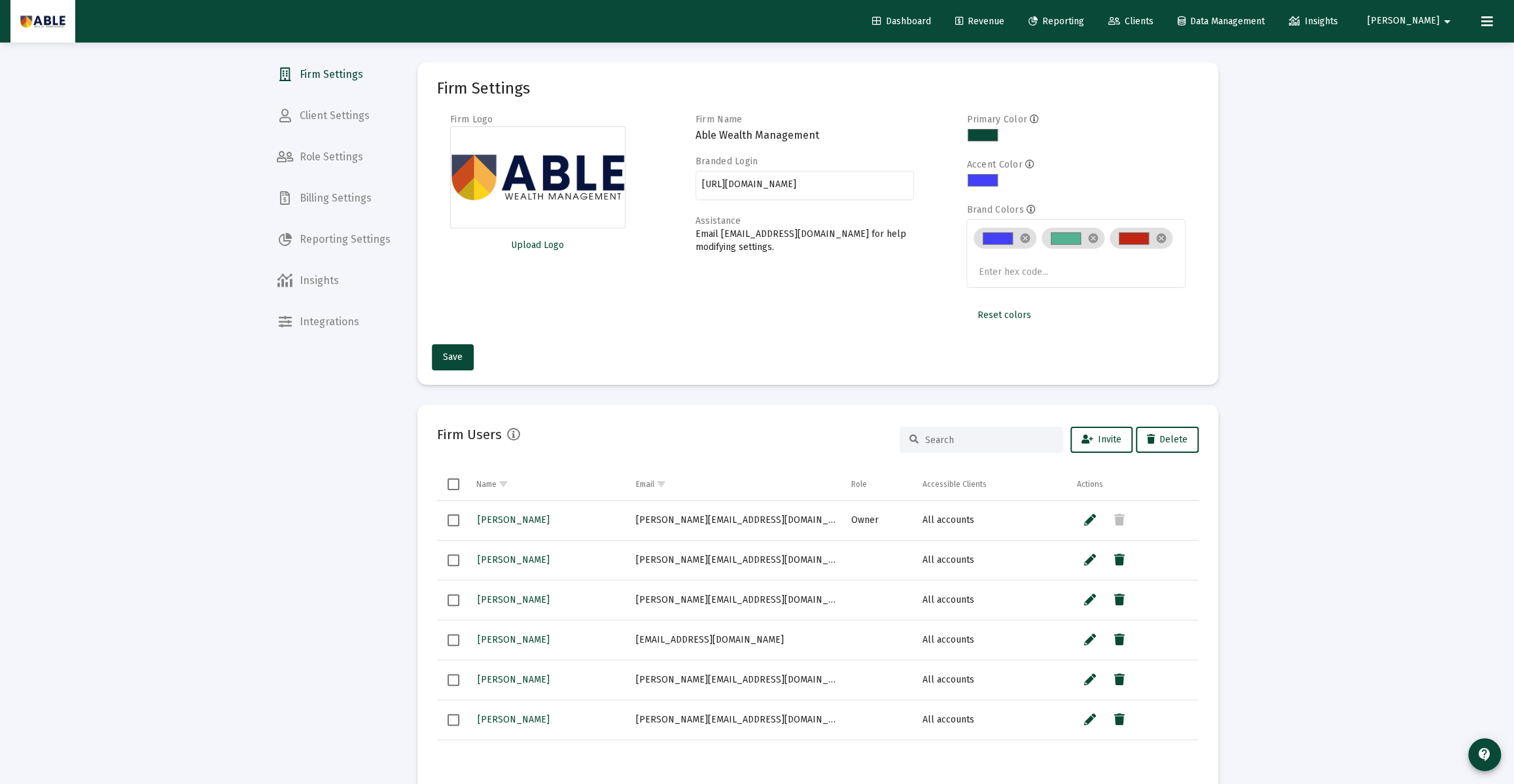
click at [311, 114] on span "Client Settings" at bounding box center [334, 116] width 135 height 31
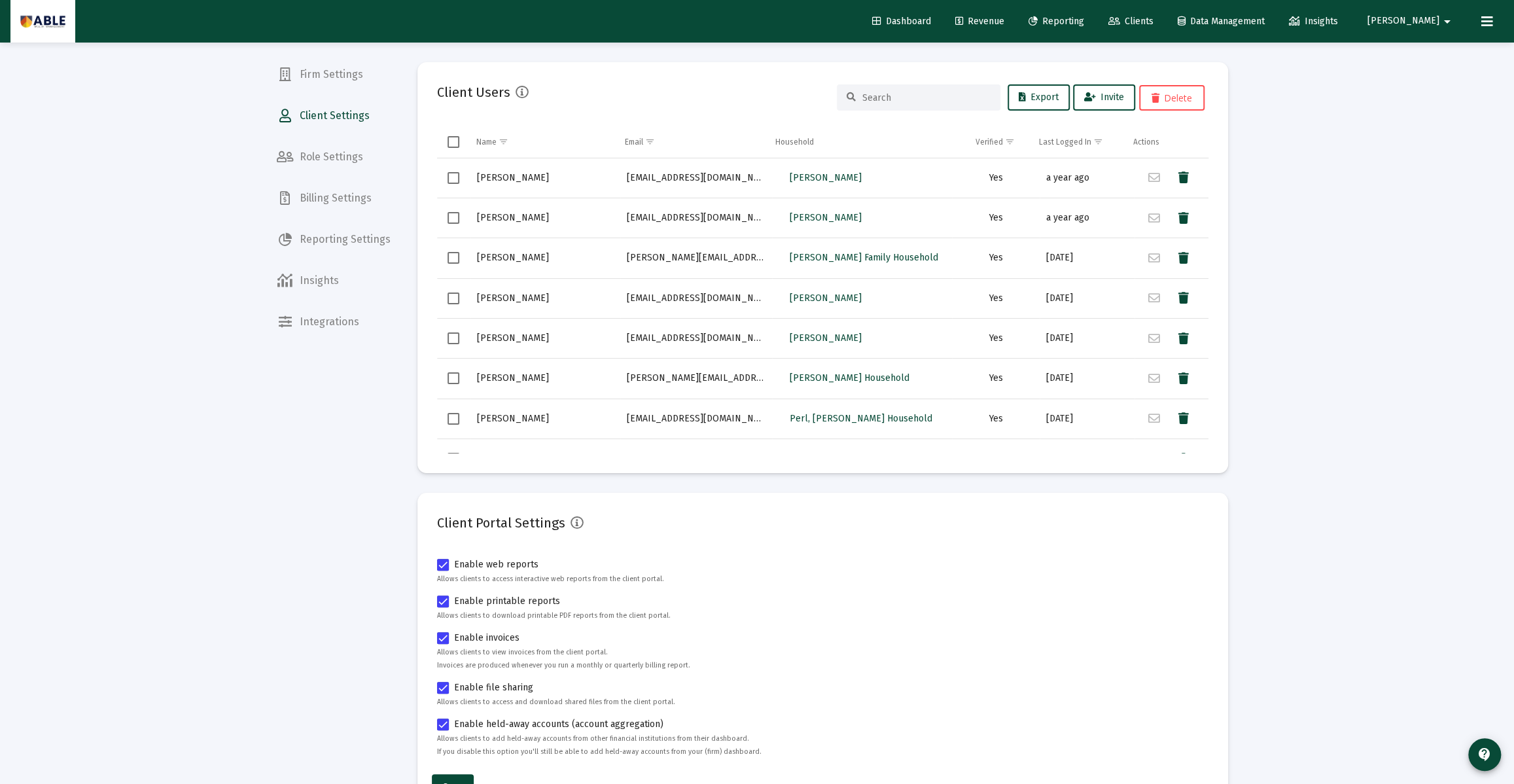
click at [883, 100] on input at bounding box center [927, 98] width 128 height 11
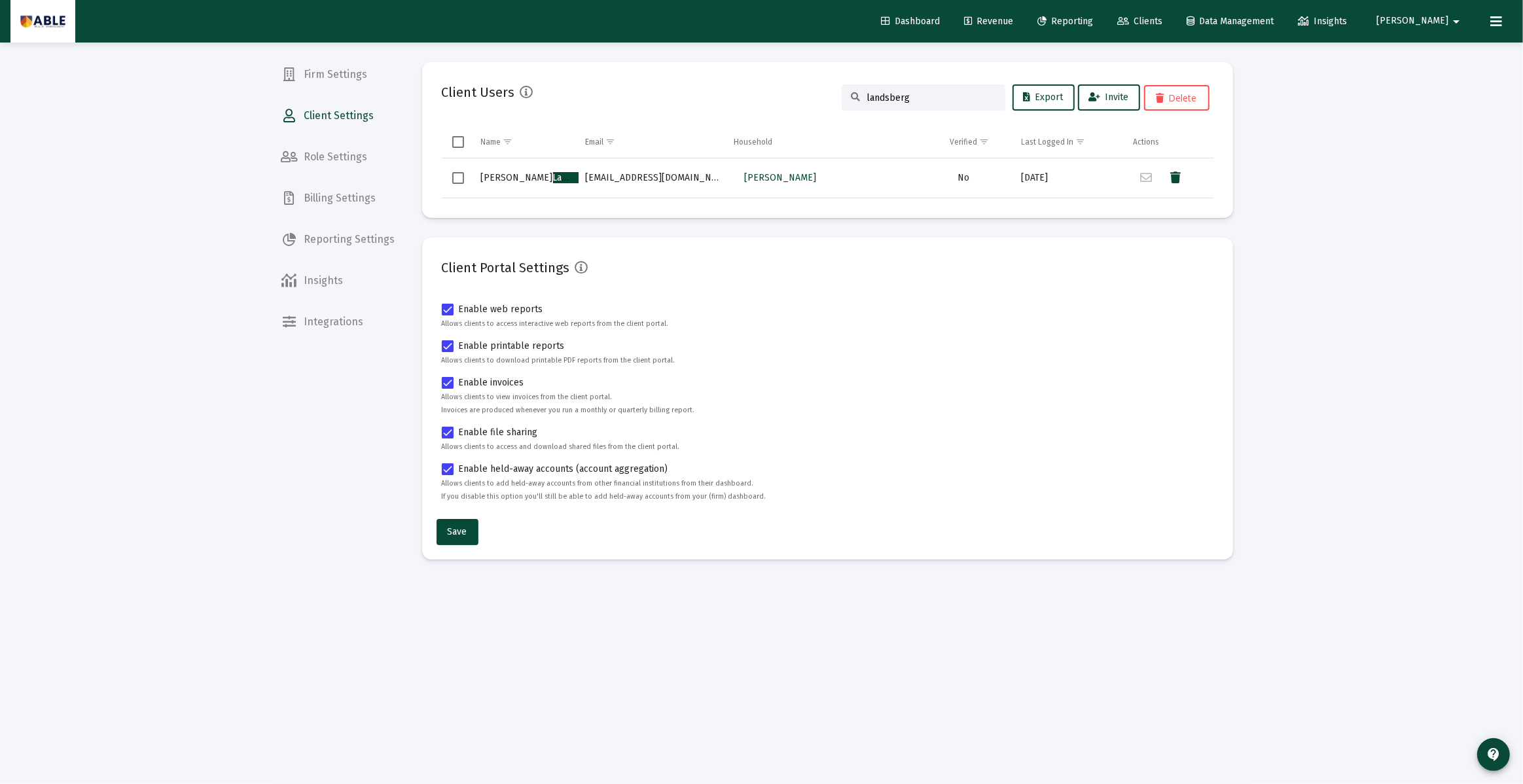
type input "landsberg"
click at [939, 24] on span "Dashboard" at bounding box center [910, 21] width 59 height 11
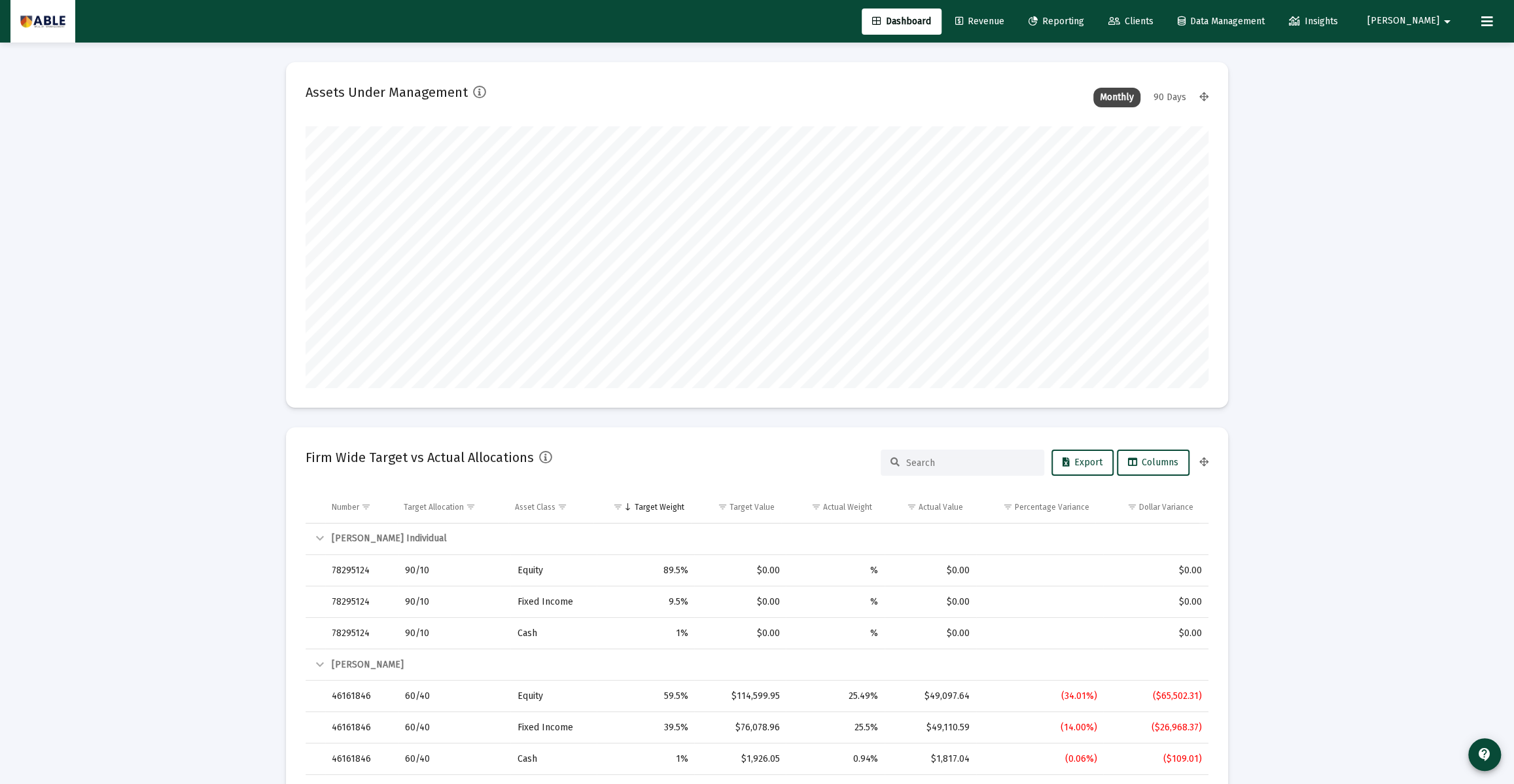
scroll to position [262, 487]
click at [1164, 28] on link "Clients" at bounding box center [1130, 21] width 66 height 26
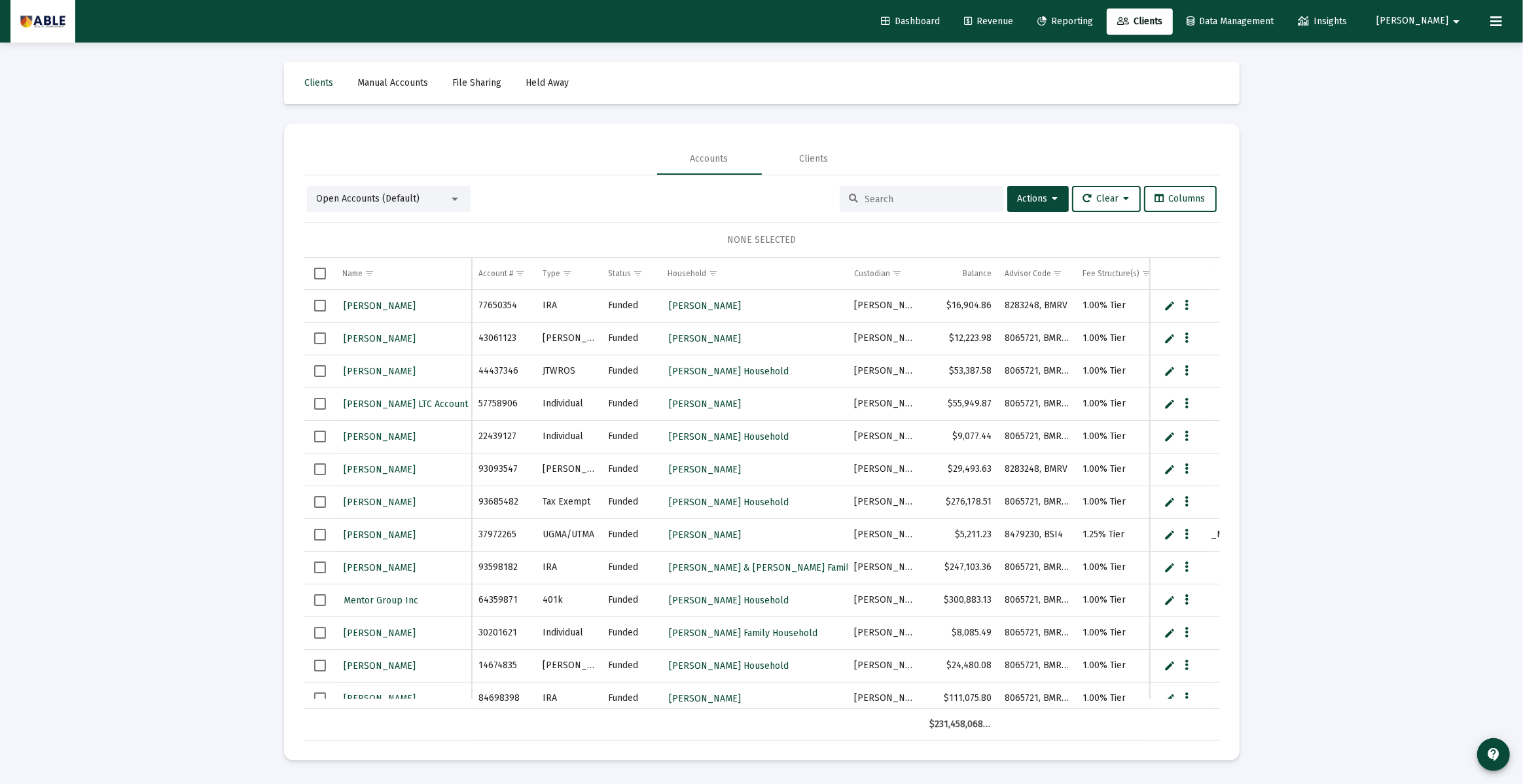
click at [865, 198] on input at bounding box center [929, 199] width 128 height 11
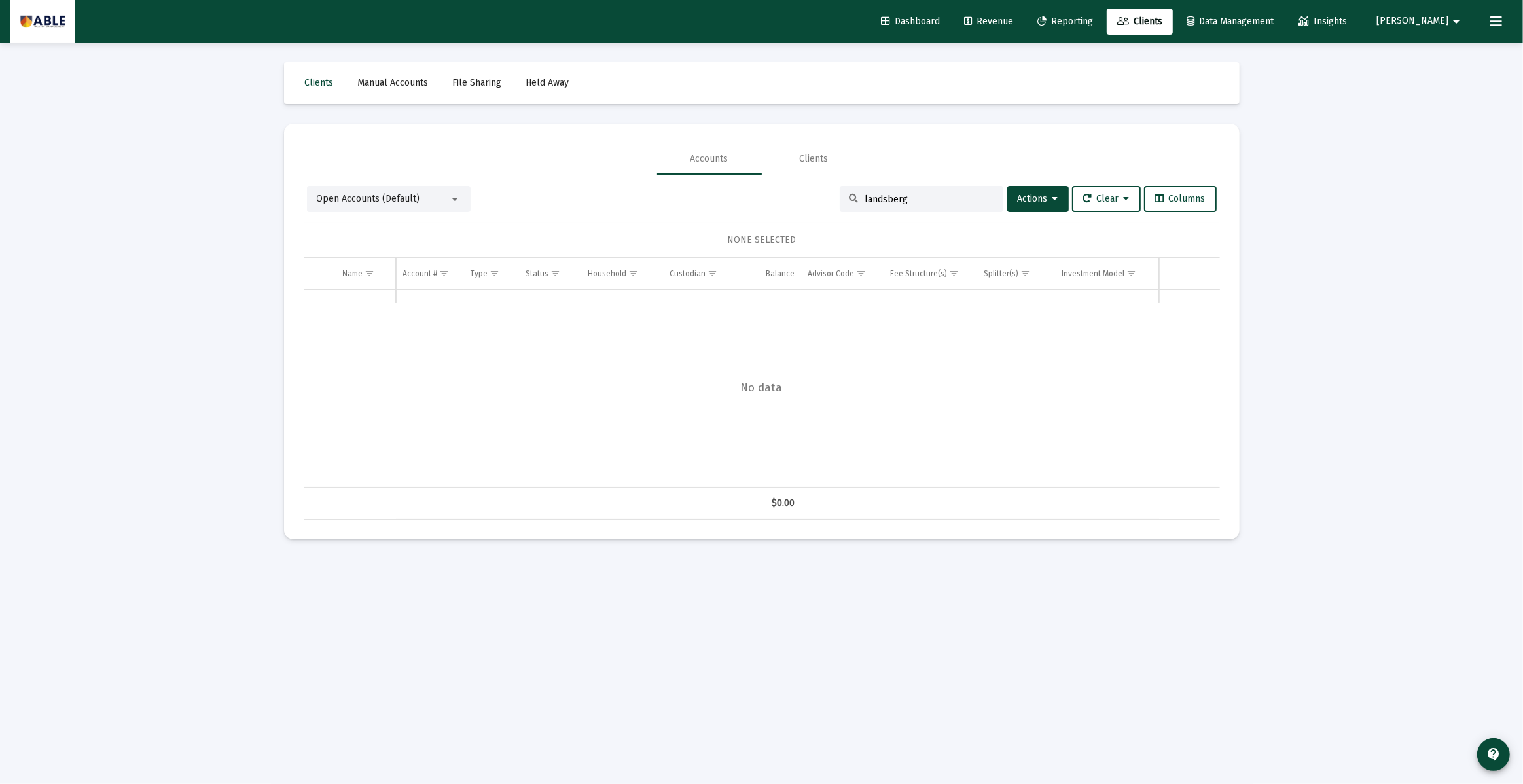
type input "landsberg"
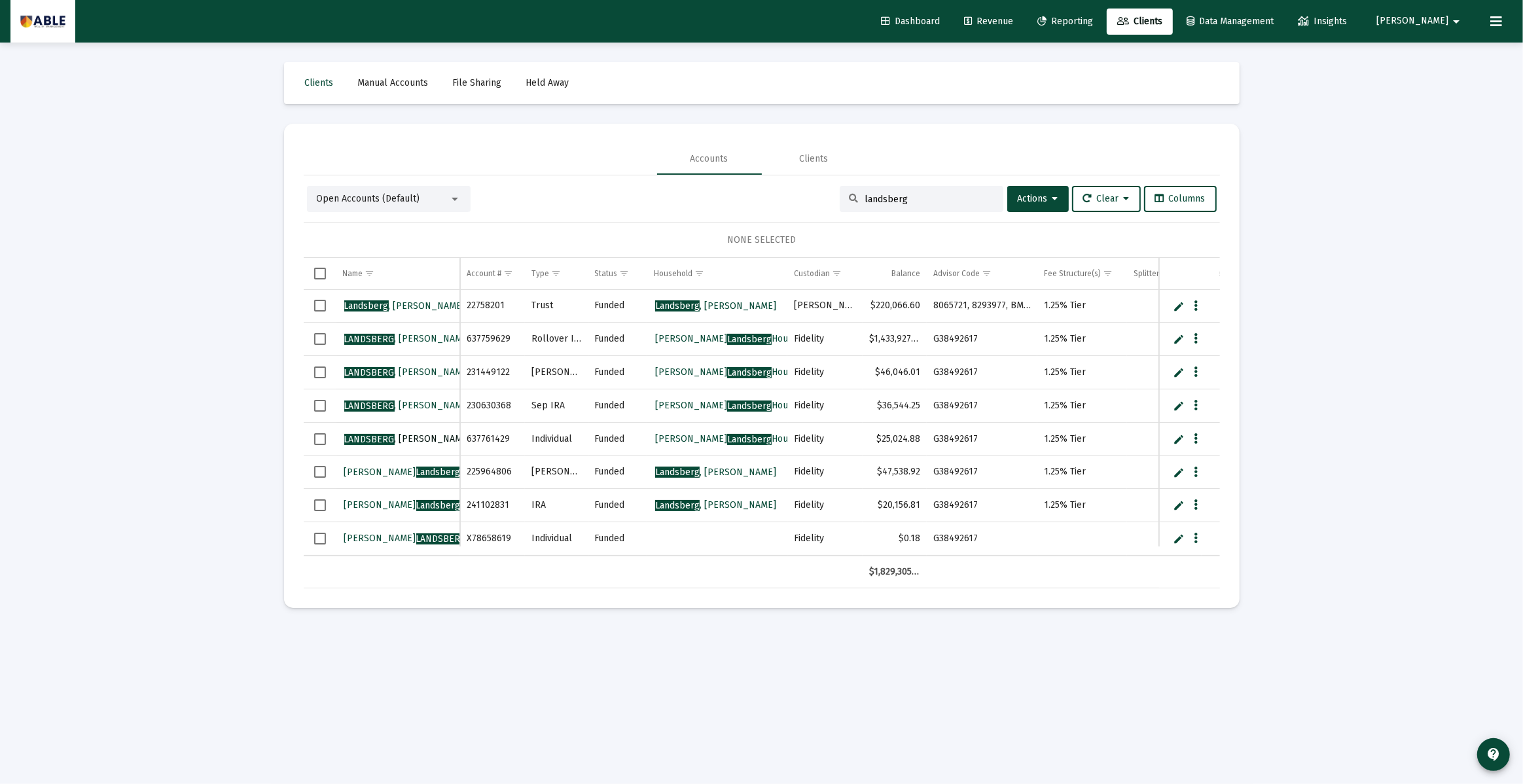
click at [387, 436] on span "LANDSBERG" at bounding box center [369, 439] width 51 height 11
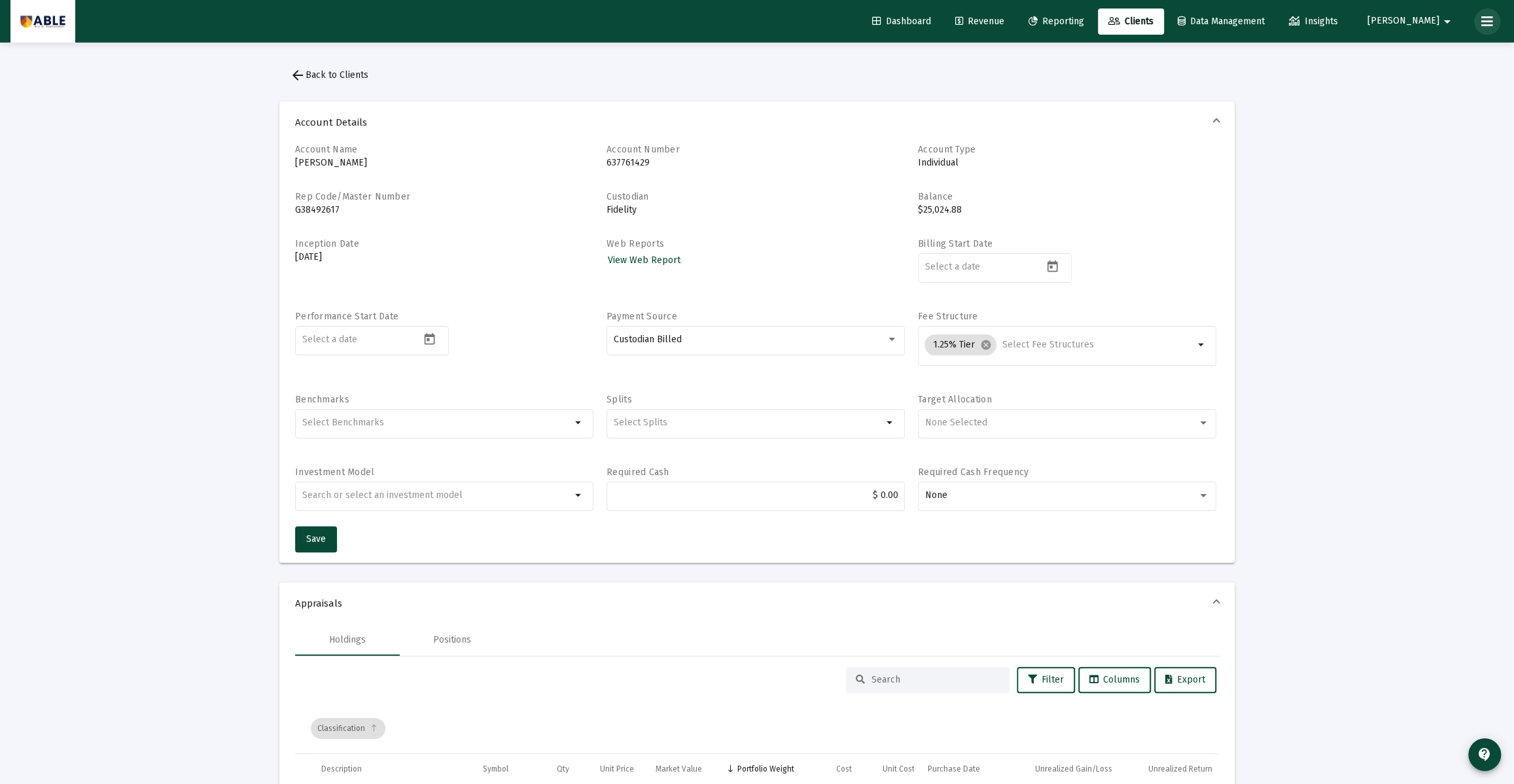
click at [1483, 19] on icon at bounding box center [1487, 21] width 12 height 16
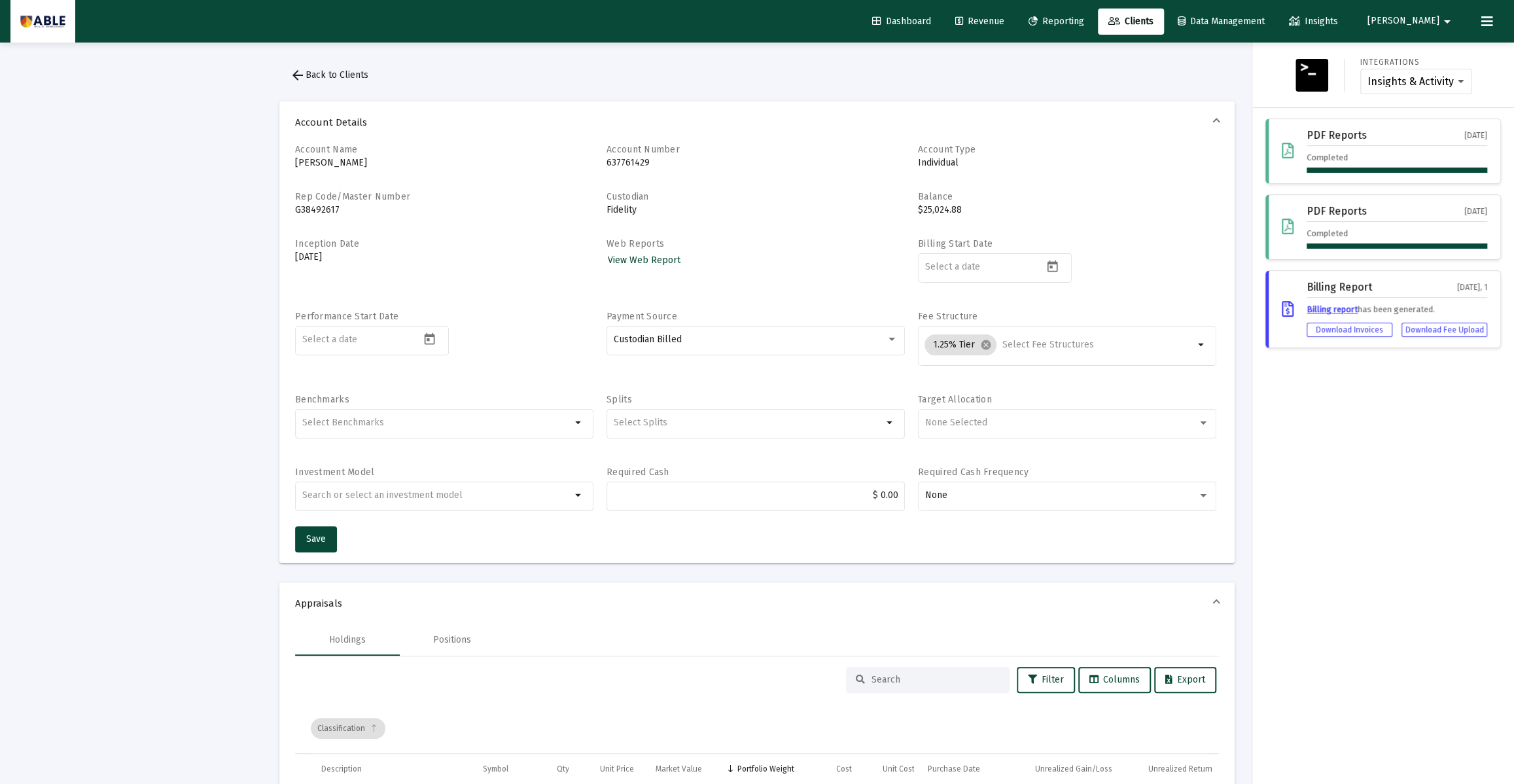
click at [1483, 19] on icon at bounding box center [1487, 21] width 12 height 16
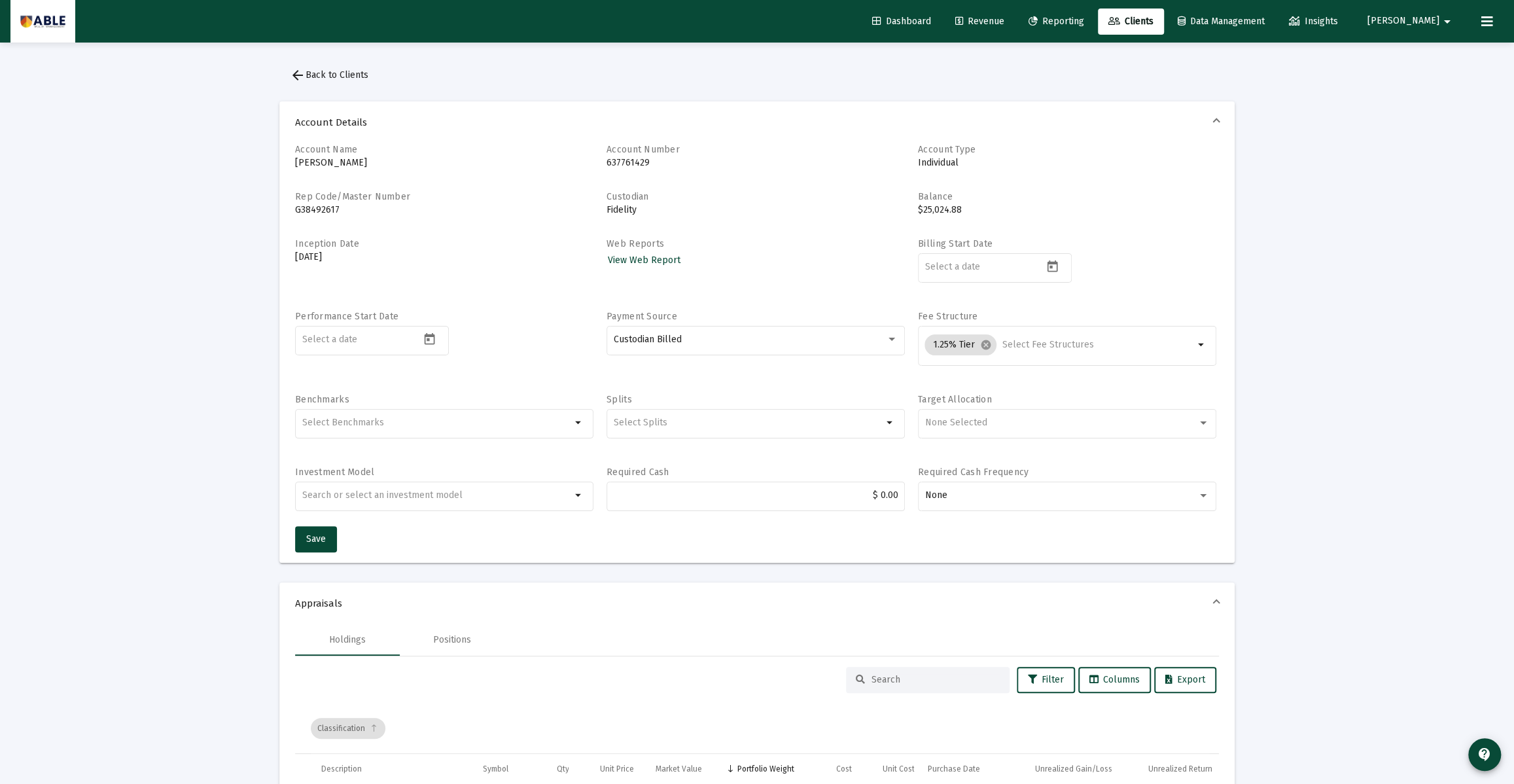
click at [1432, 22] on span "[PERSON_NAME]" at bounding box center [1404, 21] width 72 height 11
click at [1491, 19] on div at bounding box center [757, 392] width 1514 height 784
click at [1433, 21] on span "[PERSON_NAME]" at bounding box center [1404, 21] width 72 height 11
click at [1438, 60] on span "Settings" at bounding box center [1454, 55] width 39 height 31
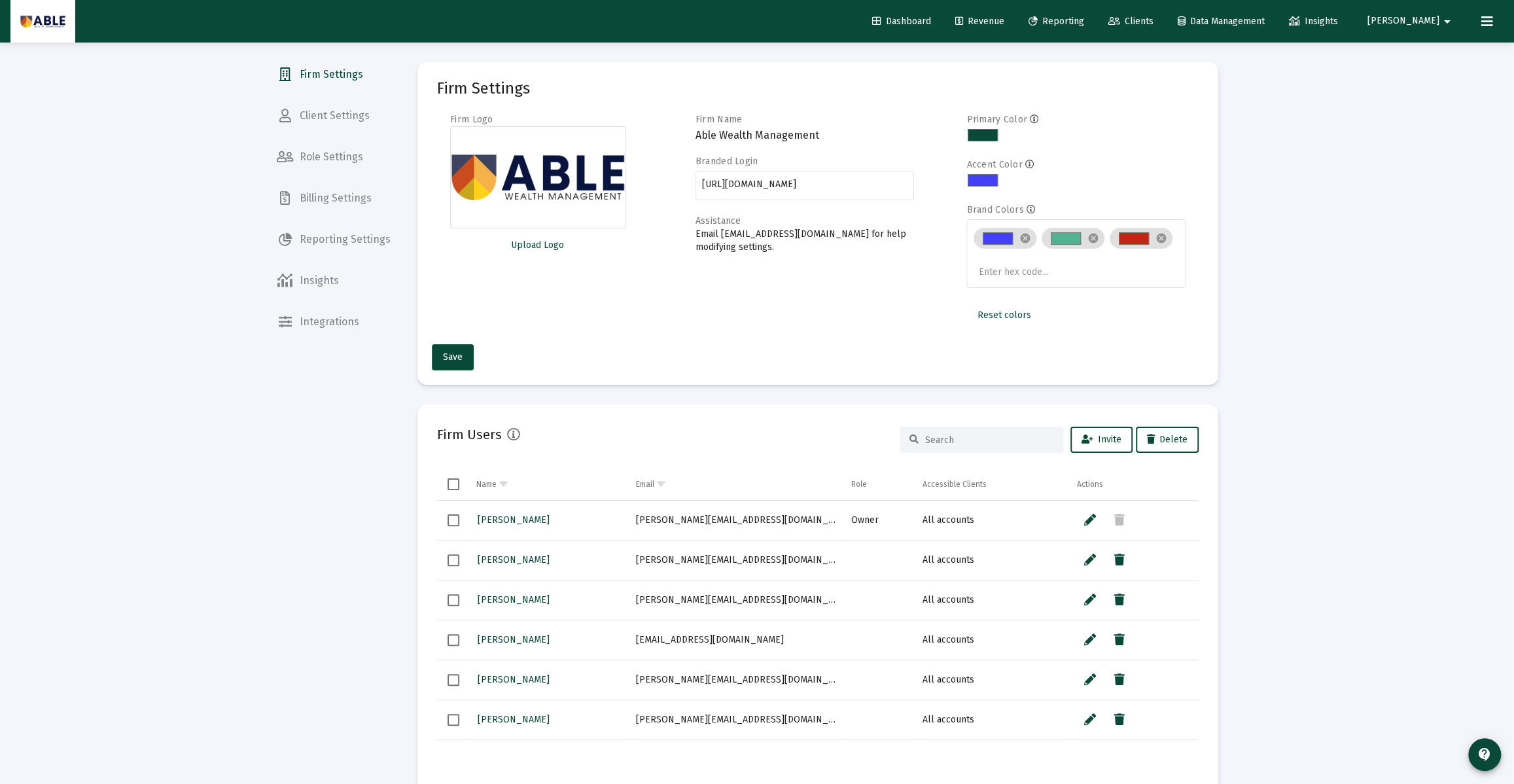
click at [318, 126] on span "Client Settings" at bounding box center [334, 116] width 135 height 31
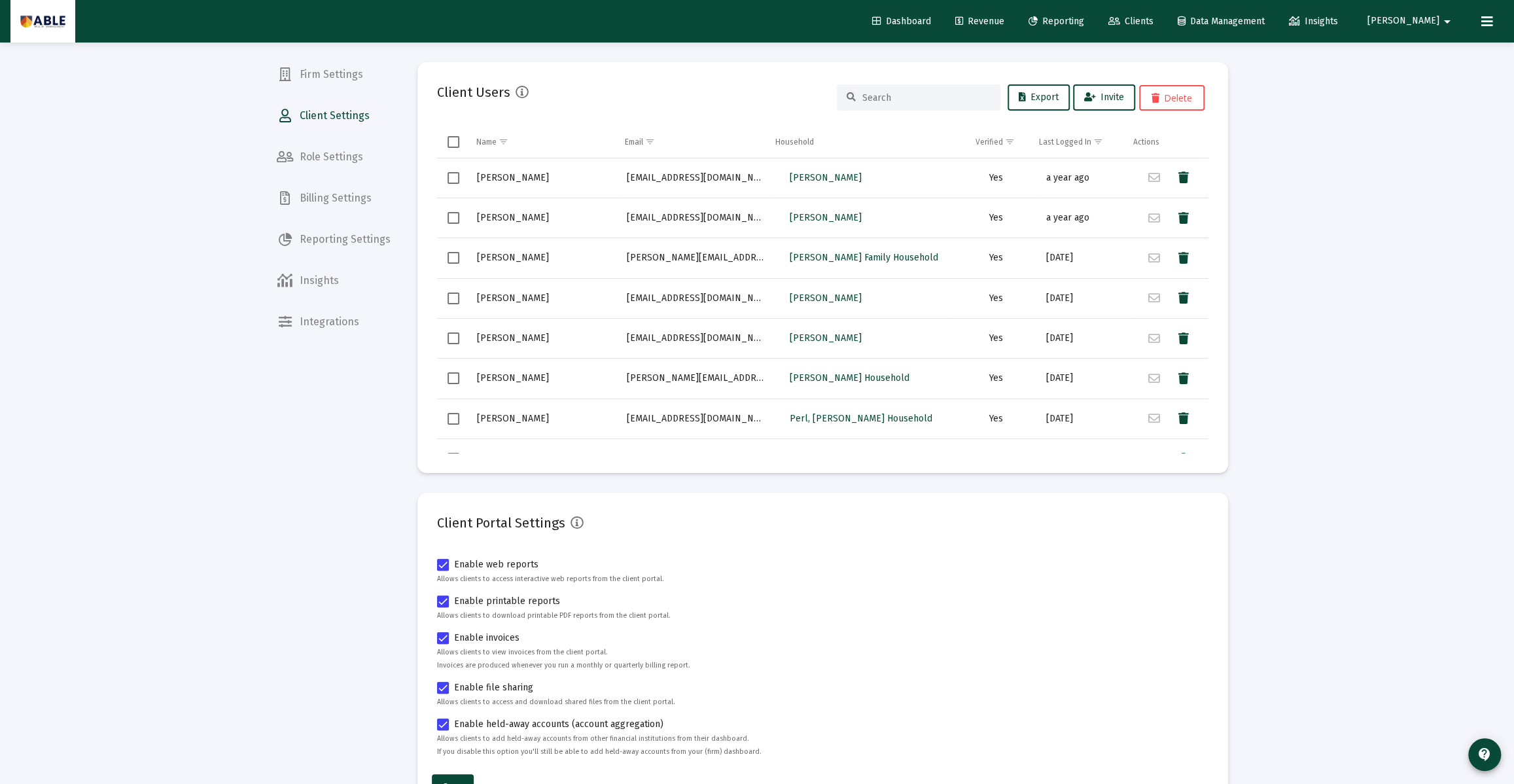
click at [899, 101] on input at bounding box center [927, 98] width 128 height 11
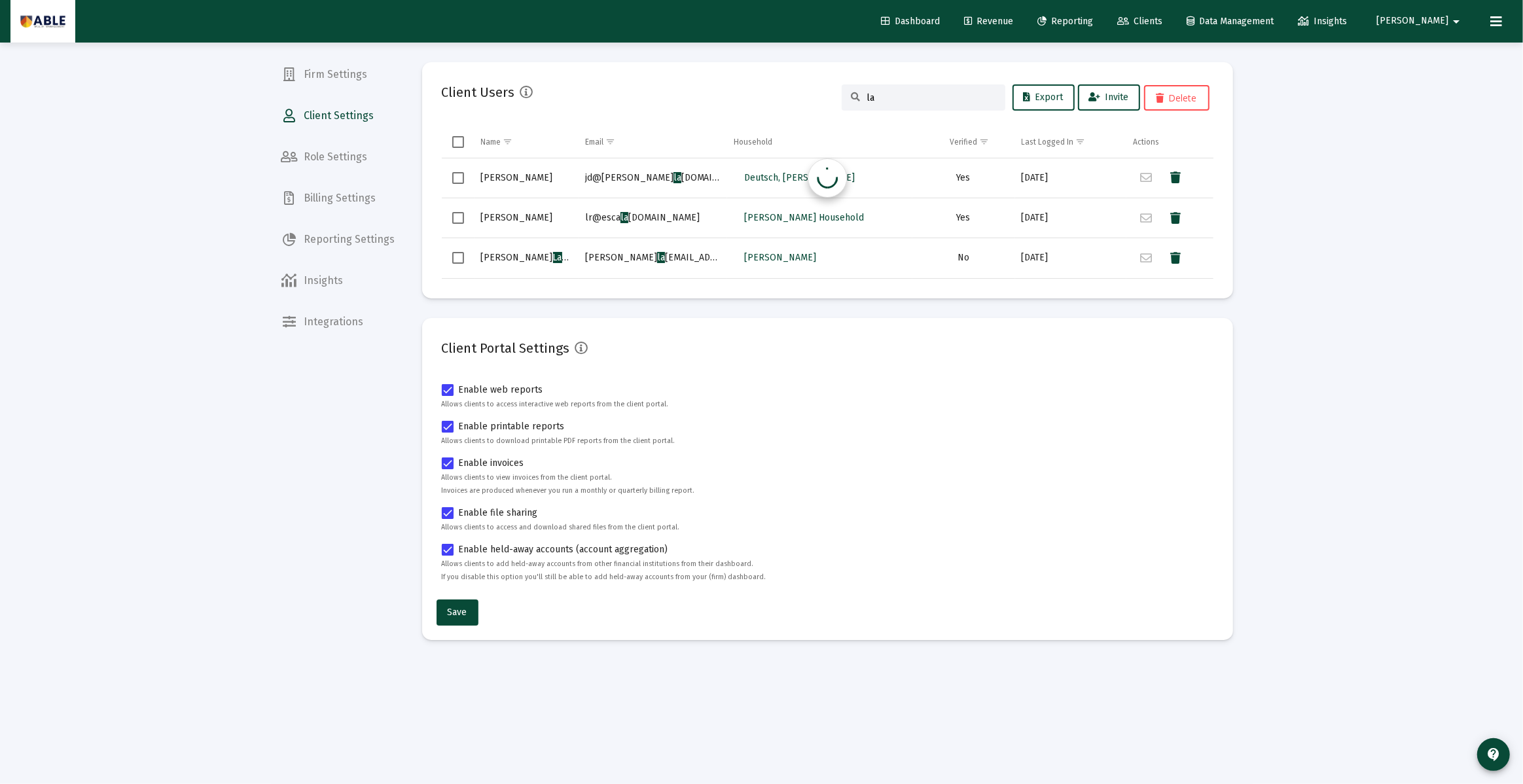
type input "l"
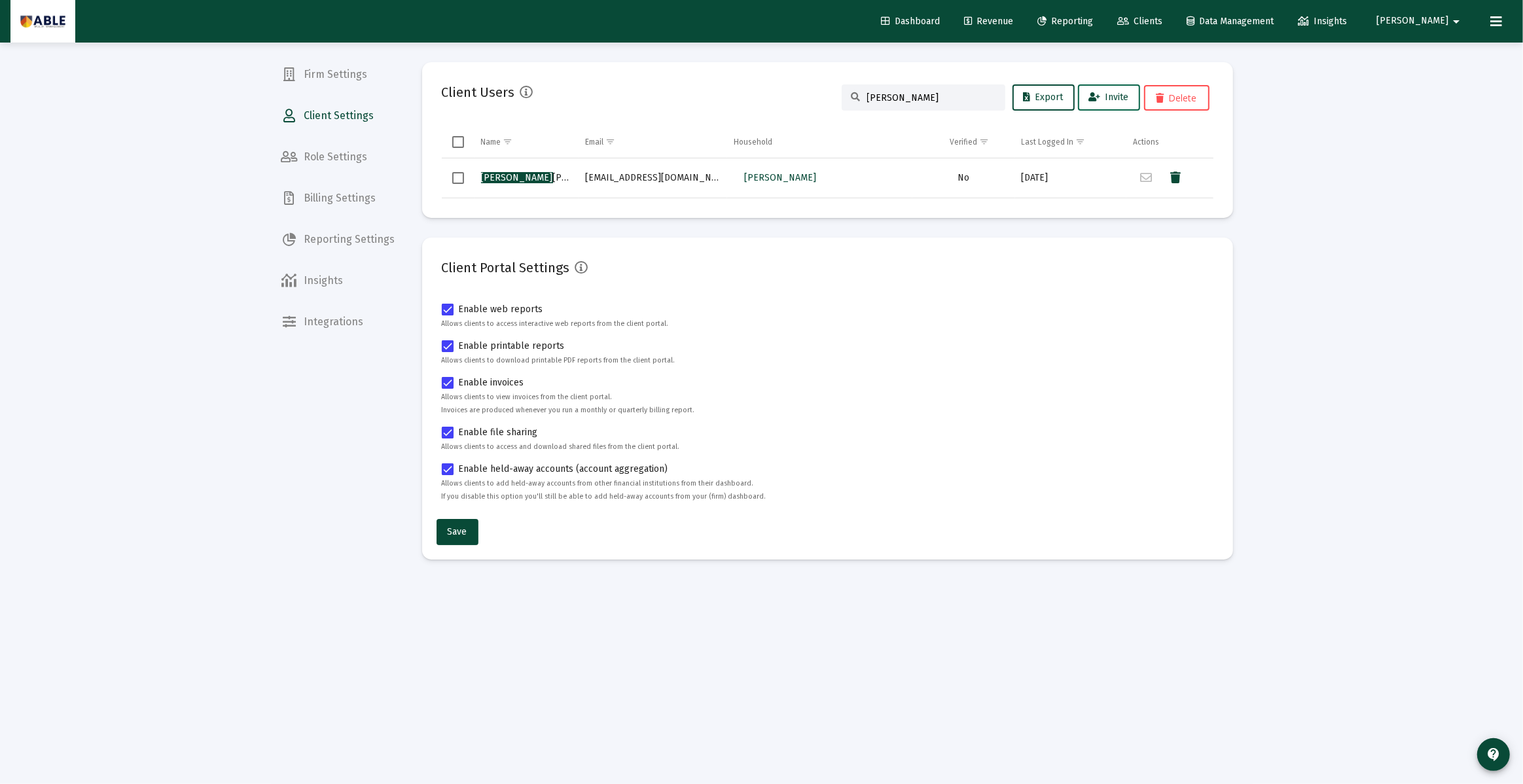
type input "[PERSON_NAME]"
click at [1095, 98] on icon at bounding box center [1095, 98] width 12 height 9
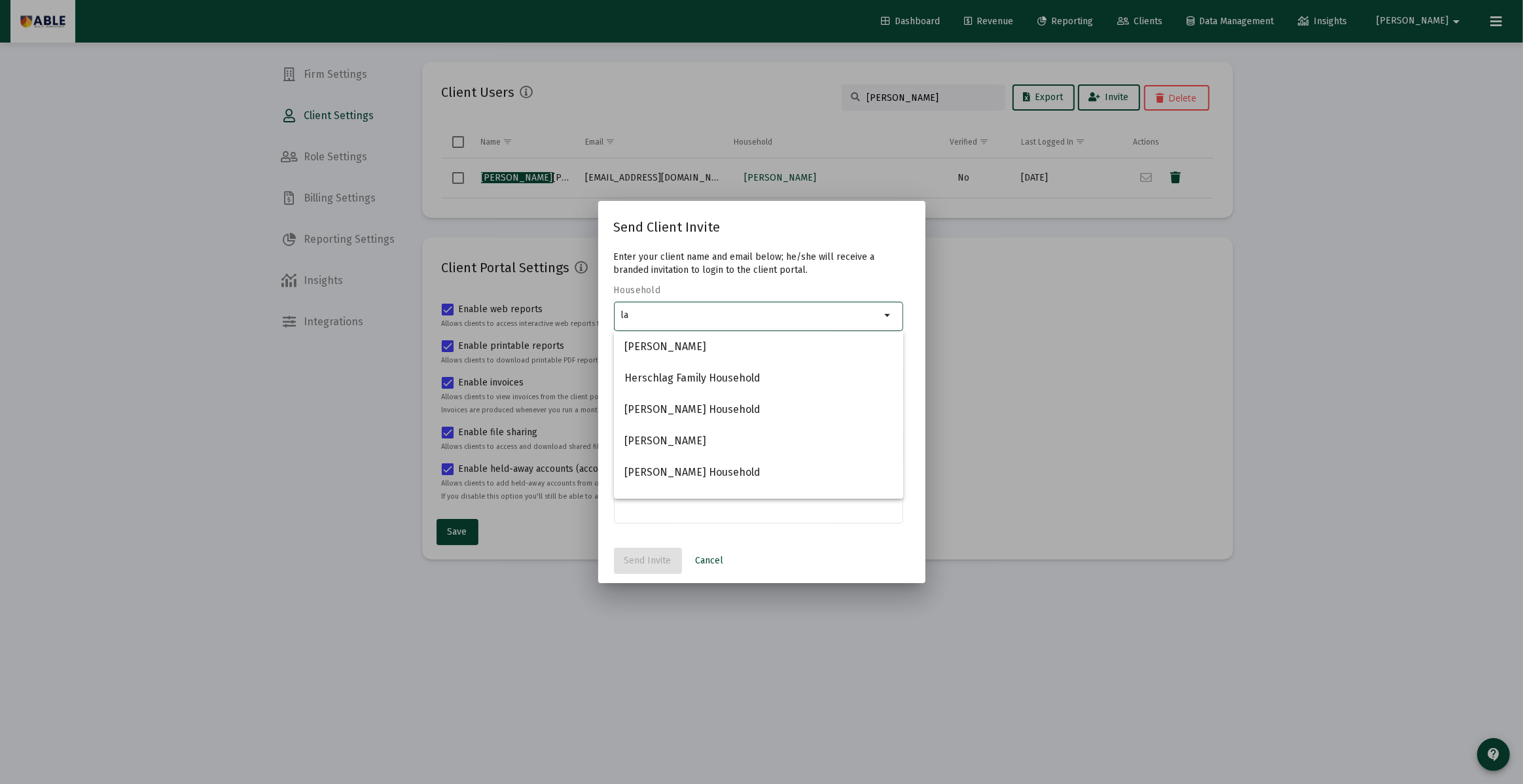
type input "l"
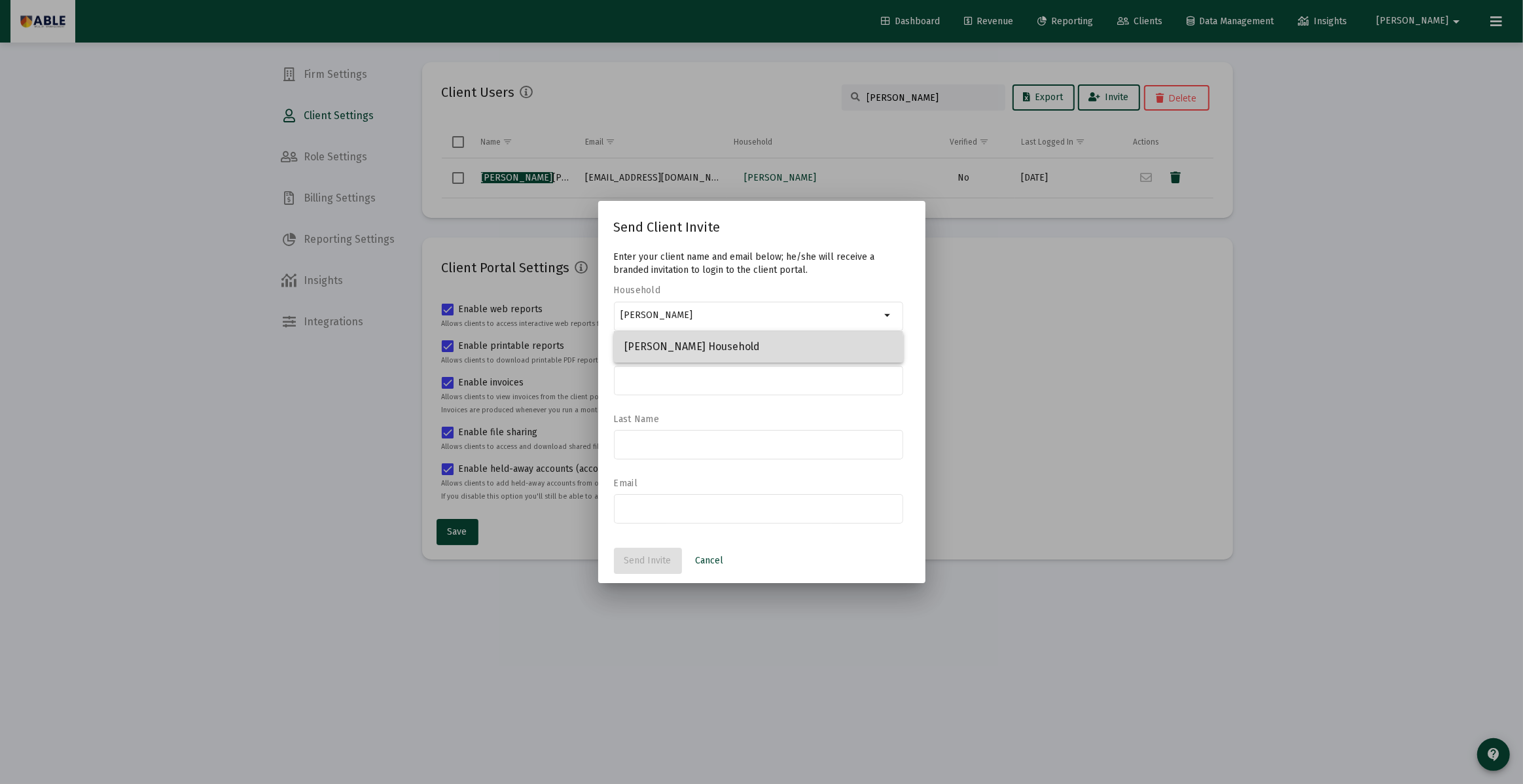
click at [657, 354] on span "[PERSON_NAME] Household" at bounding box center [759, 347] width 269 height 31
type input "[PERSON_NAME] Household"
click at [659, 374] on input at bounding box center [757, 380] width 275 height 10
type input "[PERSON_NAME]"
click at [678, 431] on div at bounding box center [757, 443] width 275 height 32
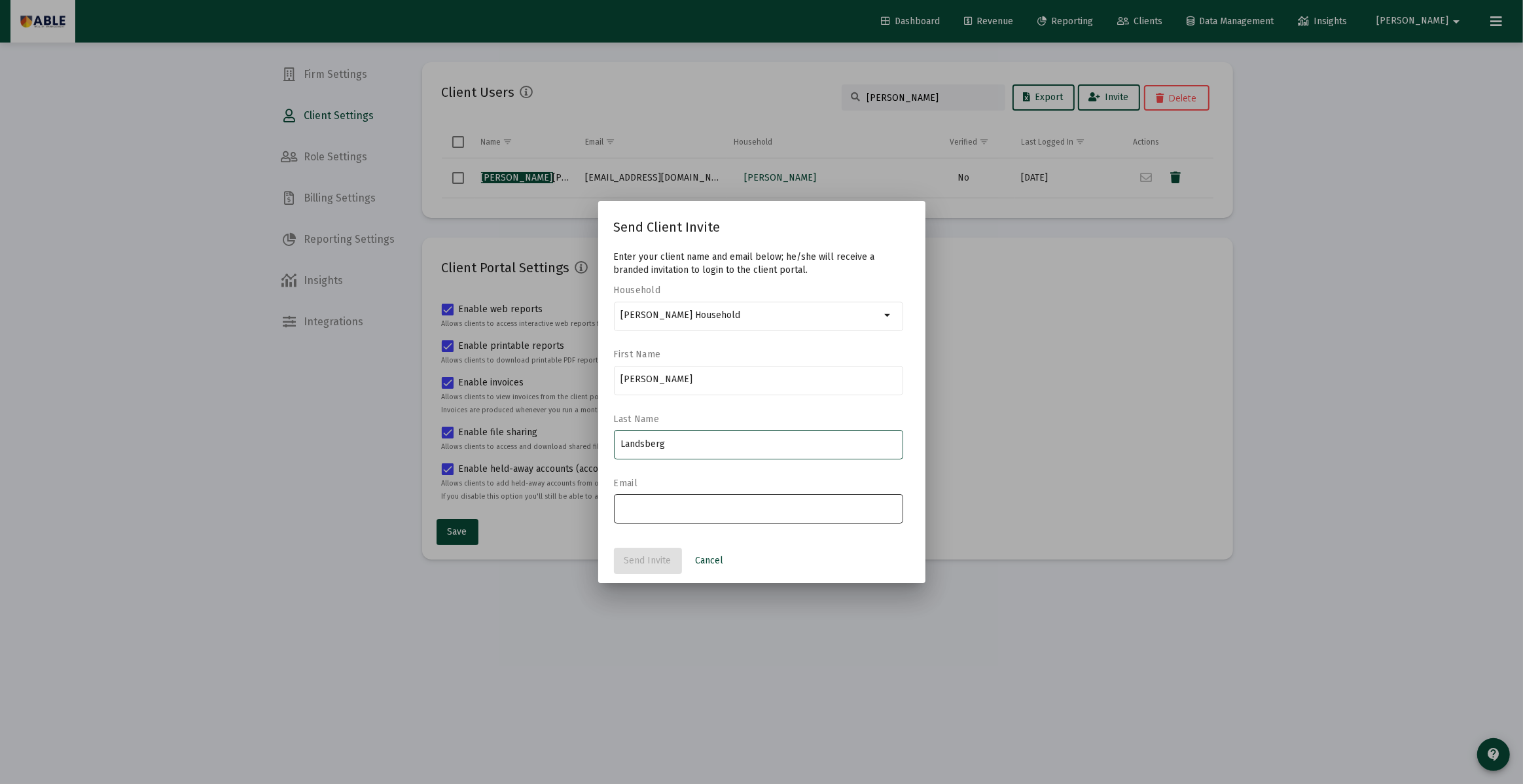
type input "Landsberg"
click at [672, 517] on div at bounding box center [757, 507] width 275 height 32
paste input "[EMAIL_ADDRESS][DOMAIN_NAME]"
type input "[EMAIL_ADDRESS][DOMAIN_NAME]"
click at [698, 477] on label "Email" at bounding box center [755, 483] width 283 height 11
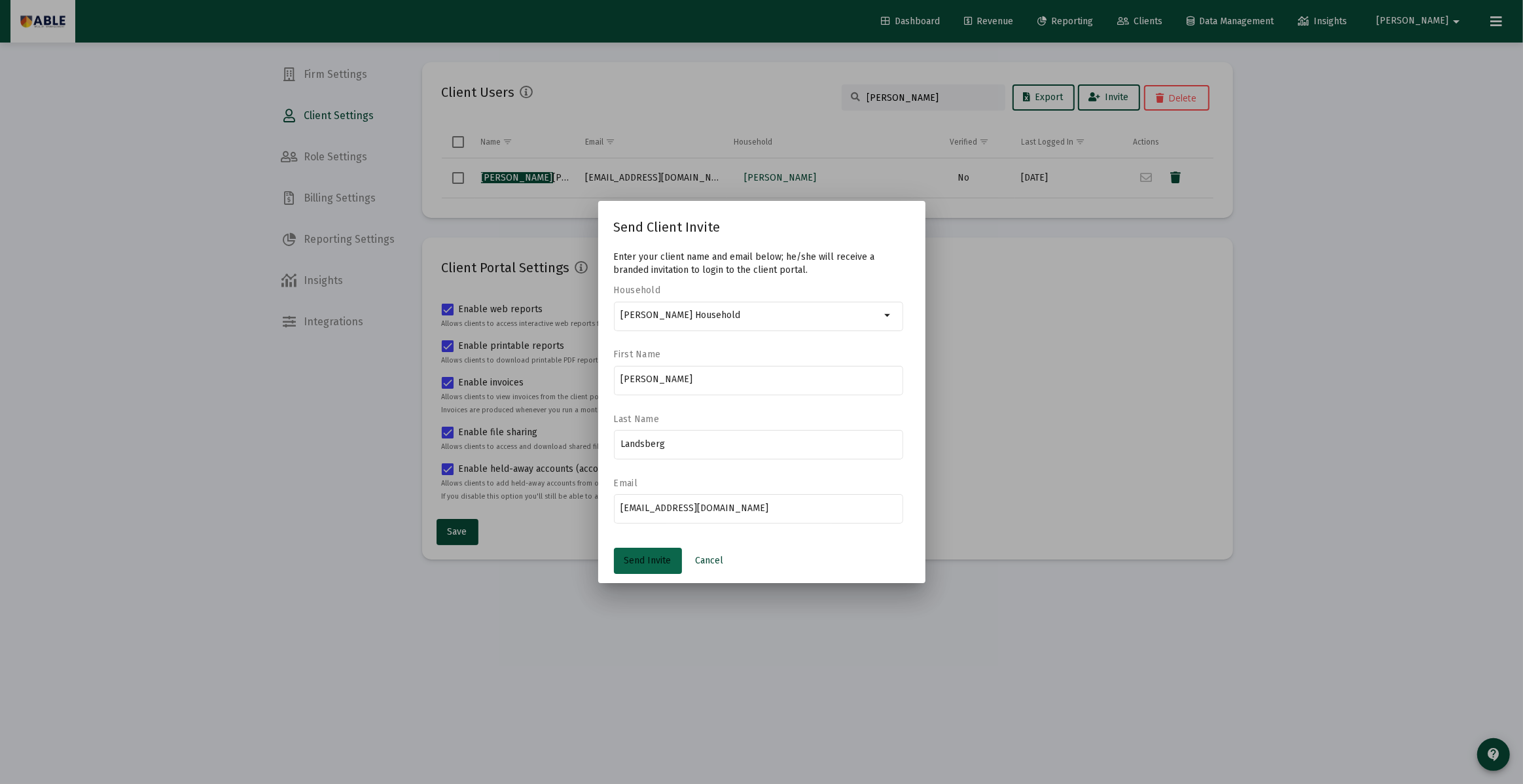
click at [649, 551] on button "Send Invite" at bounding box center [648, 560] width 68 height 26
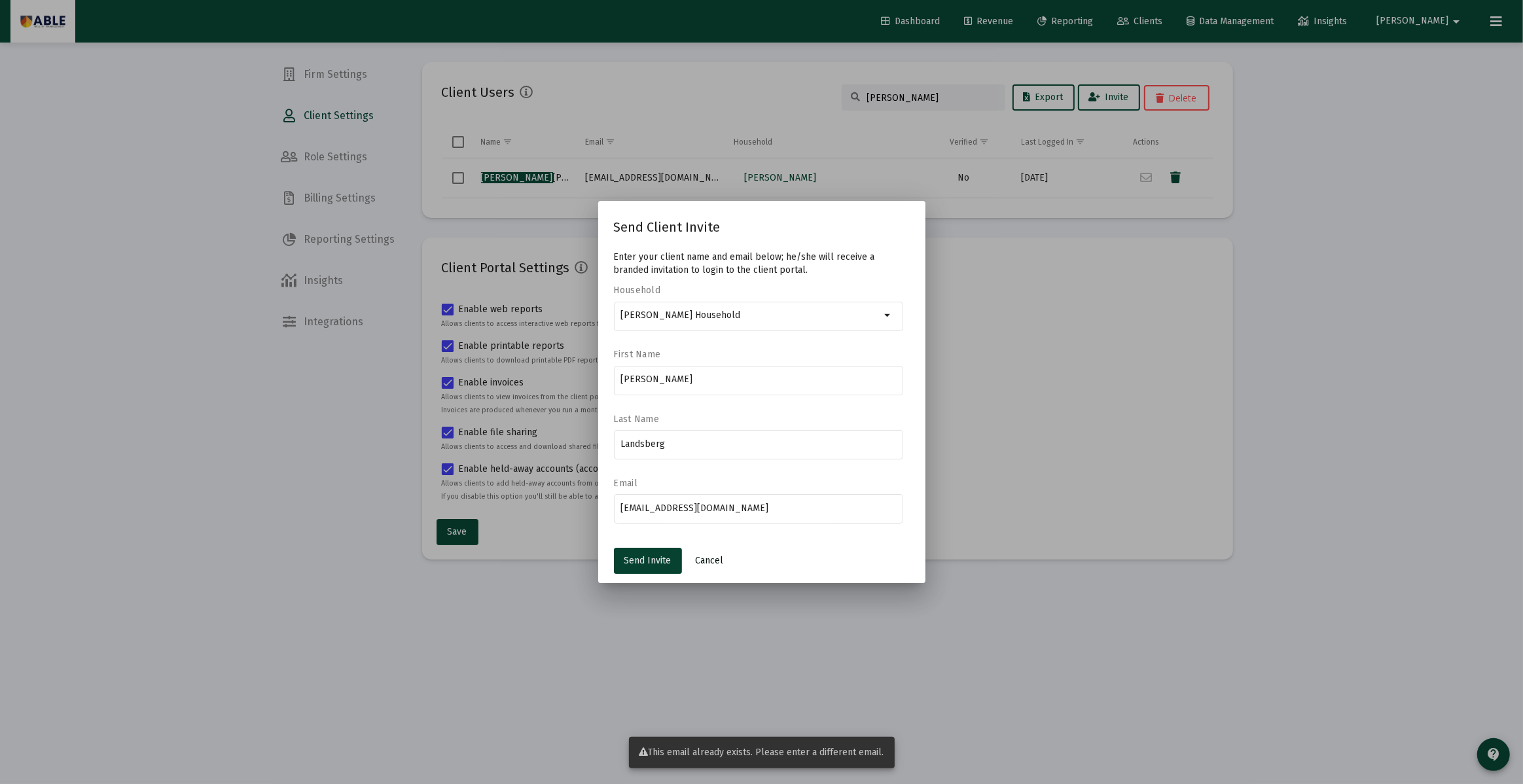
click at [716, 559] on span "Cancel" at bounding box center [710, 560] width 28 height 11
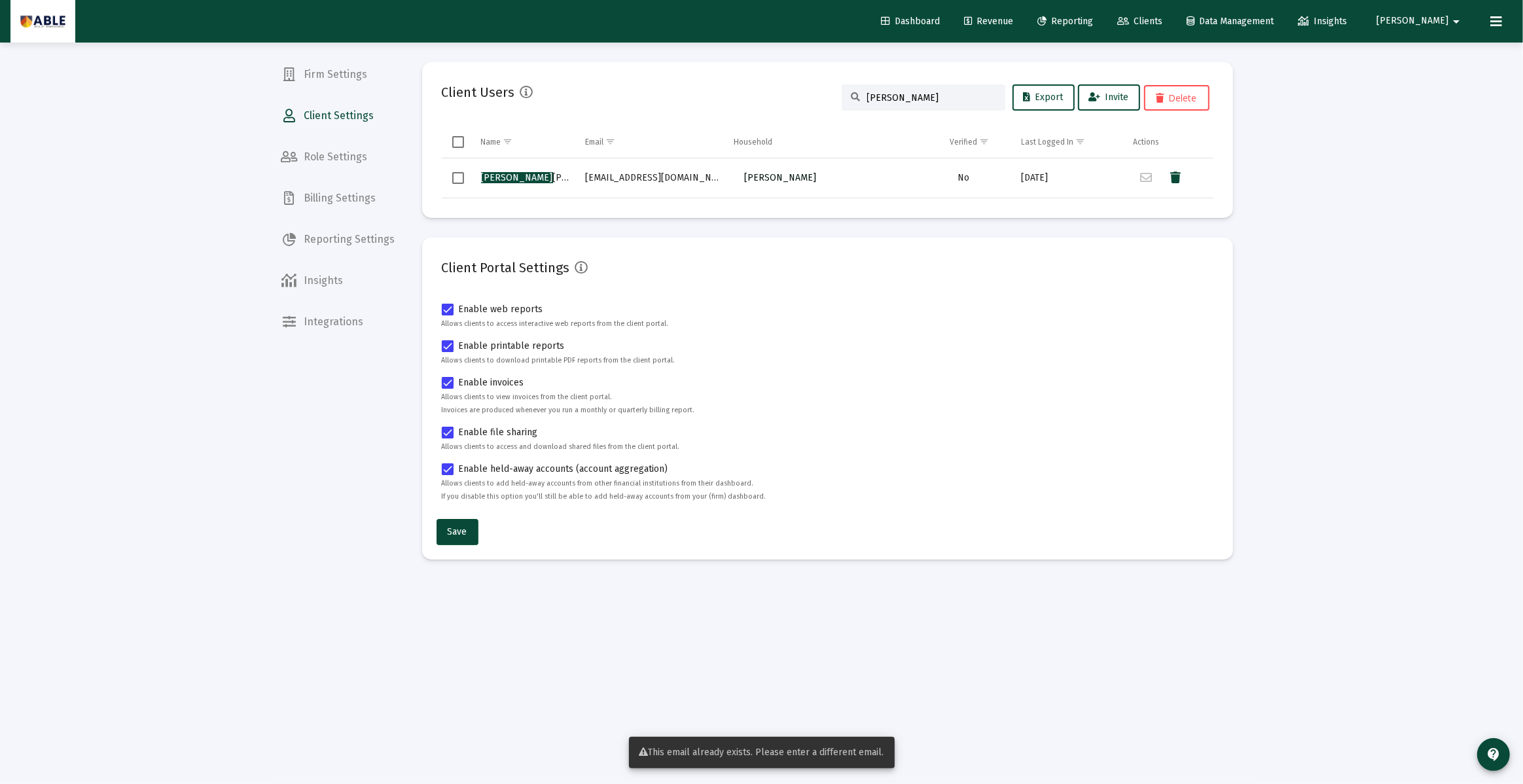
click at [816, 177] on span "[PERSON_NAME]" at bounding box center [780, 178] width 72 height 11
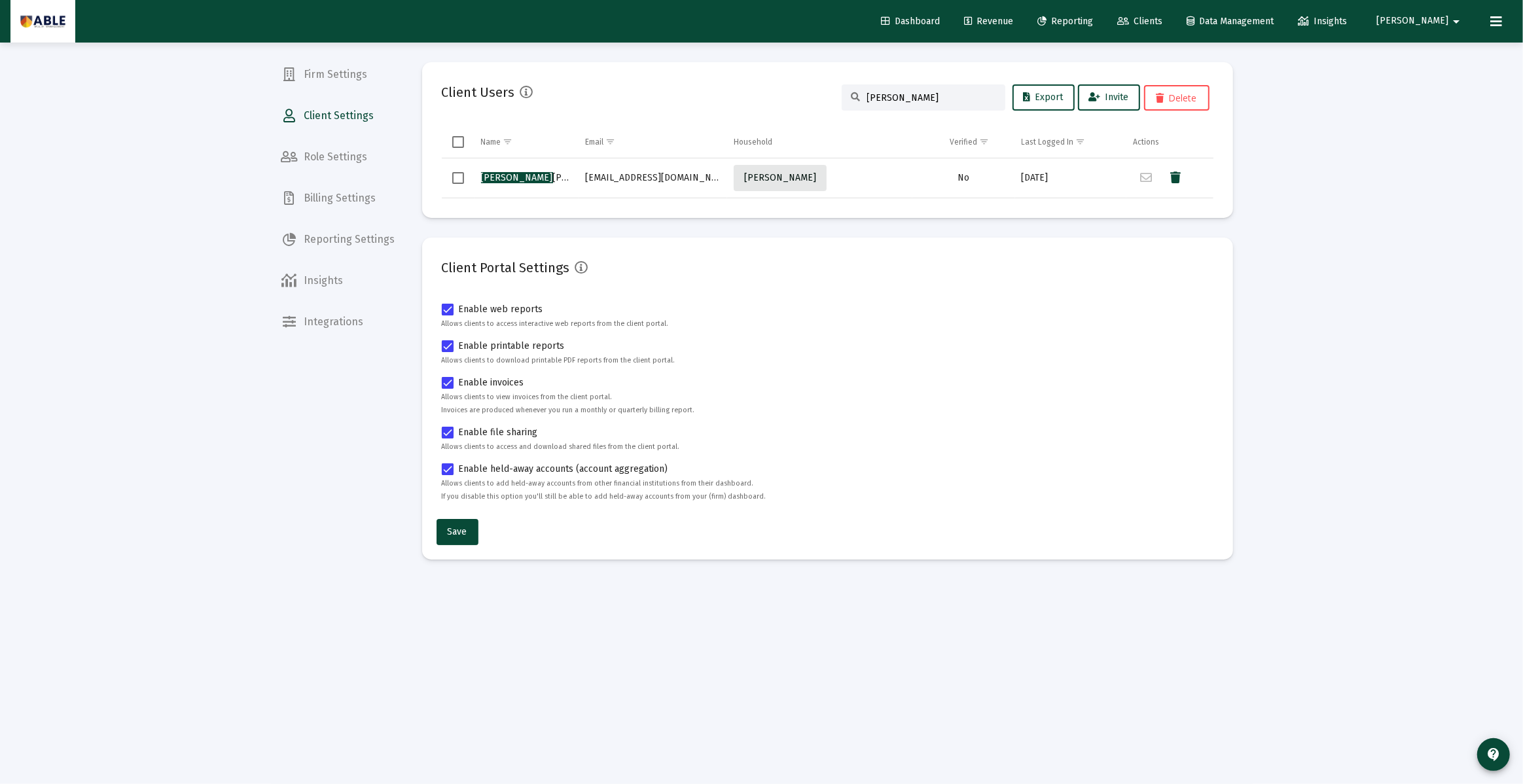
click at [805, 177] on span "[PERSON_NAME]" at bounding box center [780, 178] width 72 height 11
click at [1173, 178] on icon "Data grid" at bounding box center [1175, 178] width 10 height 16
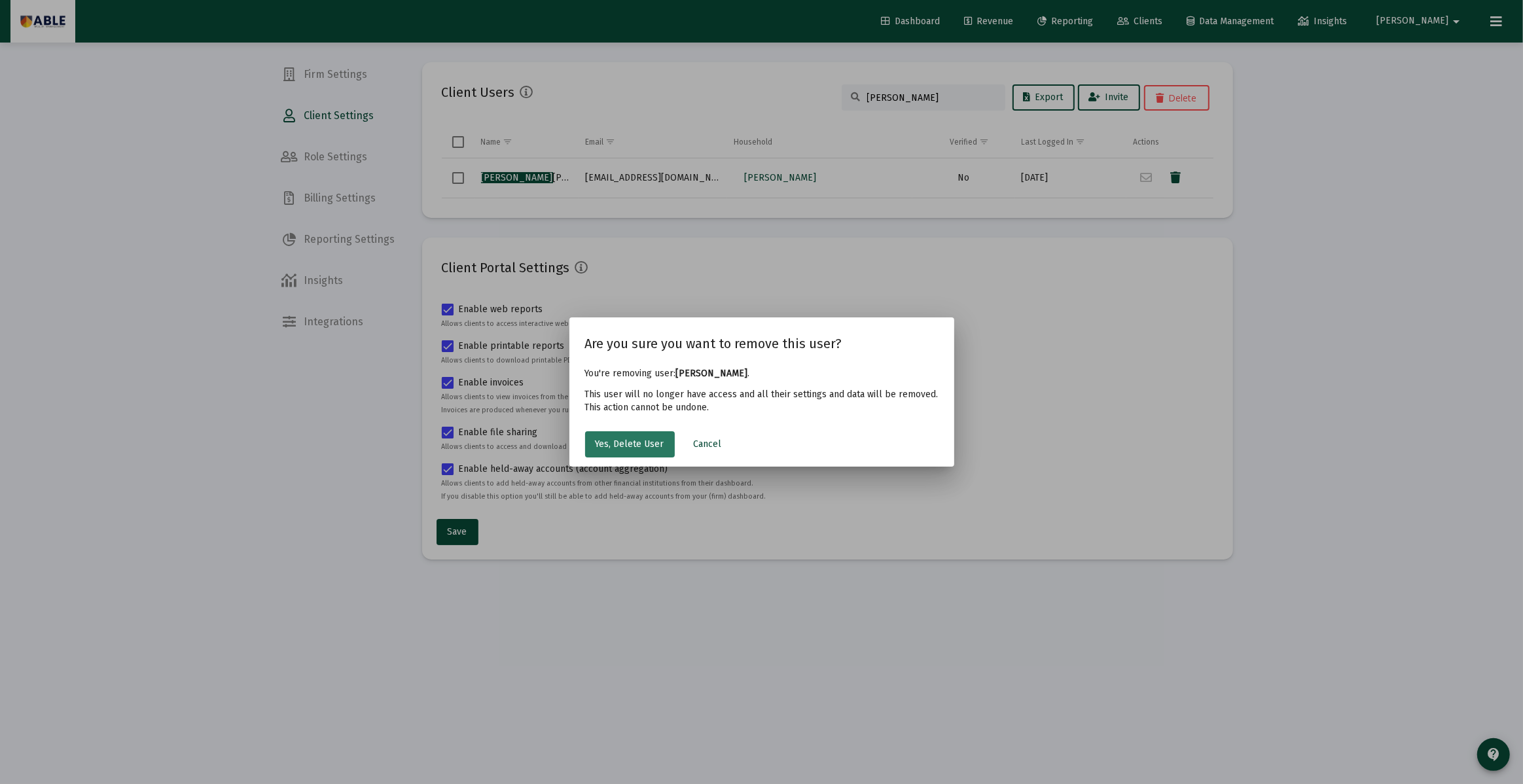
click at [645, 448] on span "Yes, Delete User" at bounding box center [630, 444] width 69 height 11
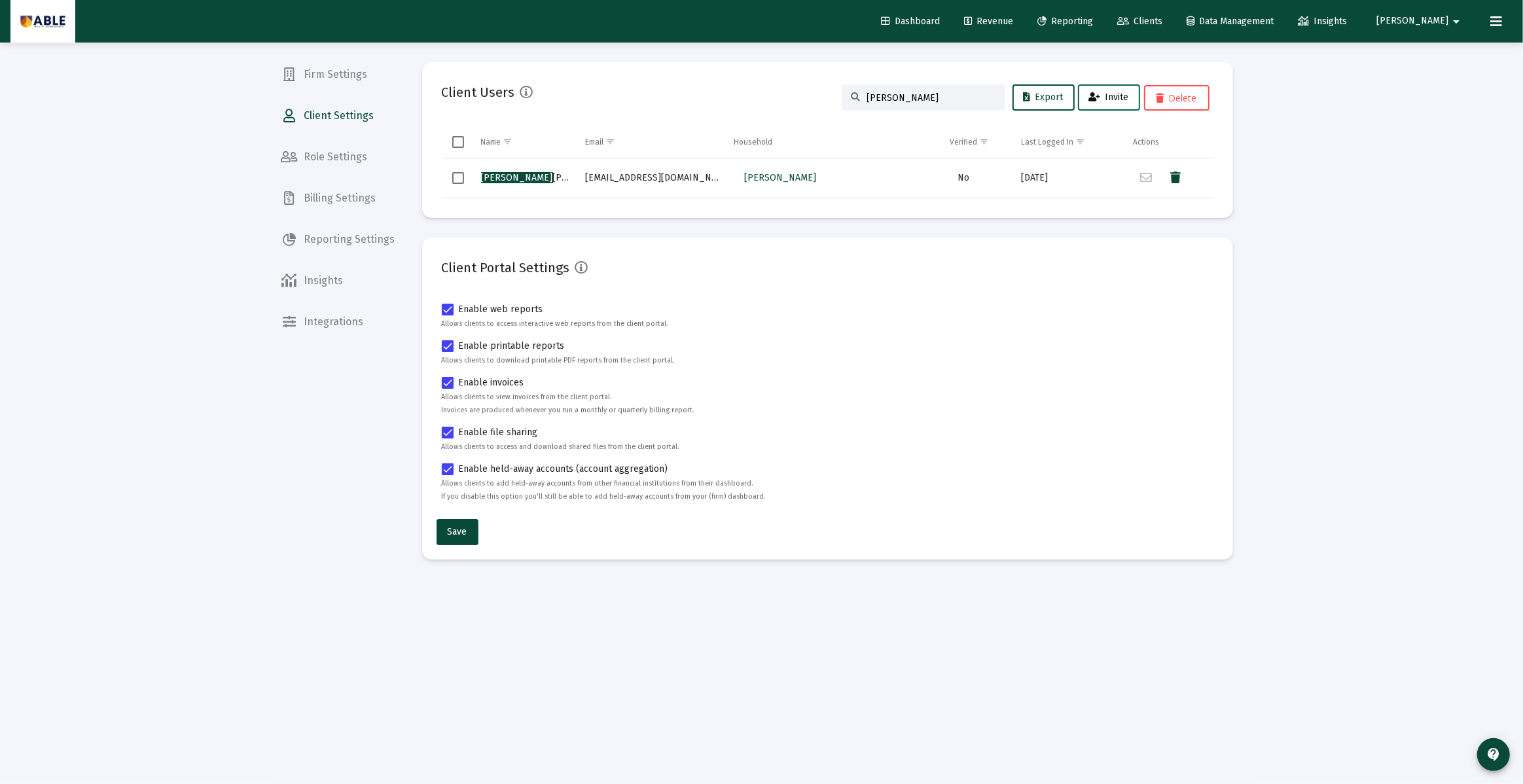
click at [1092, 98] on icon at bounding box center [1095, 98] width 12 height 9
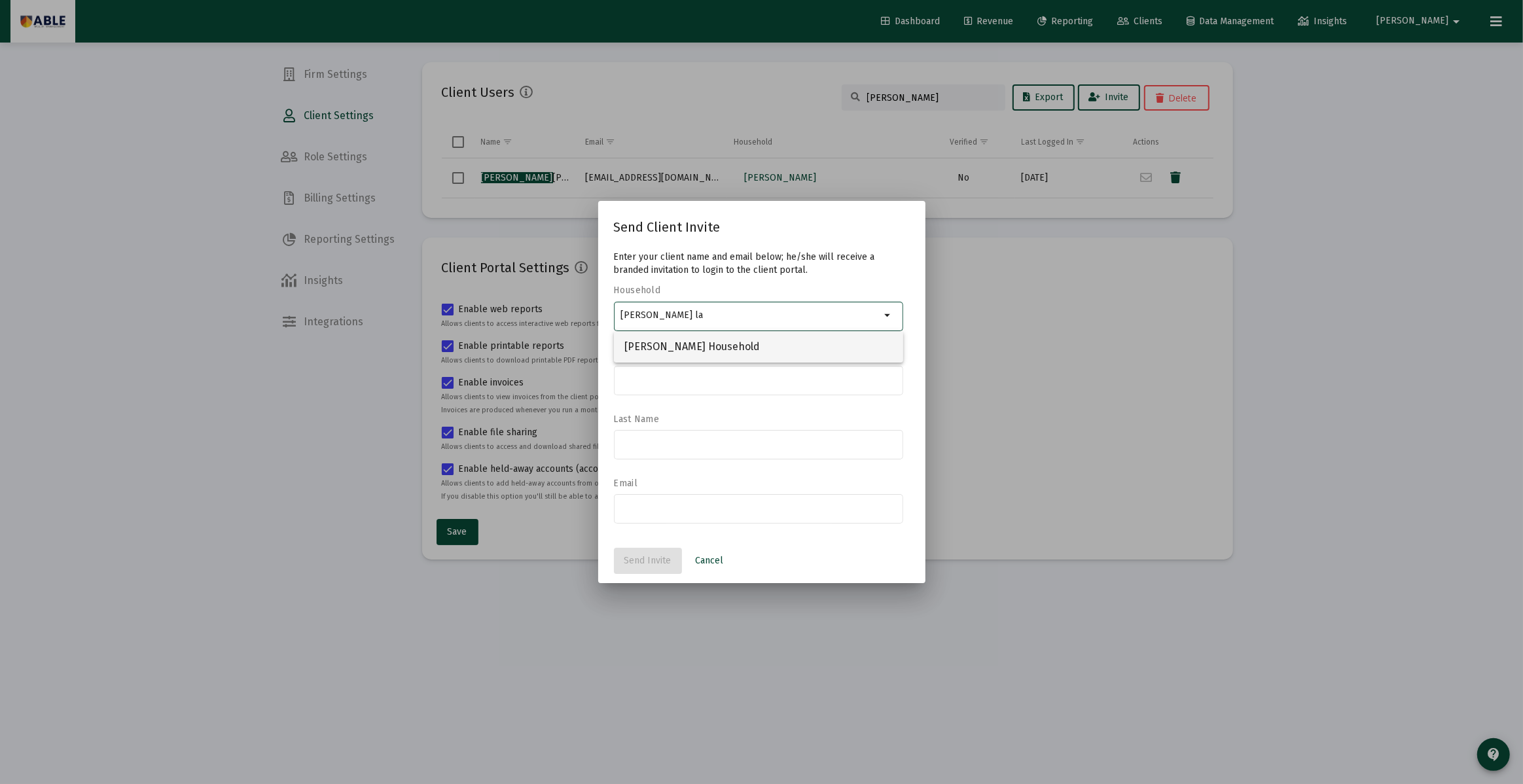
click at [748, 346] on span "[PERSON_NAME] Household" at bounding box center [759, 347] width 269 height 31
type input "[PERSON_NAME] Household"
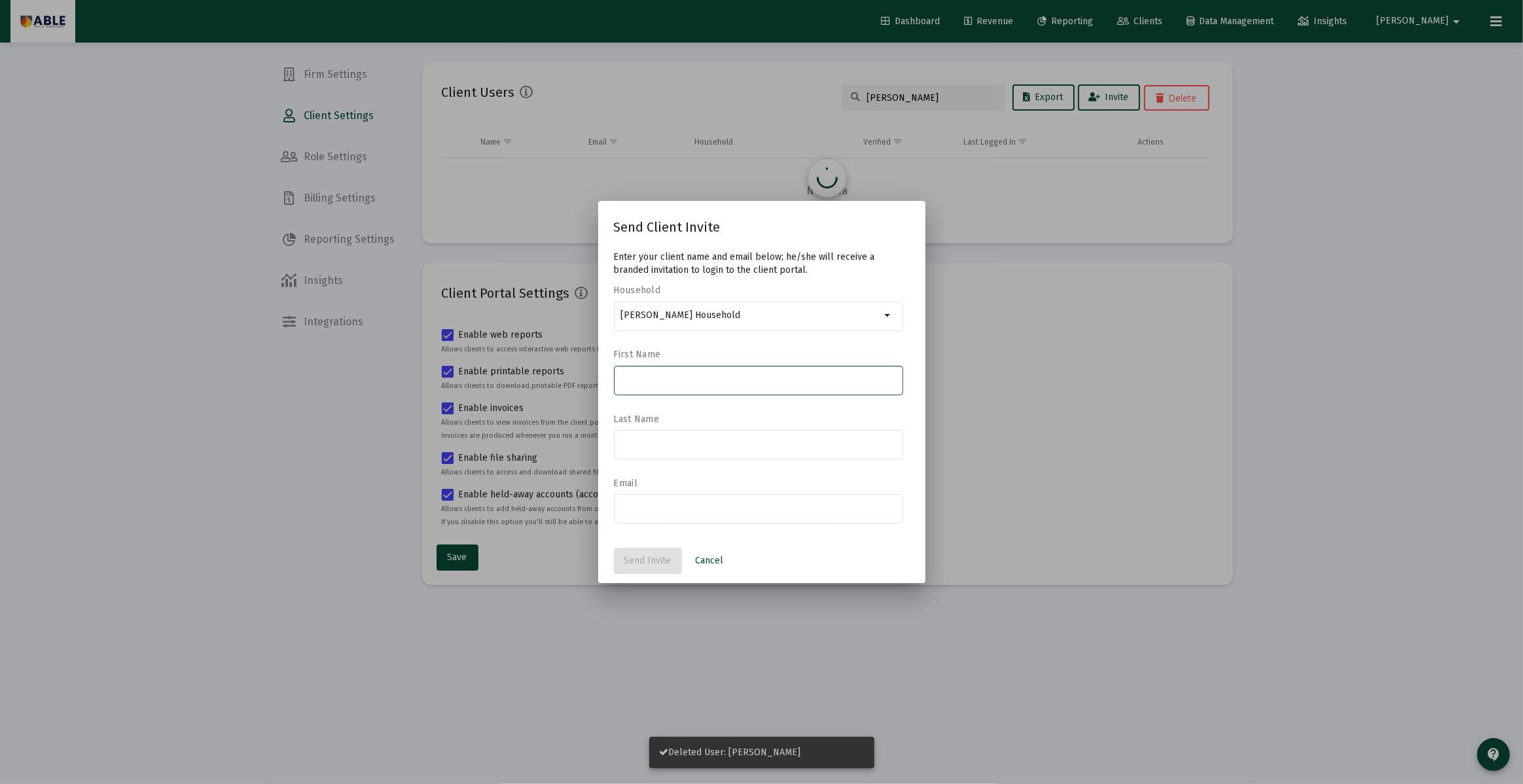
click at [719, 380] on input at bounding box center [757, 380] width 275 height 10
type input "[PERSON_NAME]"
click at [671, 442] on input at bounding box center [757, 444] width 275 height 10
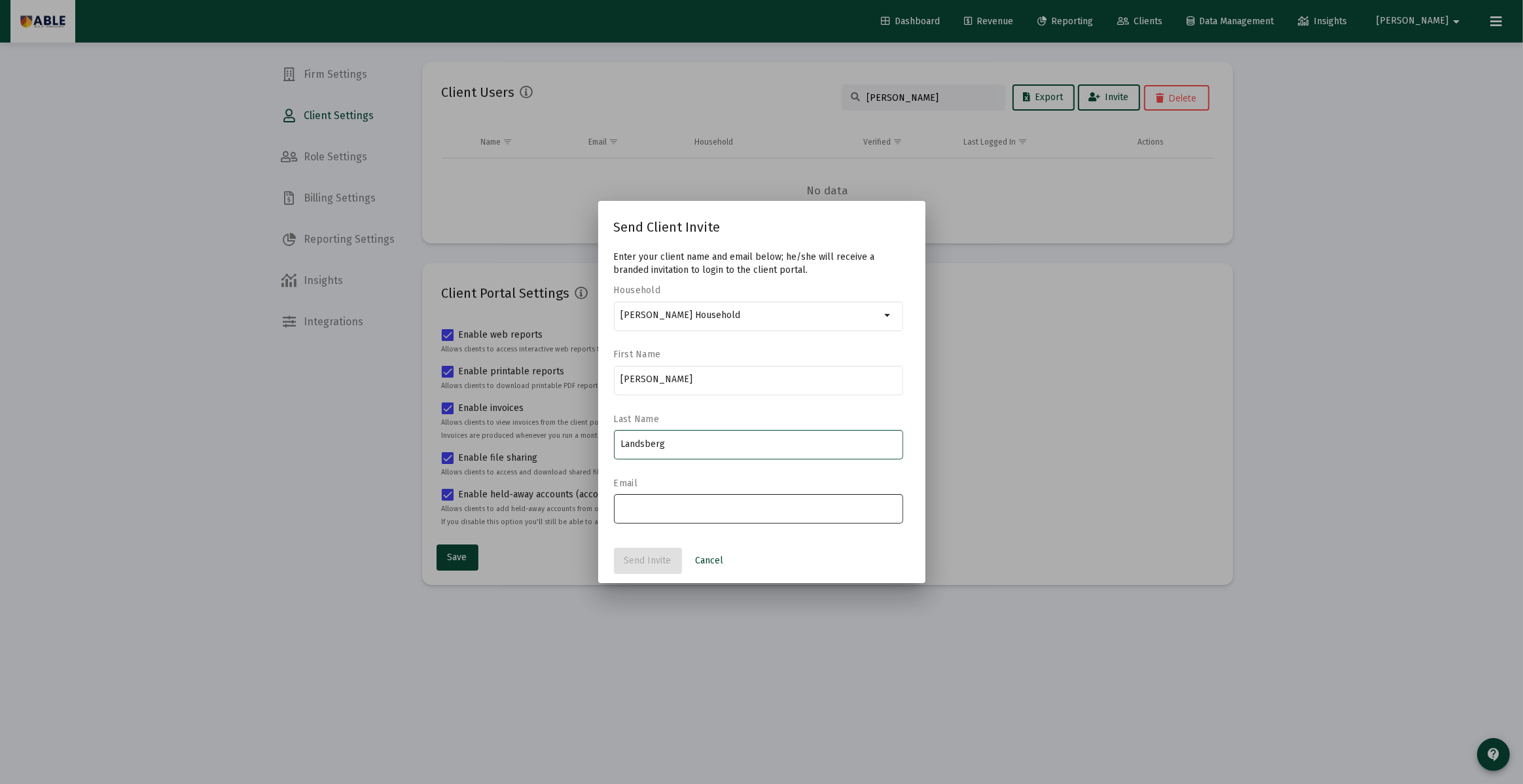
type input "Landsberg"
click at [657, 504] on input "email" at bounding box center [757, 508] width 275 height 10
paste input "[EMAIL_ADDRESS][DOMAIN_NAME]"
type input "[EMAIL_ADDRESS][DOMAIN_NAME]"
click at [672, 481] on label "Email" at bounding box center [755, 483] width 283 height 11
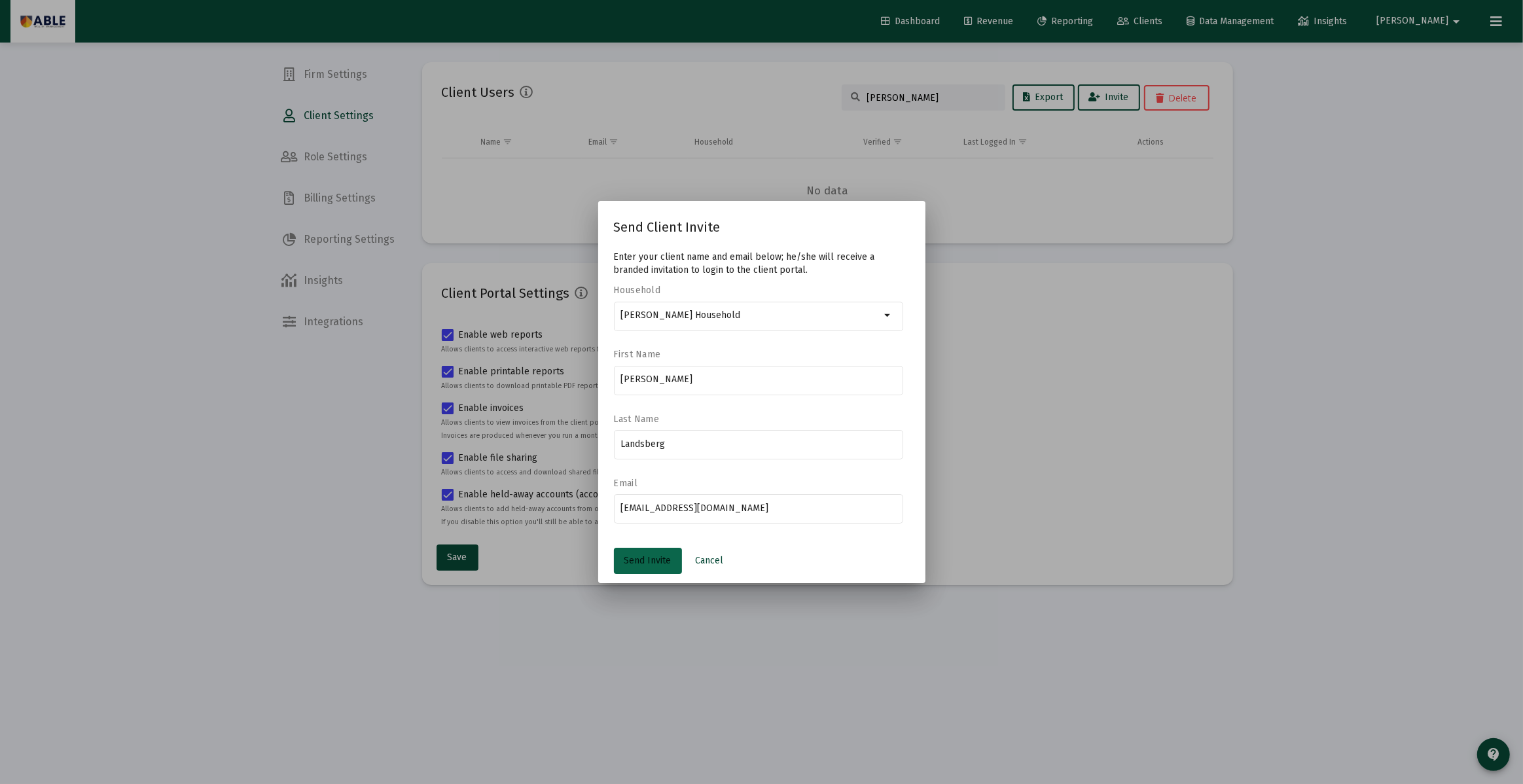
click at [665, 571] on button "Send Invite" at bounding box center [648, 560] width 68 height 26
click at [637, 571] on button "Send Invite" at bounding box center [648, 560] width 68 height 26
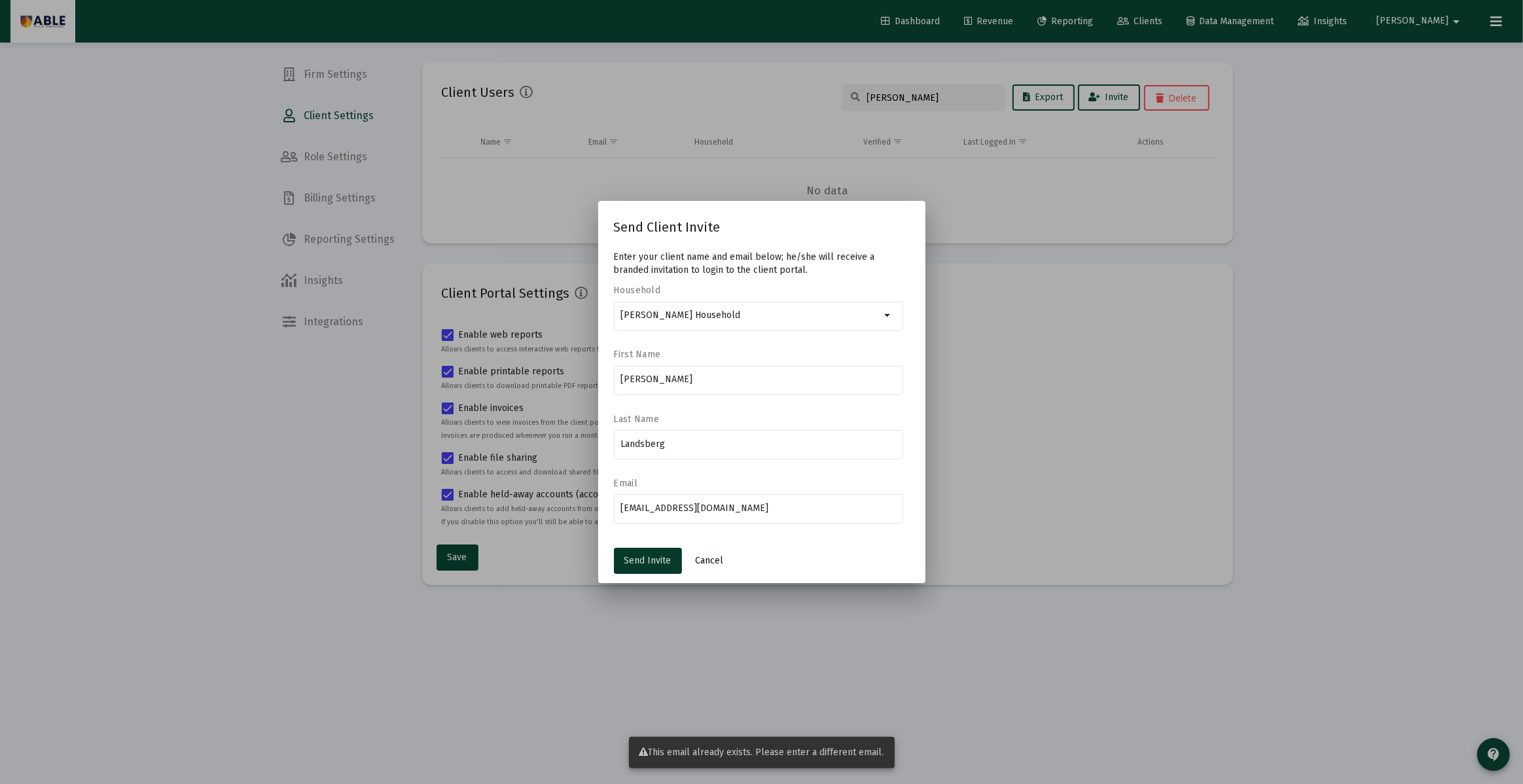
click at [713, 560] on span "Cancel" at bounding box center [710, 560] width 28 height 11
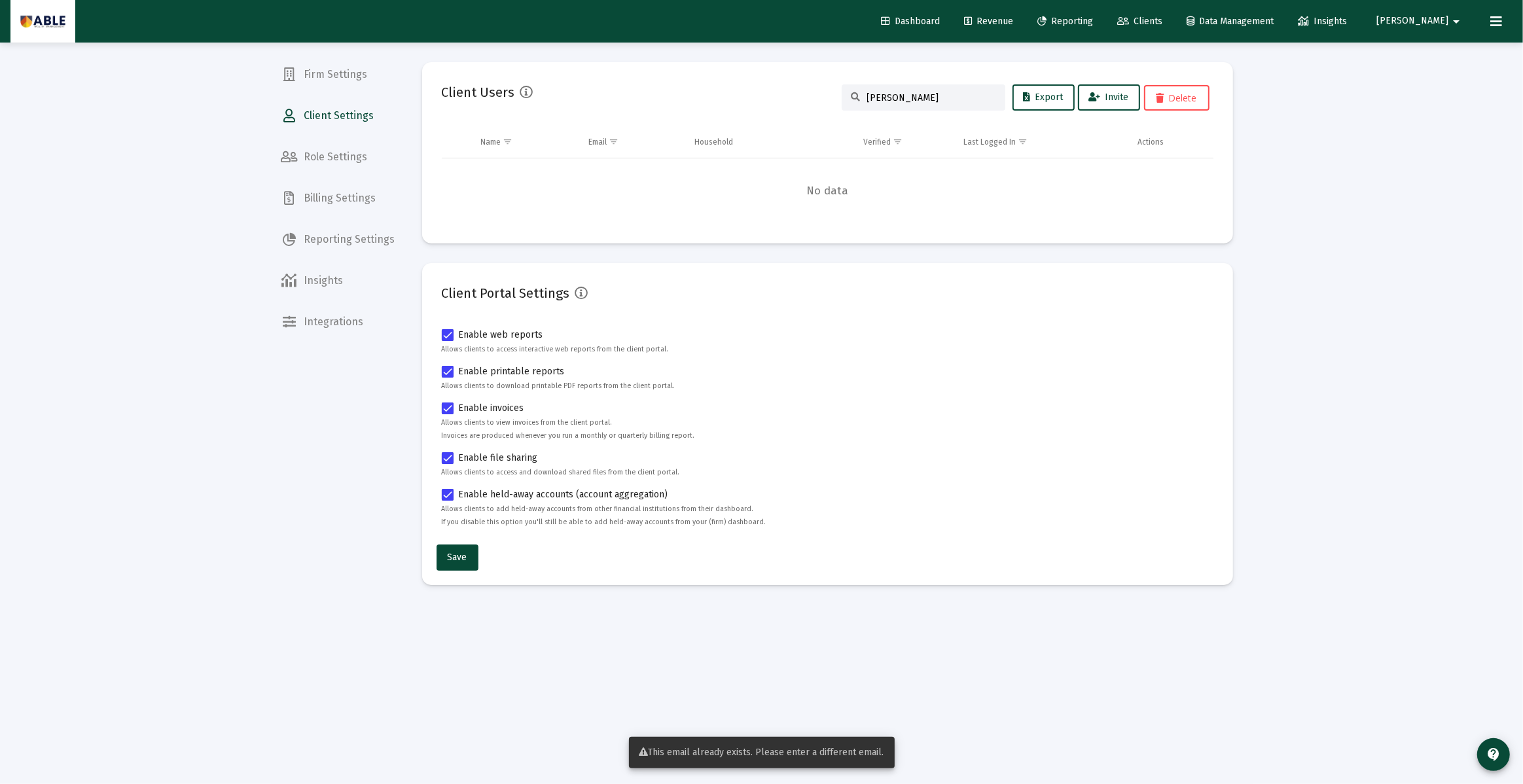
click at [915, 98] on input "[PERSON_NAME]" at bounding box center [931, 98] width 128 height 11
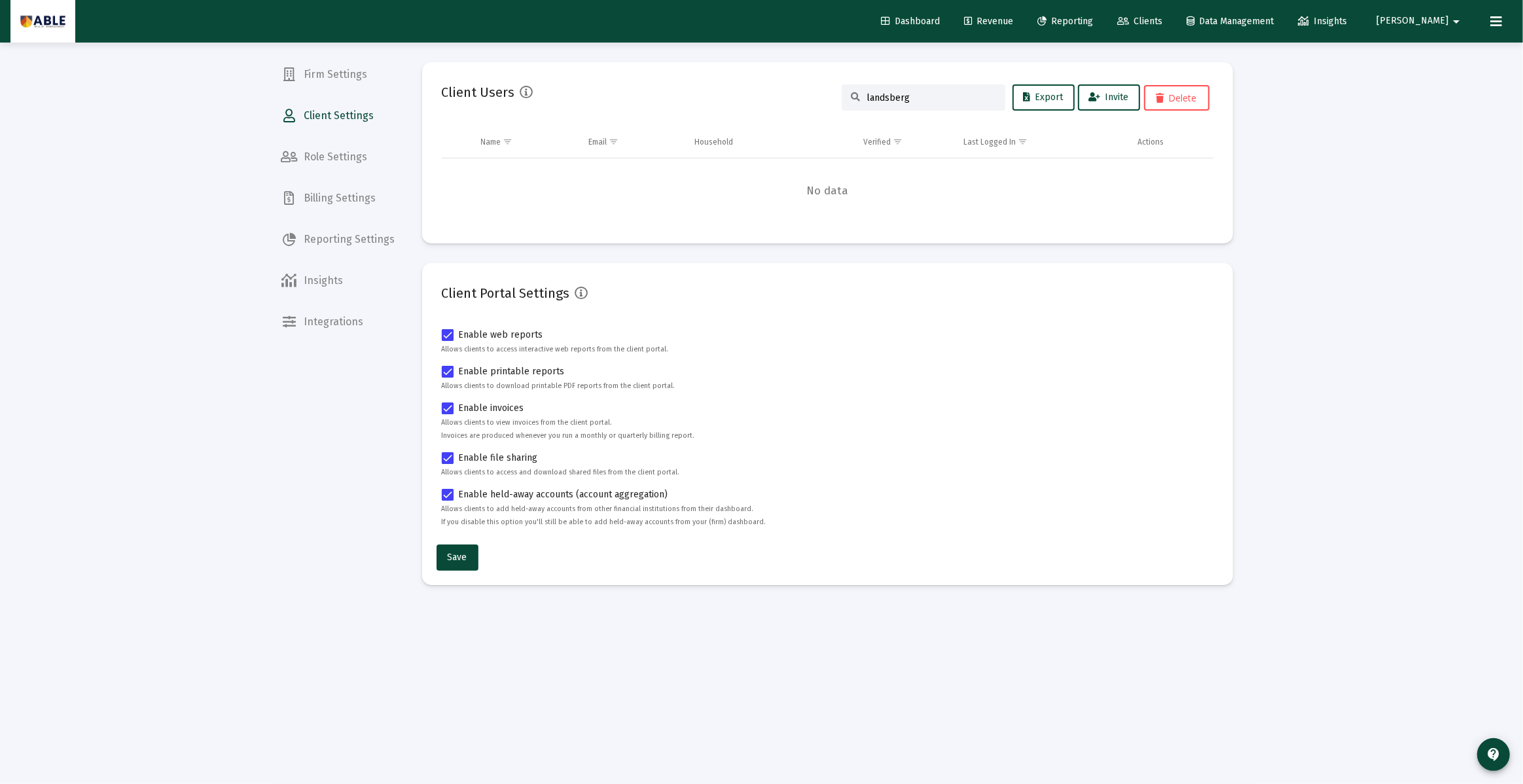
type input "landsberg"
click at [1116, 97] on span "Invite" at bounding box center [1108, 97] width 40 height 11
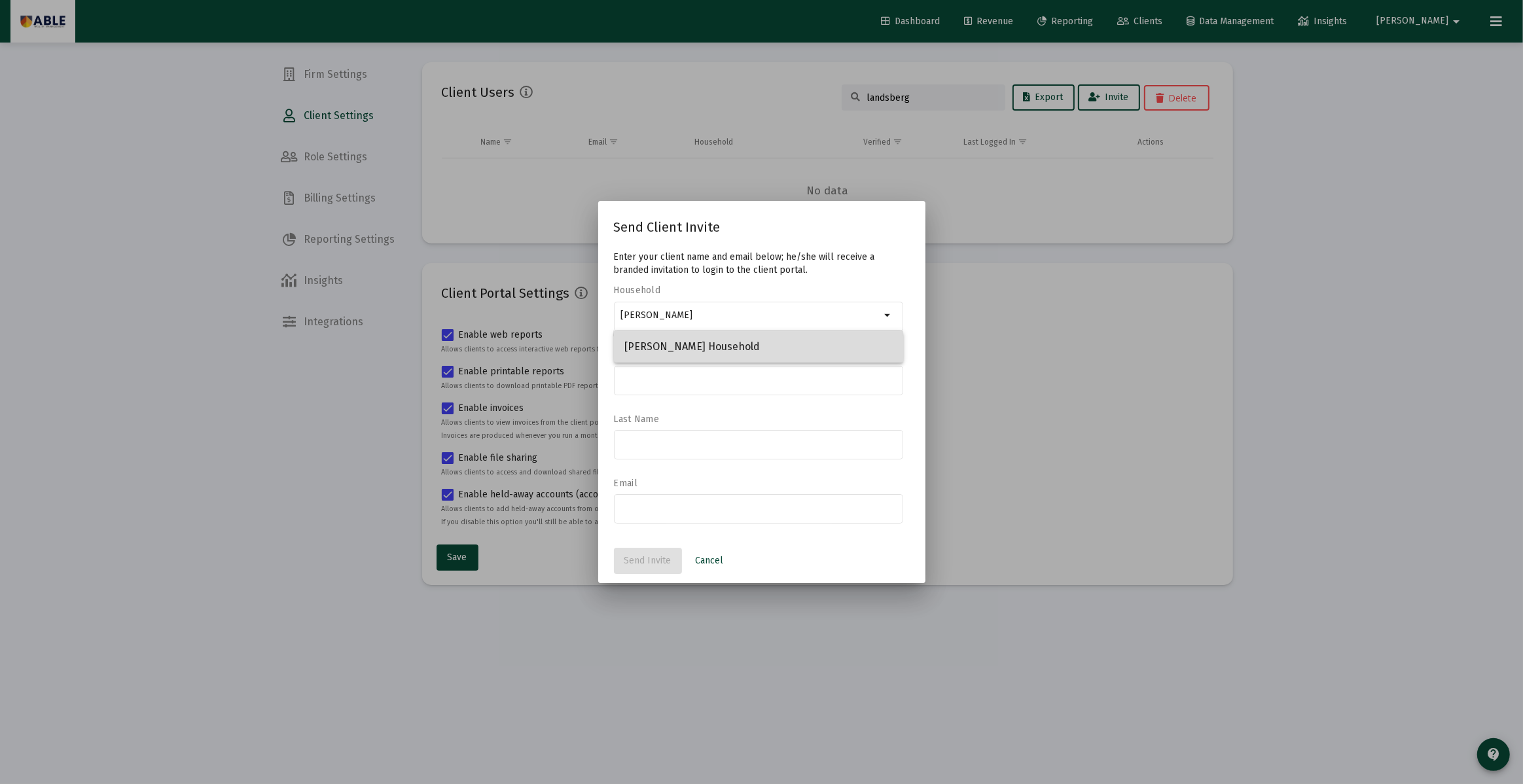
click at [727, 346] on span "[PERSON_NAME] Household" at bounding box center [759, 347] width 269 height 31
type input "[PERSON_NAME] Household"
click at [717, 369] on div at bounding box center [757, 379] width 275 height 32
type input "[PERSON_NAME]"
click at [688, 451] on div at bounding box center [757, 443] width 275 height 32
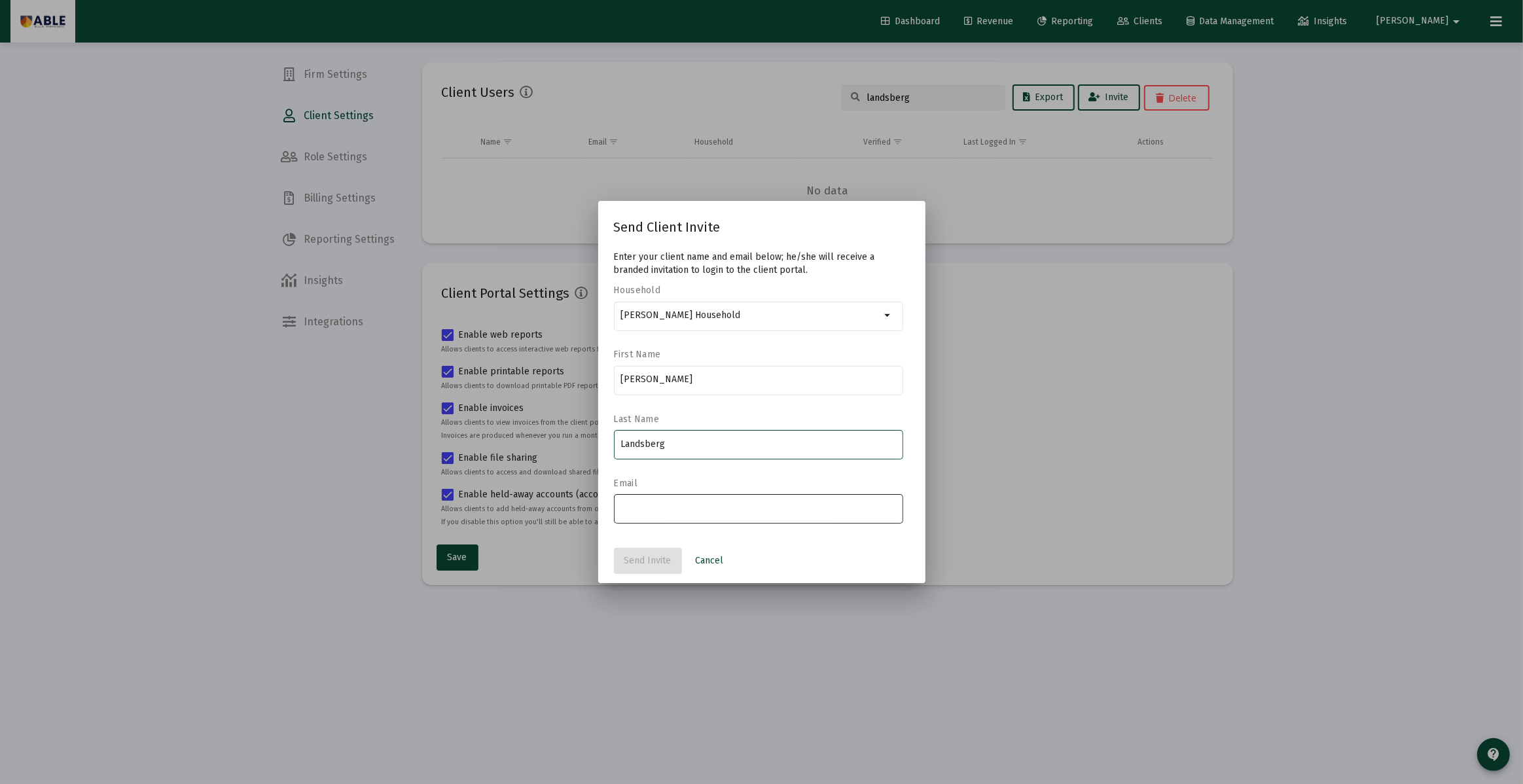
type input "Landsberg"
click at [687, 515] on div at bounding box center [757, 507] width 275 height 32
type input "r"
paste input "[EMAIL_ADDRESS][DOMAIN_NAME]"
type input "[EMAIL_ADDRESS][DOMAIN_NAME]"
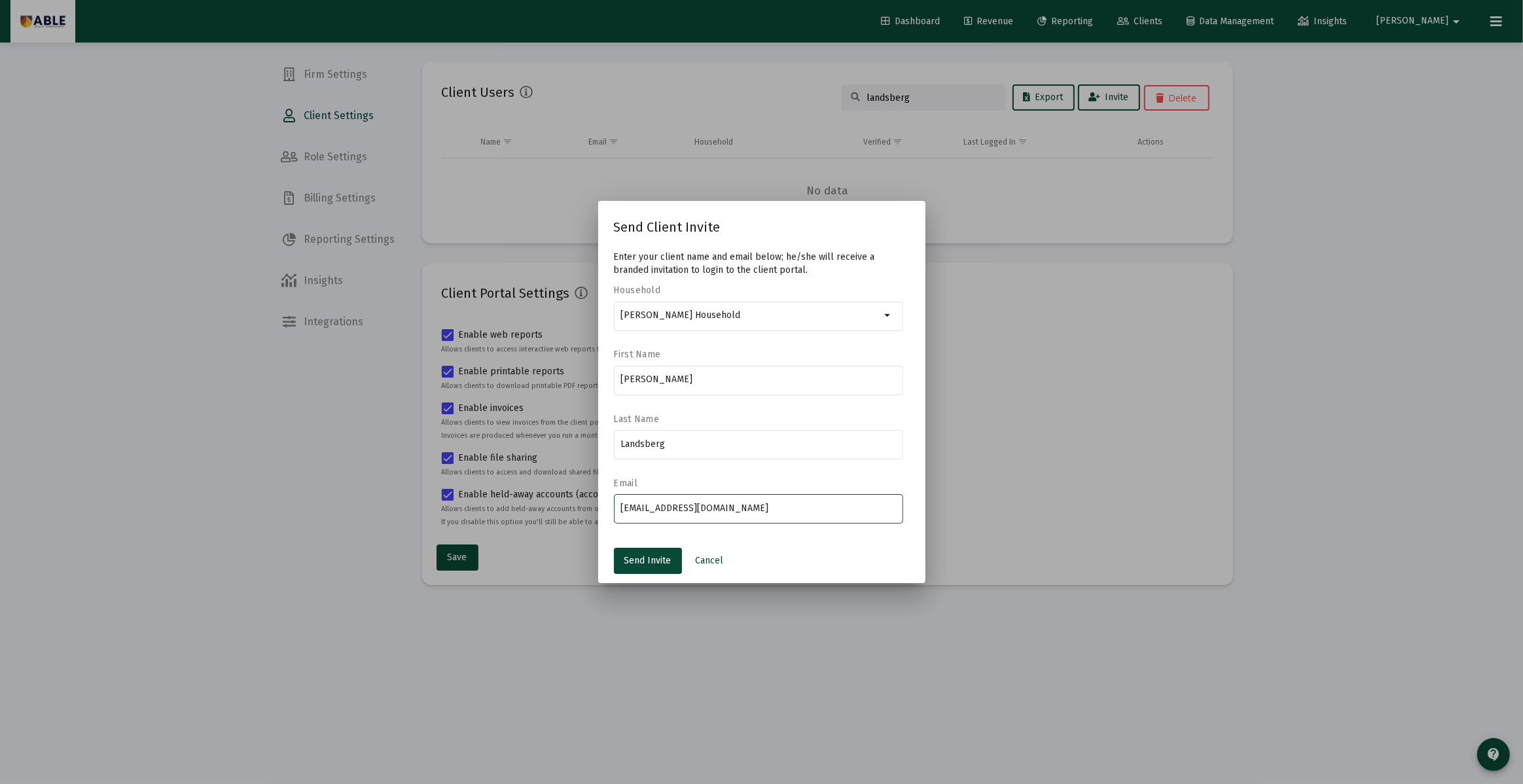
drag, startPoint x: 725, startPoint y: 468, endPoint x: 703, endPoint y: 507, distance: 44.8
click at [725, 468] on div "Landsberg" at bounding box center [759, 451] width 290 height 42
click at [633, 562] on span "Send Invite" at bounding box center [648, 560] width 47 height 11
